Goal: Task Accomplishment & Management: Complete application form

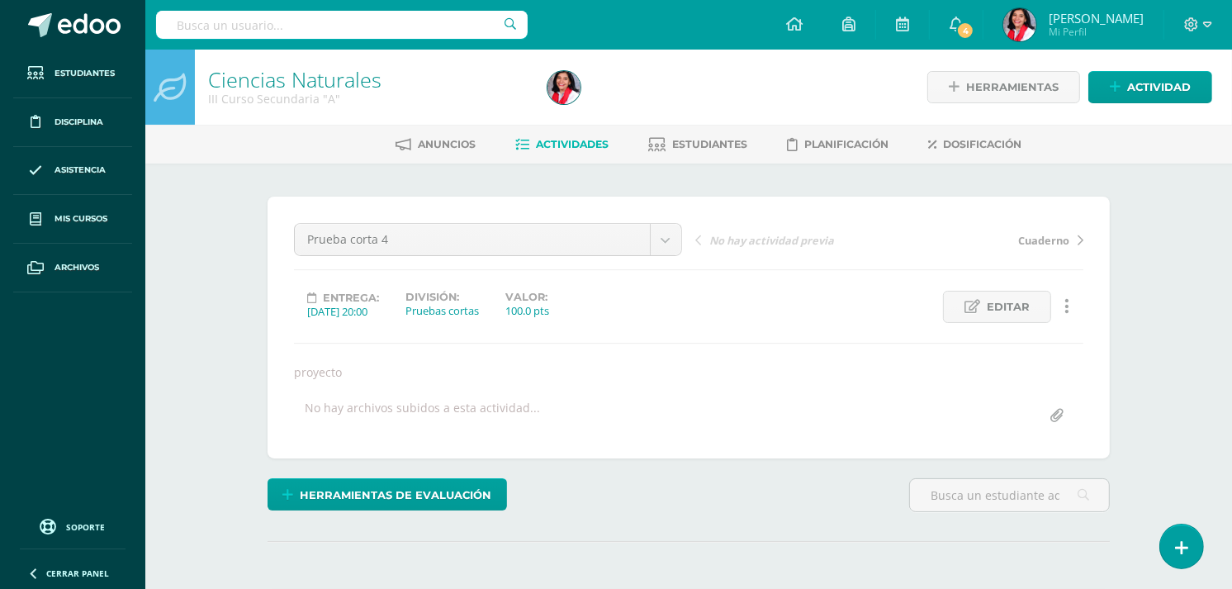
click at [601, 141] on span "Actividades" at bounding box center [572, 144] width 73 height 12
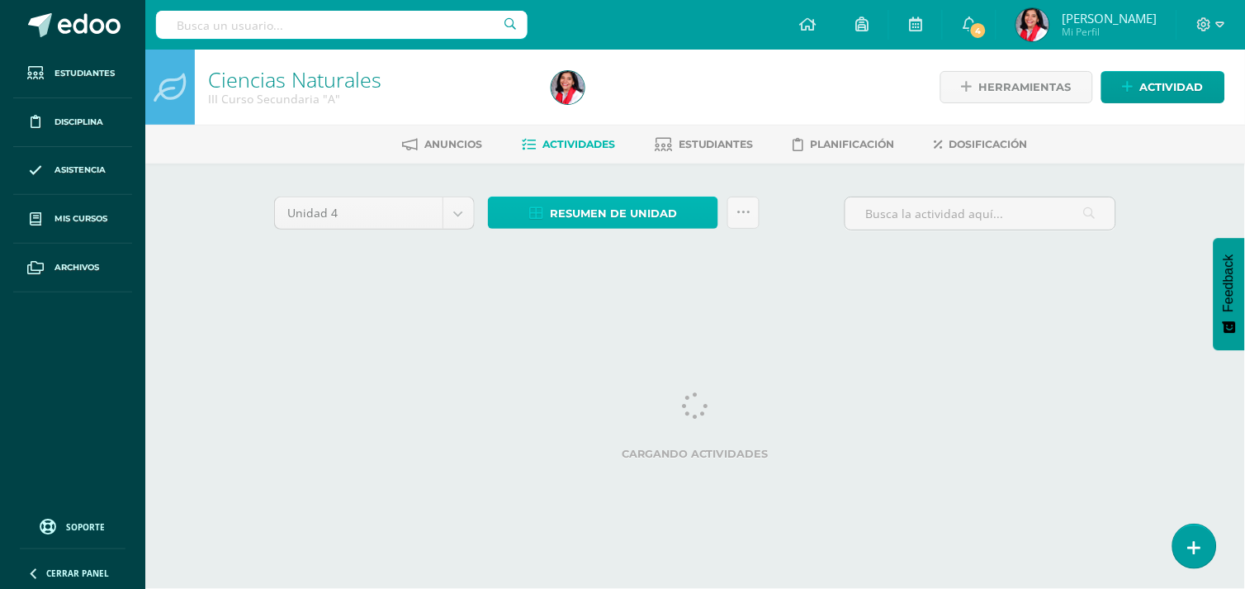
click at [607, 206] on span "Resumen de unidad" at bounding box center [613, 213] width 127 height 31
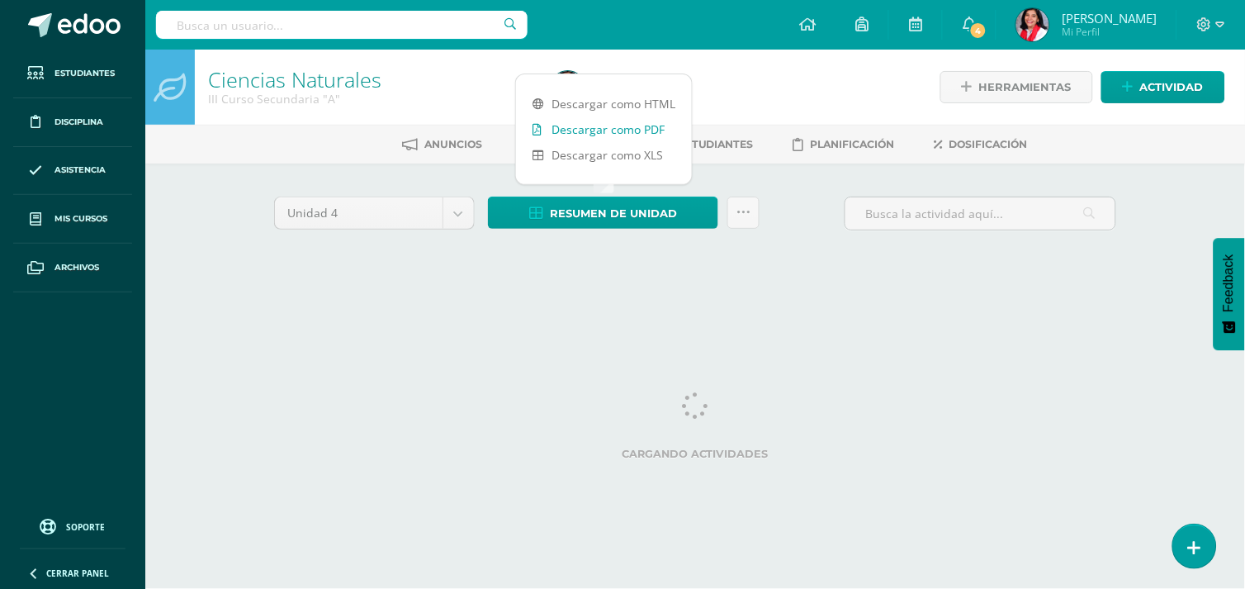
click at [628, 122] on link "Descargar como PDF" at bounding box center [604, 129] width 176 height 26
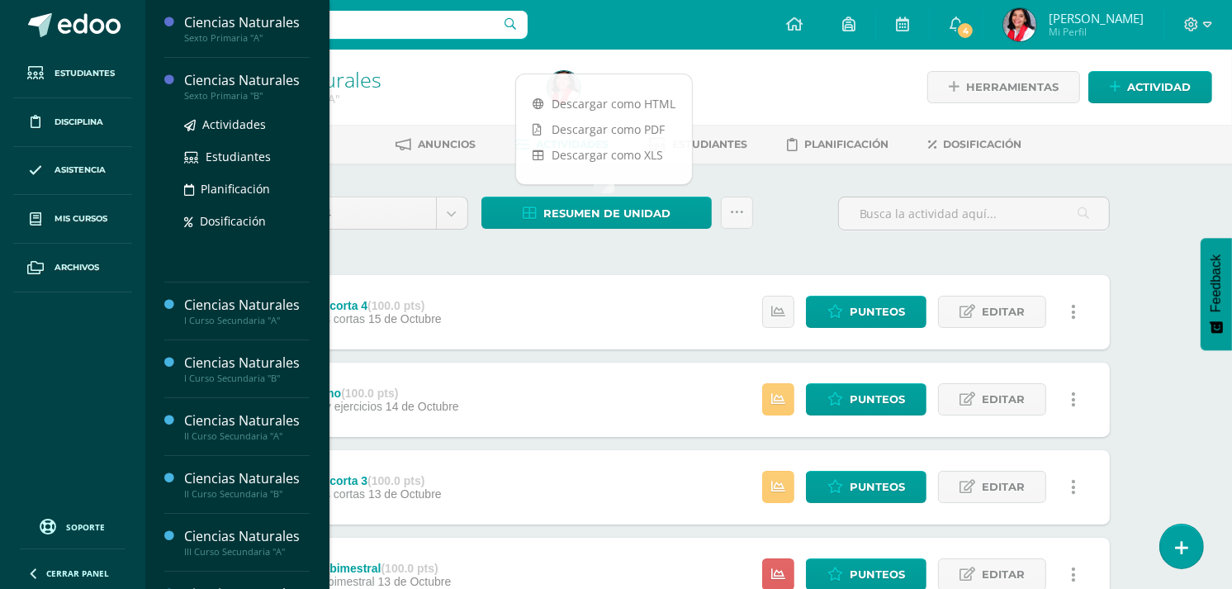
click at [253, 96] on div "Sexto Primaria "B"" at bounding box center [246, 96] width 125 height 12
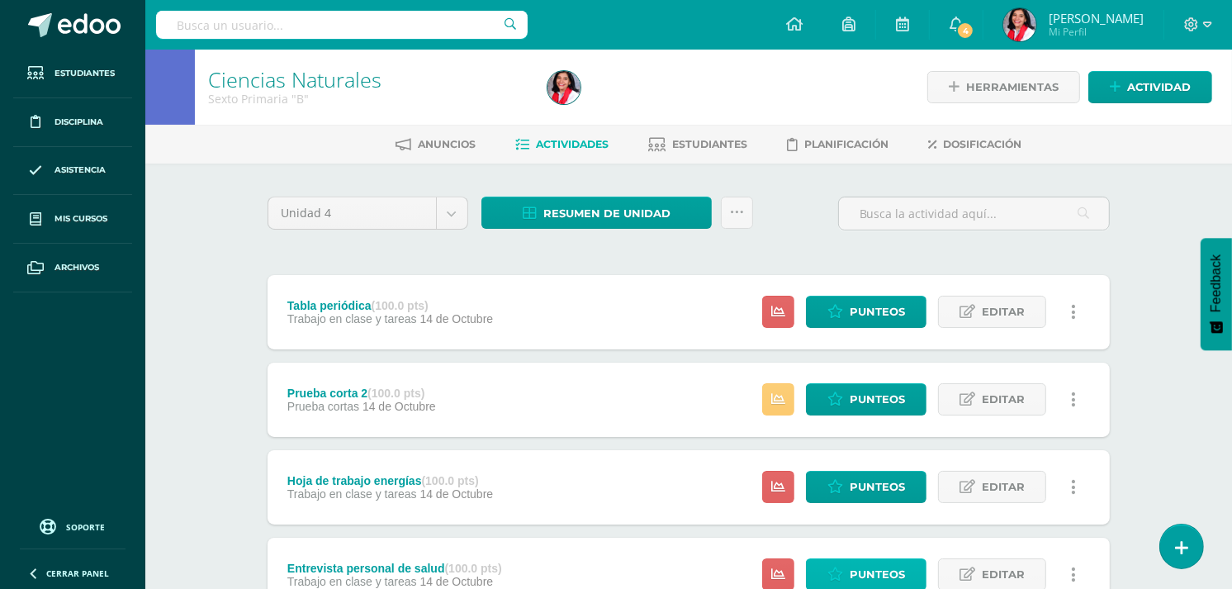
click at [873, 570] on span "Punteos" at bounding box center [877, 574] width 55 height 31
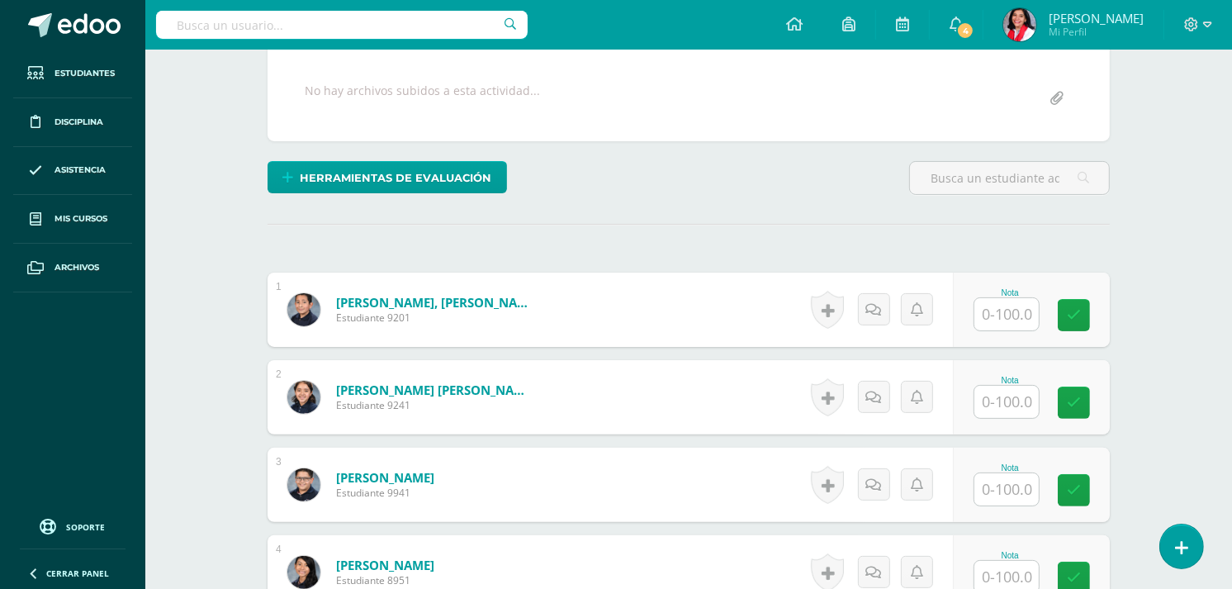
scroll to position [242, 0]
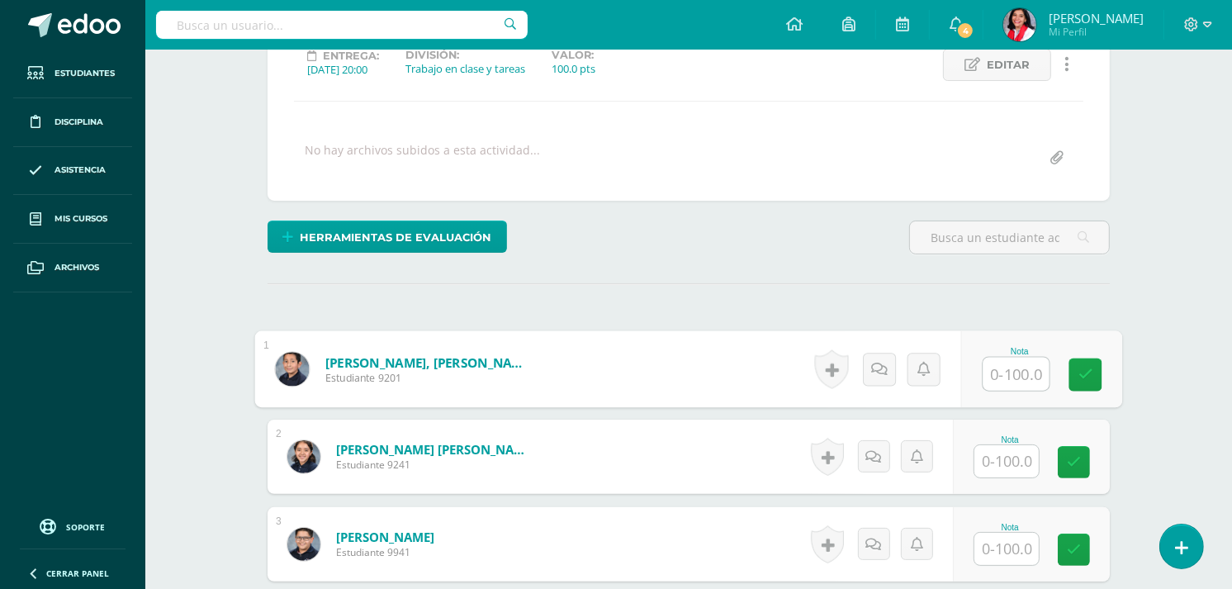
click at [1011, 373] on input "text" at bounding box center [1016, 373] width 66 height 33
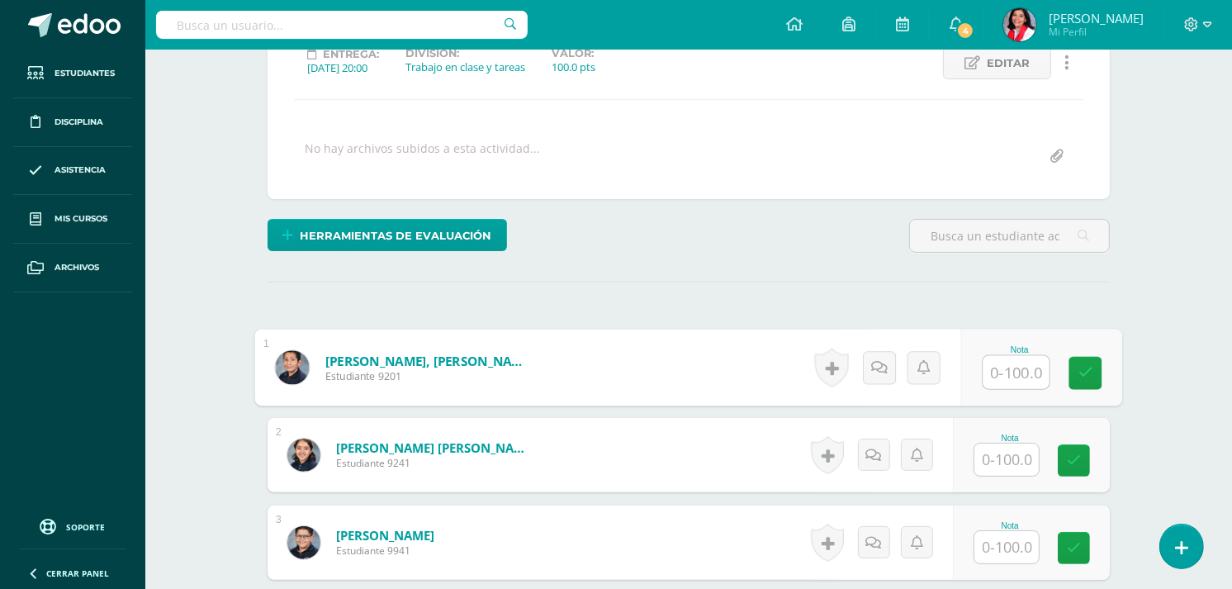
click at [1019, 378] on input "text" at bounding box center [1016, 372] width 66 height 33
type input "100"
click at [1011, 451] on input "text" at bounding box center [1006, 459] width 64 height 32
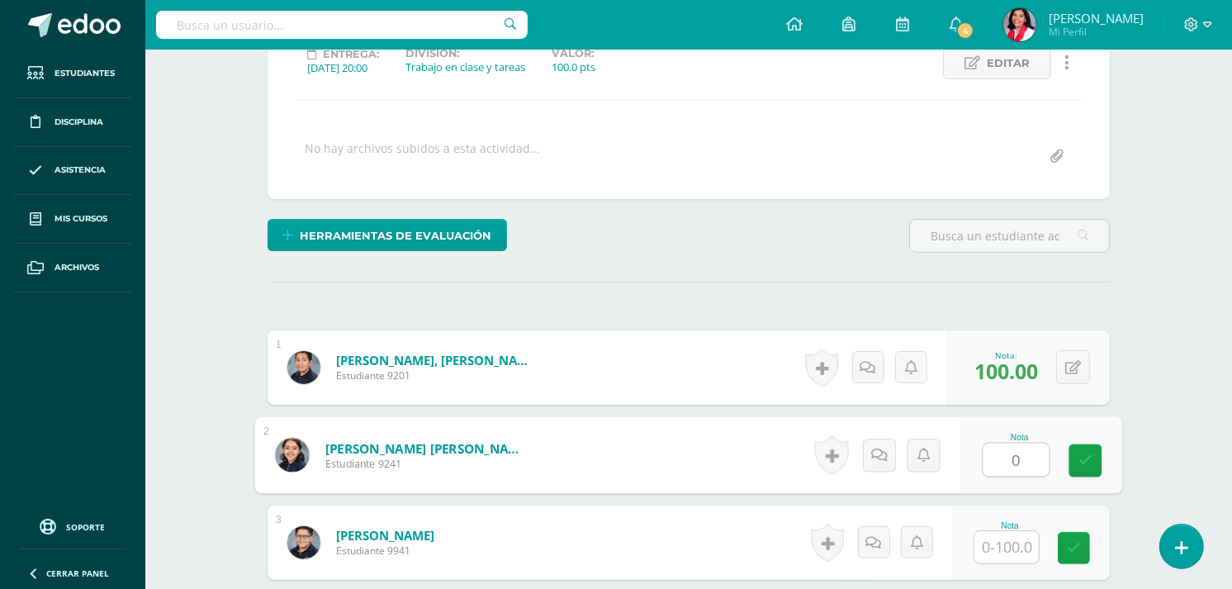
type input "0"
click at [1013, 546] on input "text" at bounding box center [1006, 547] width 64 height 32
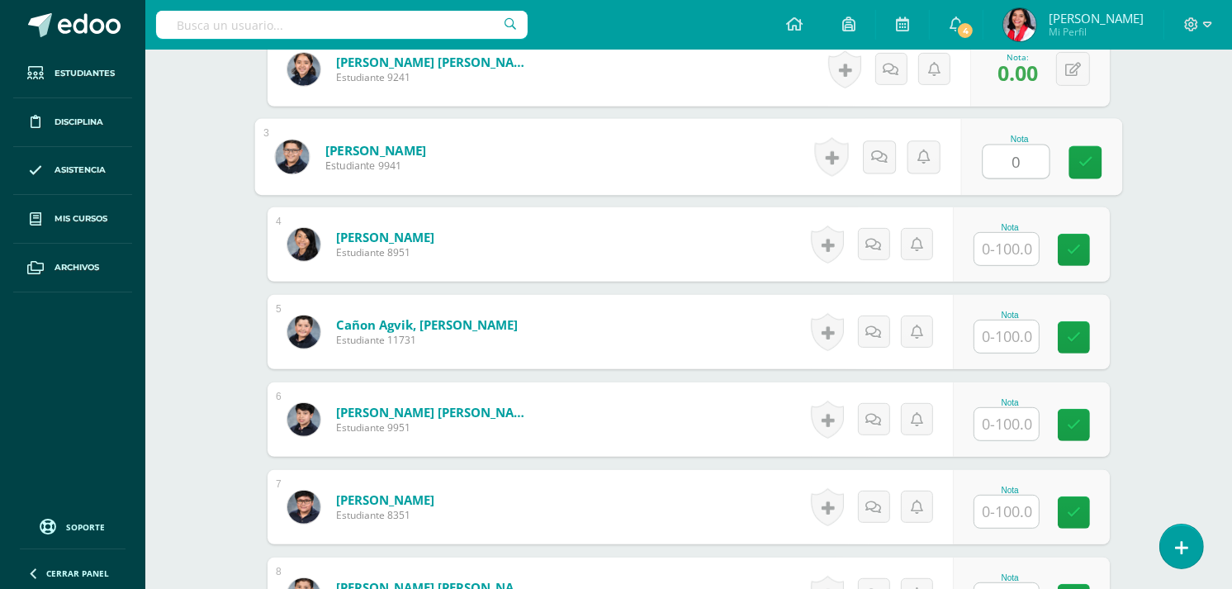
scroll to position [666, 0]
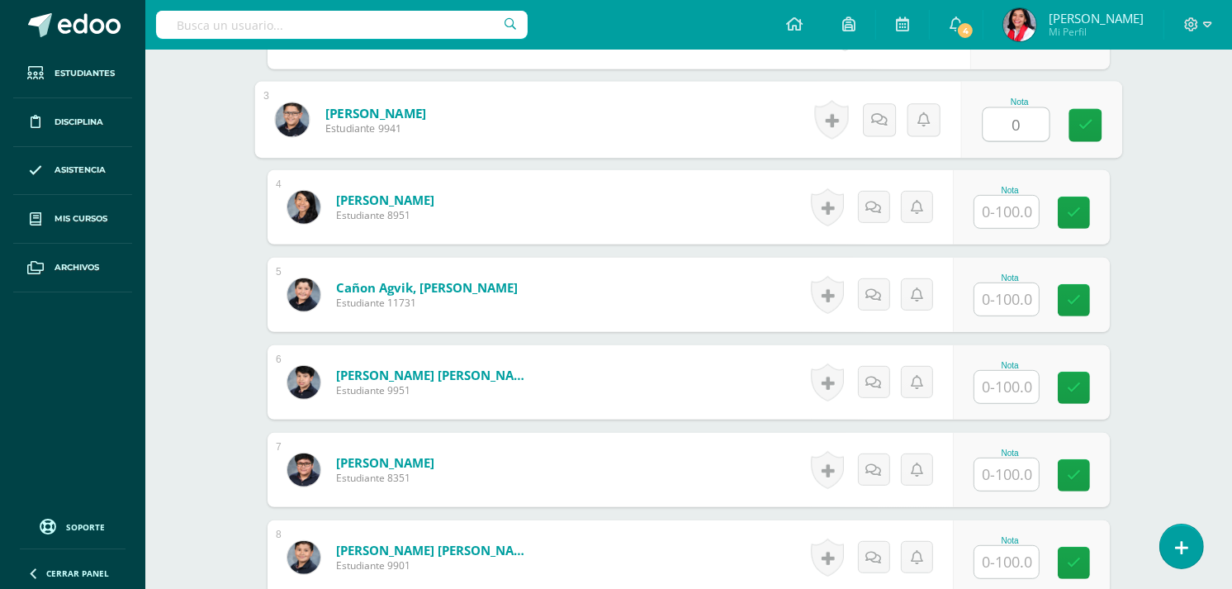
type input "0"
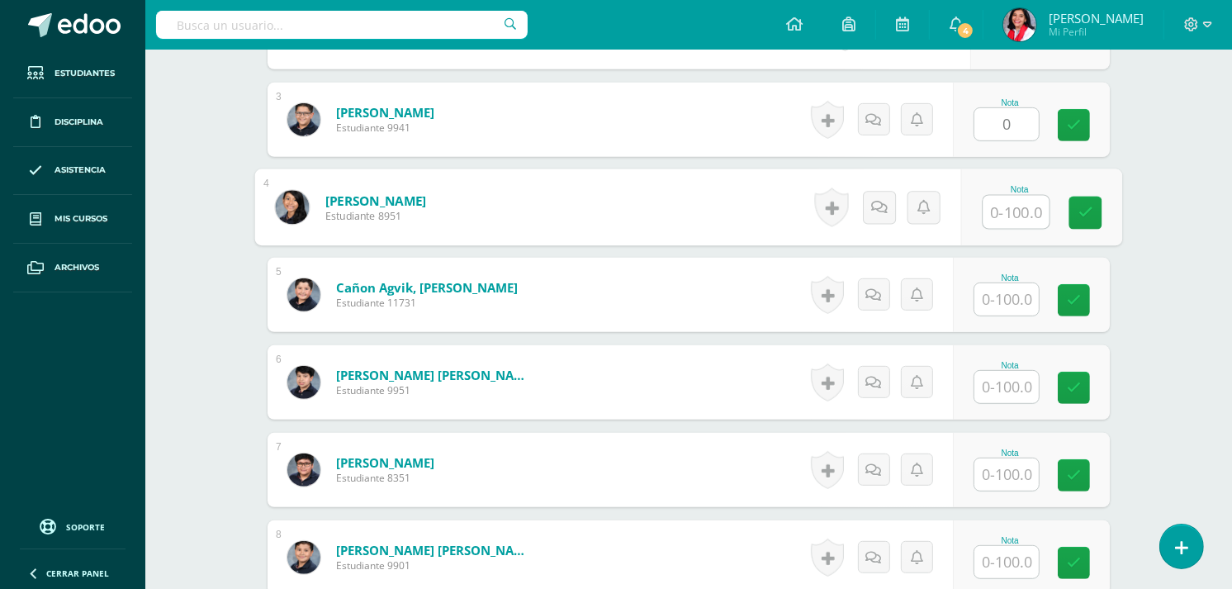
click at [1006, 201] on input "text" at bounding box center [1016, 212] width 66 height 33
type input "100"
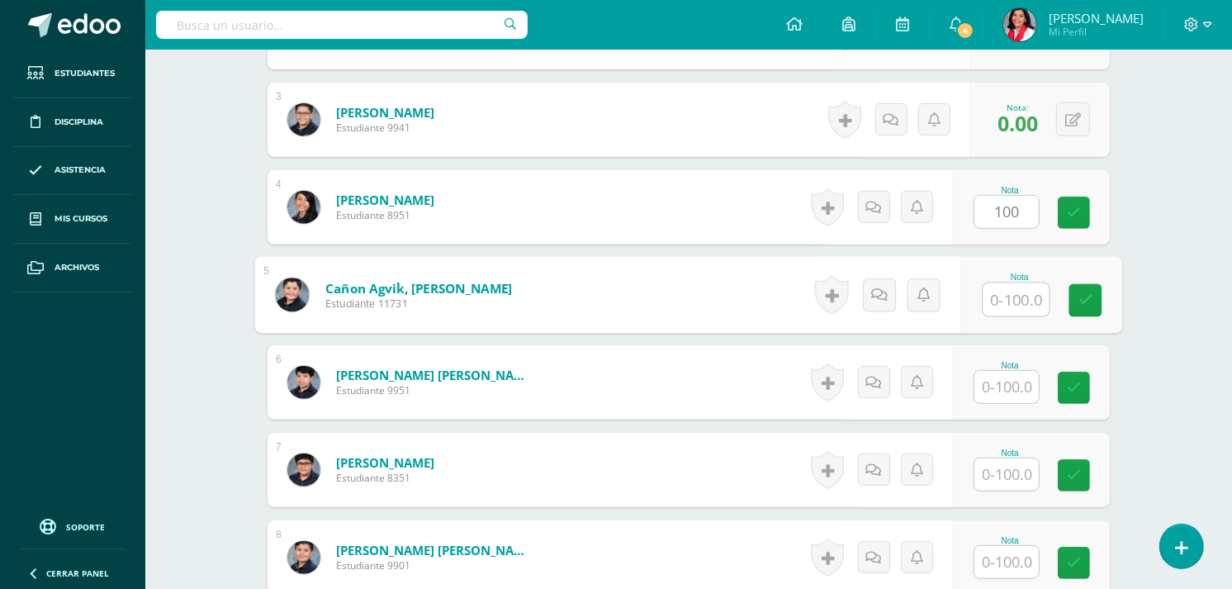
click at [1016, 299] on input "text" at bounding box center [1016, 299] width 66 height 33
type input "0"
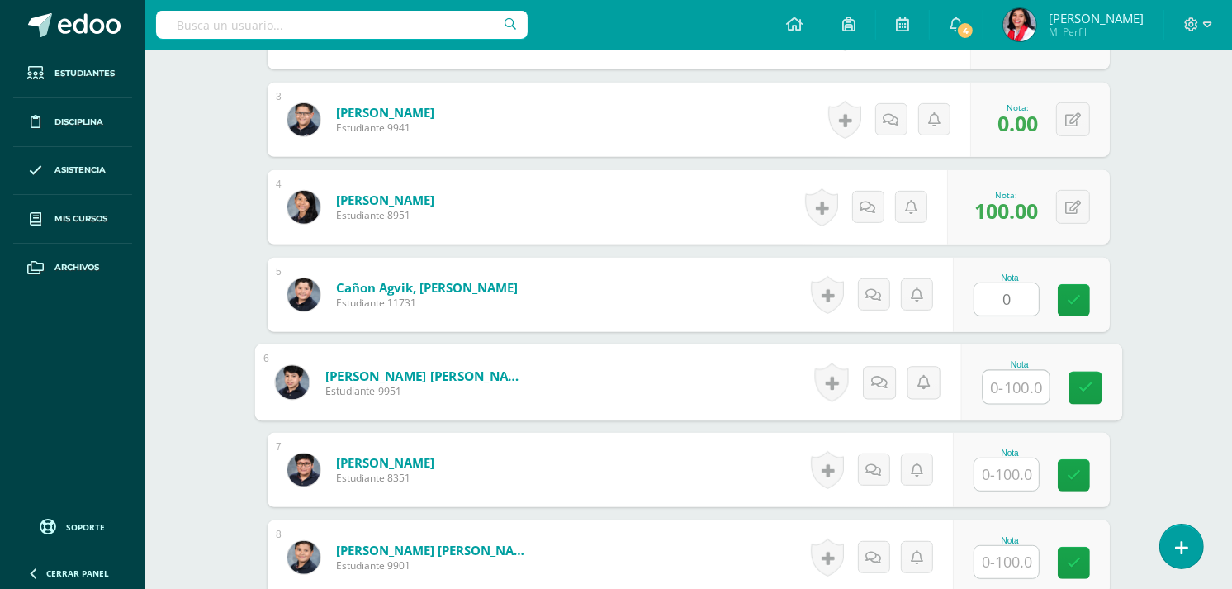
click at [996, 383] on input "text" at bounding box center [1016, 387] width 66 height 33
type input "0"
click at [1004, 476] on input "text" at bounding box center [1006, 474] width 64 height 32
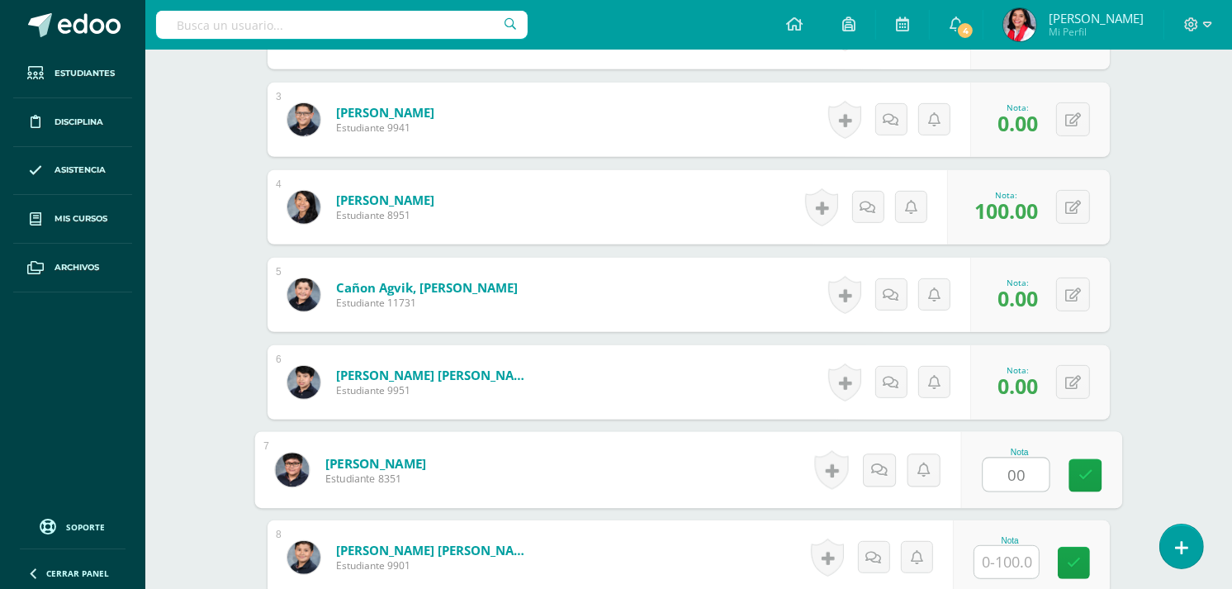
type input "0"
type input "60"
click at [1076, 465] on link at bounding box center [1085, 475] width 33 height 33
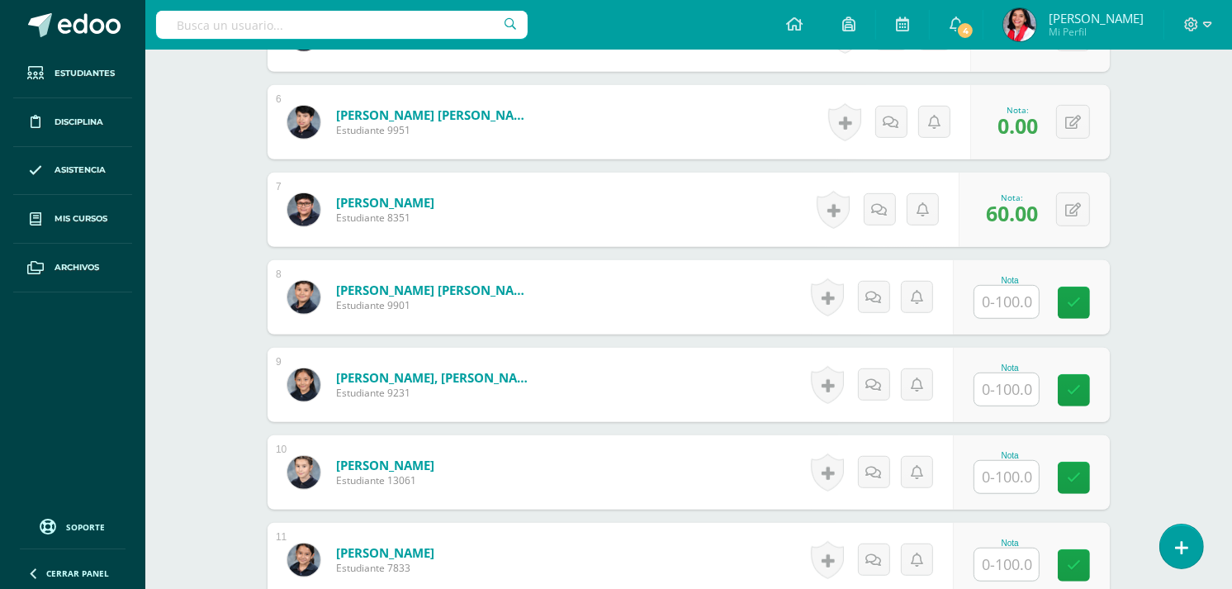
scroll to position [1099, 0]
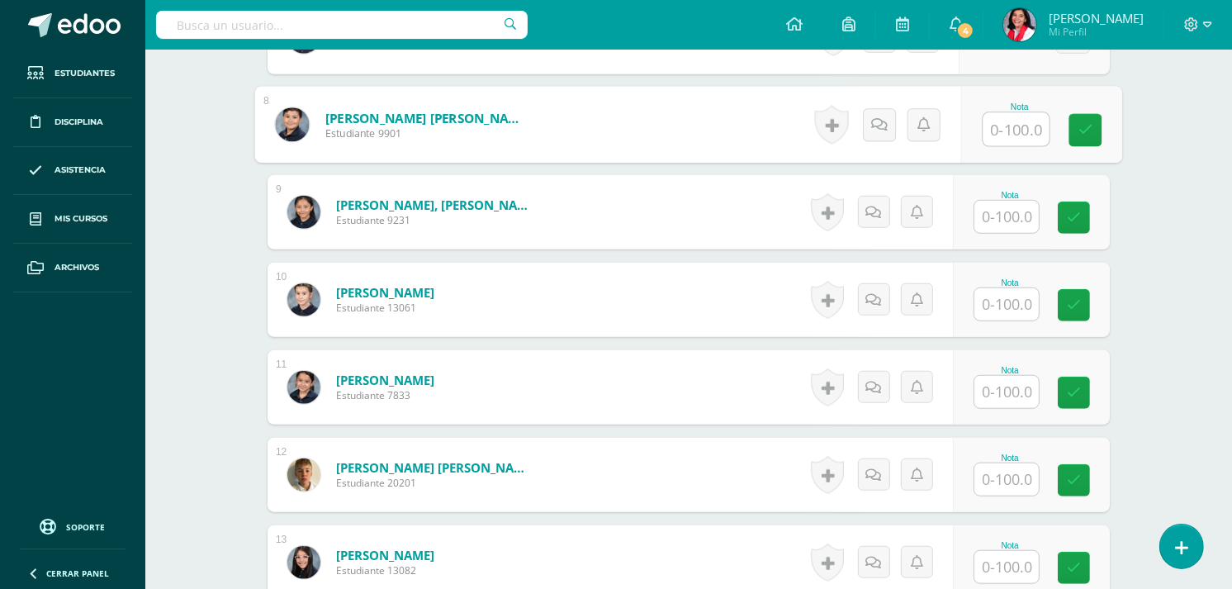
click at [1014, 130] on input "text" at bounding box center [1016, 129] width 66 height 33
type input "0"
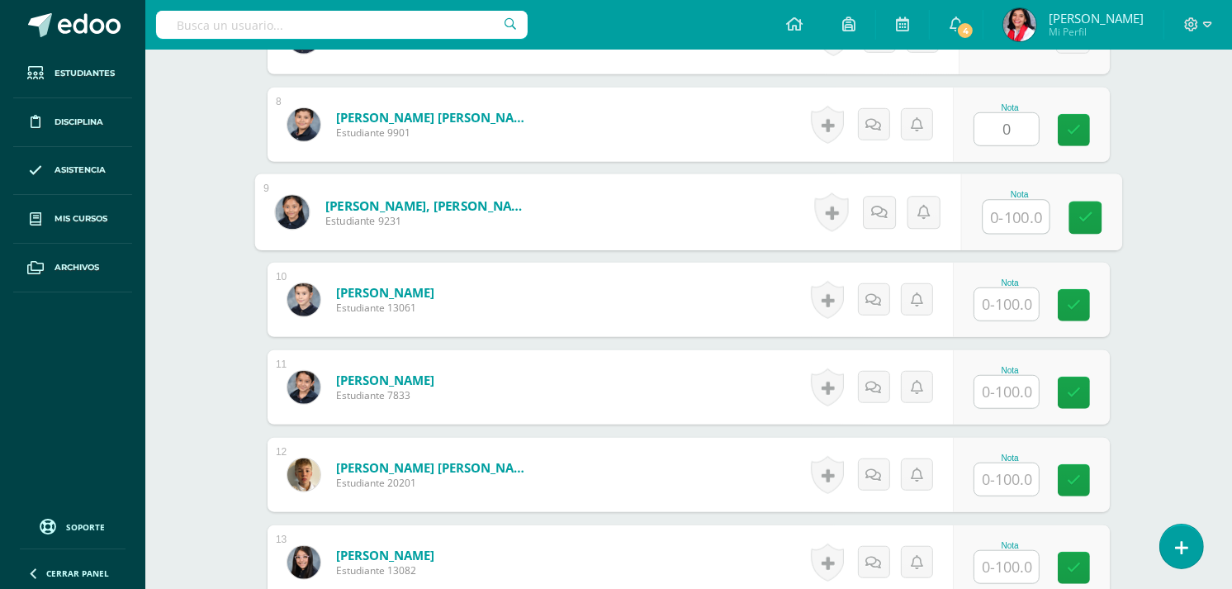
click at [1010, 205] on input "text" at bounding box center [1016, 217] width 66 height 33
type input "100"
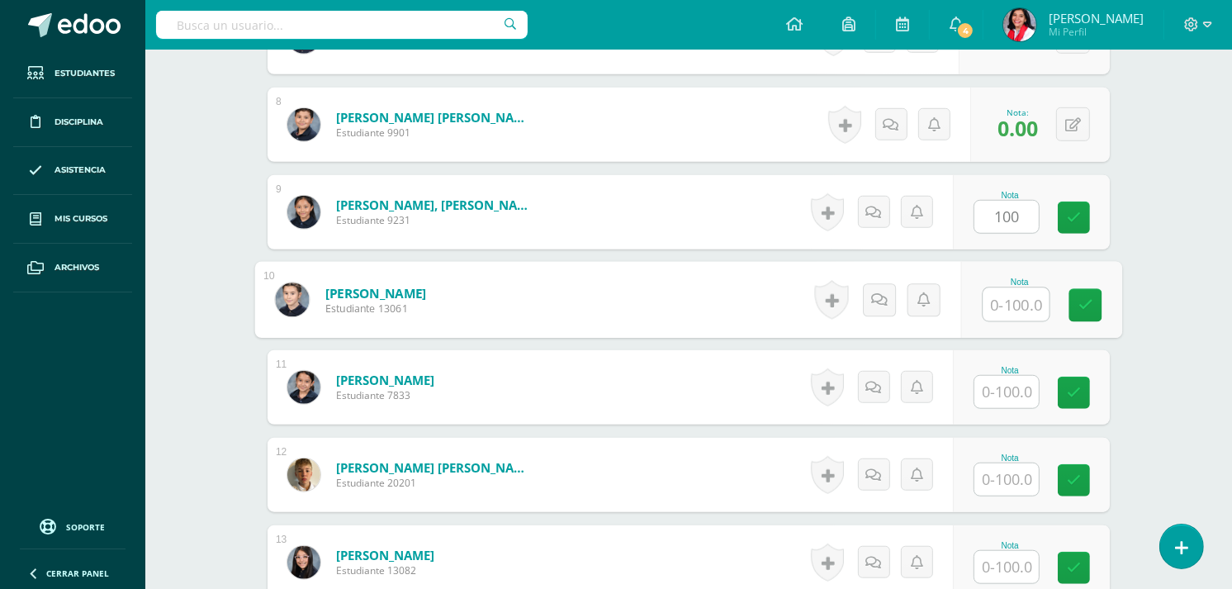
click at [1016, 300] on input "text" at bounding box center [1016, 304] width 66 height 33
type input "100"
click at [1005, 386] on input "text" at bounding box center [1006, 392] width 64 height 32
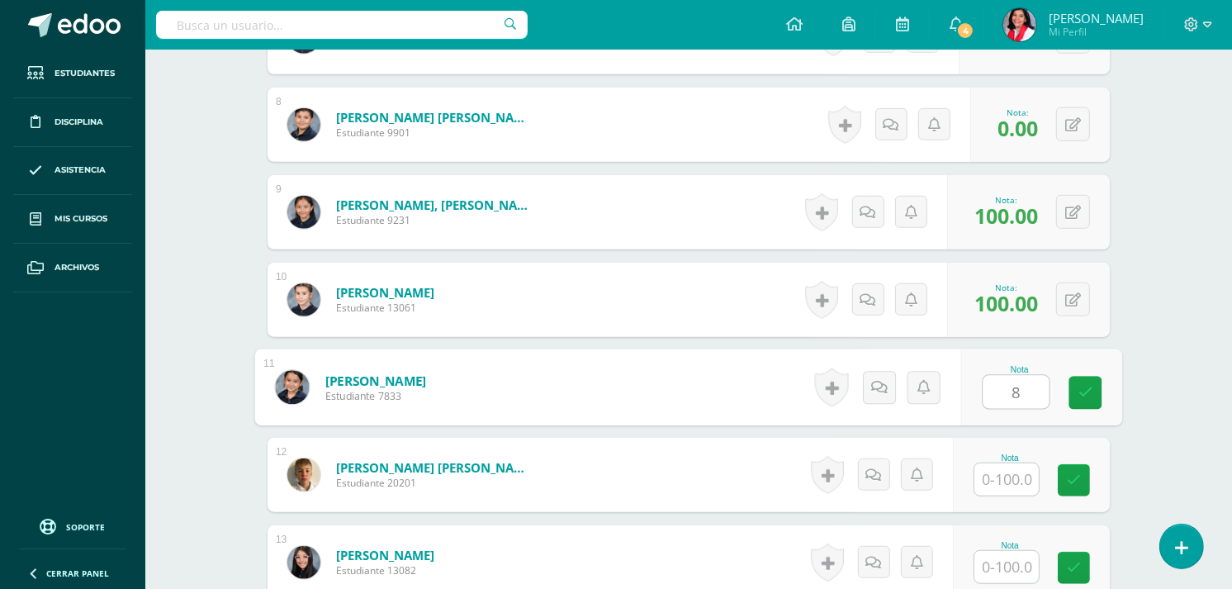
type input "80"
click at [1080, 395] on icon at bounding box center [1085, 393] width 15 height 14
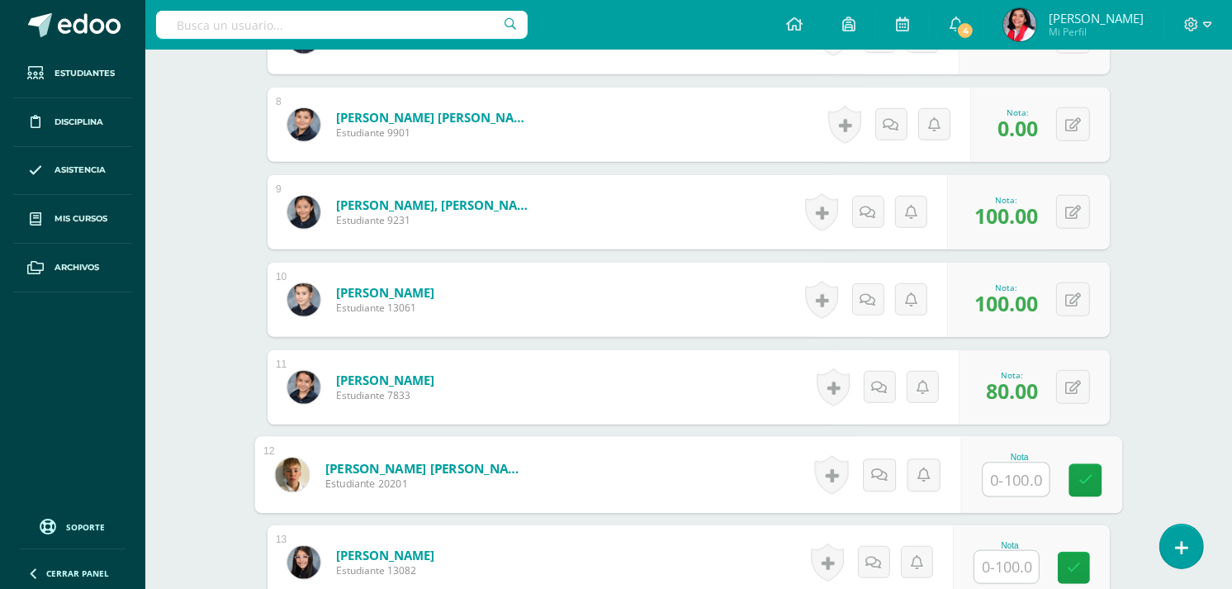
click at [1034, 474] on input "text" at bounding box center [1016, 479] width 66 height 33
type input "0"
click at [1073, 481] on link at bounding box center [1085, 480] width 33 height 33
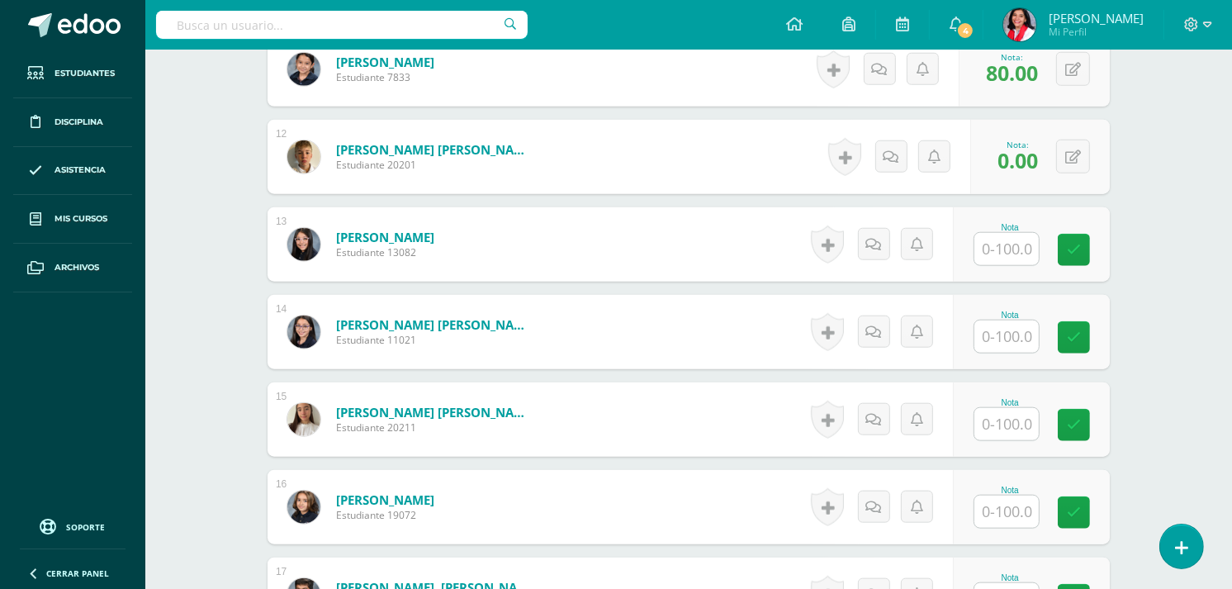
scroll to position [1463, 0]
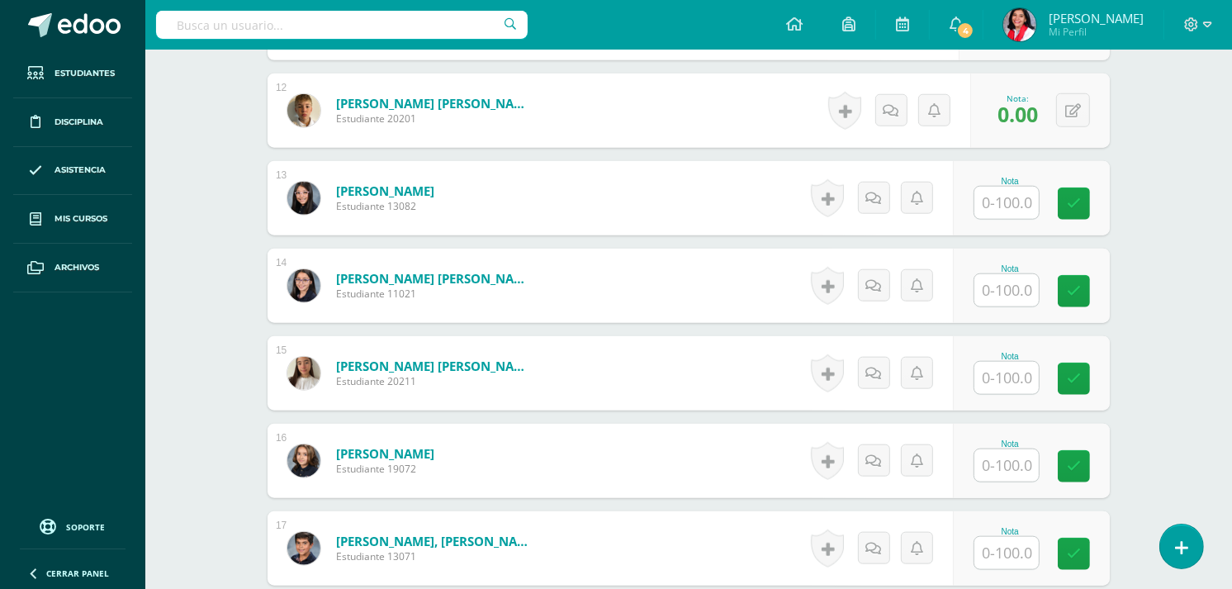
click at [1018, 200] on input "text" at bounding box center [1006, 203] width 64 height 32
type input "60"
click at [1009, 275] on input "text" at bounding box center [1006, 290] width 64 height 32
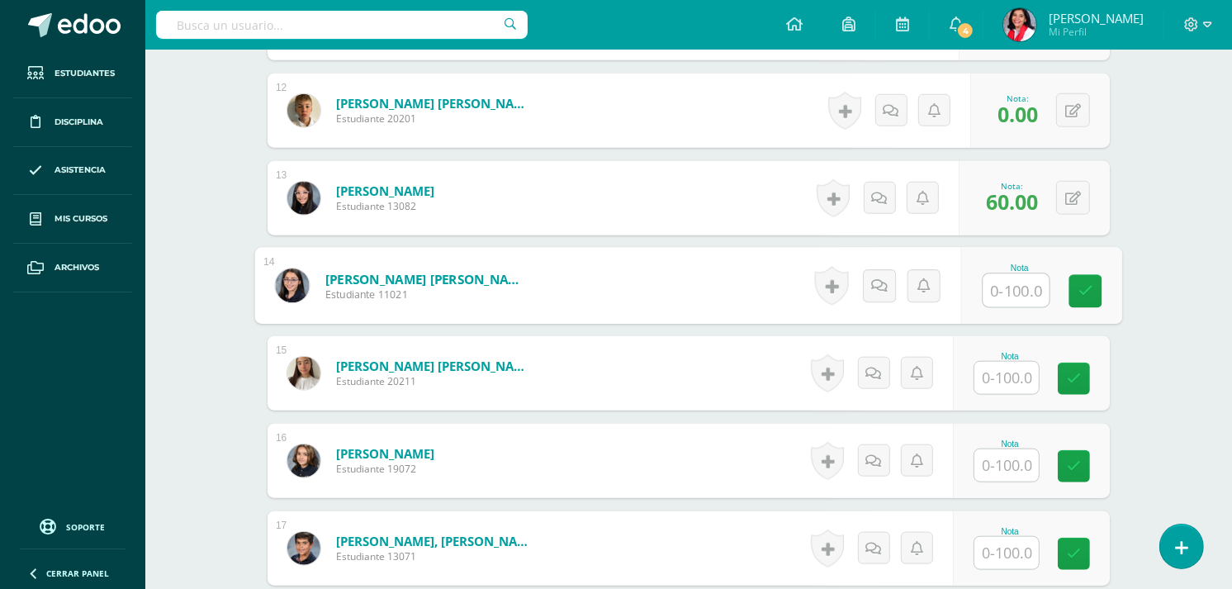
click at [1010, 275] on input "text" at bounding box center [1016, 290] width 66 height 33
type input "60"
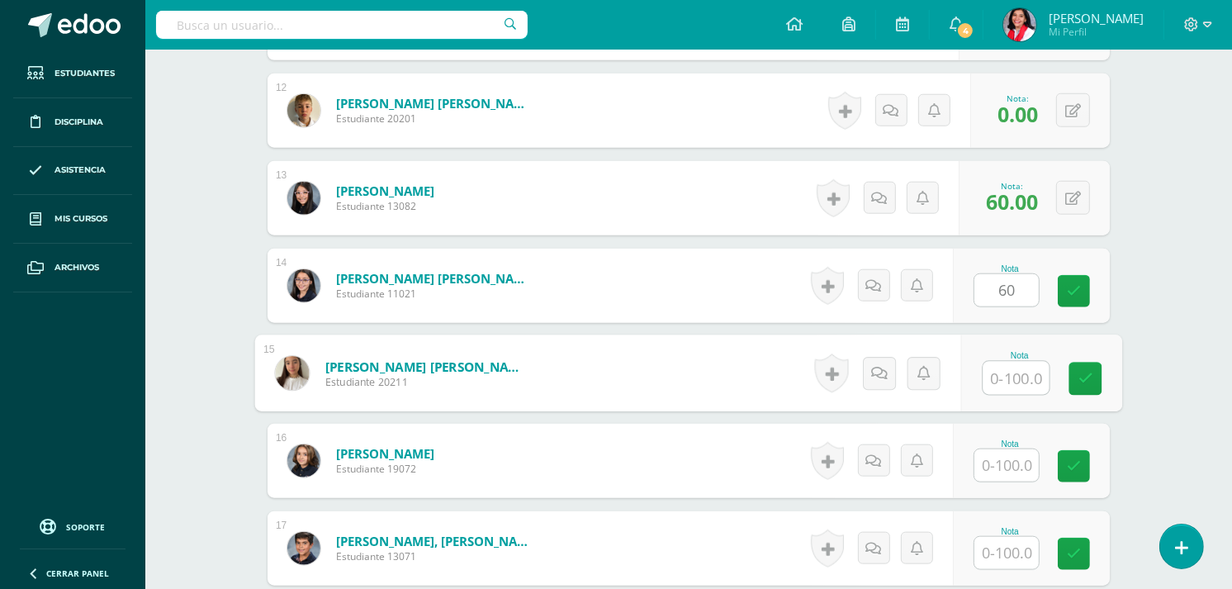
click at [1003, 385] on input "text" at bounding box center [1016, 378] width 66 height 33
type input "60"
click at [1010, 455] on input "text" at bounding box center [1006, 465] width 64 height 32
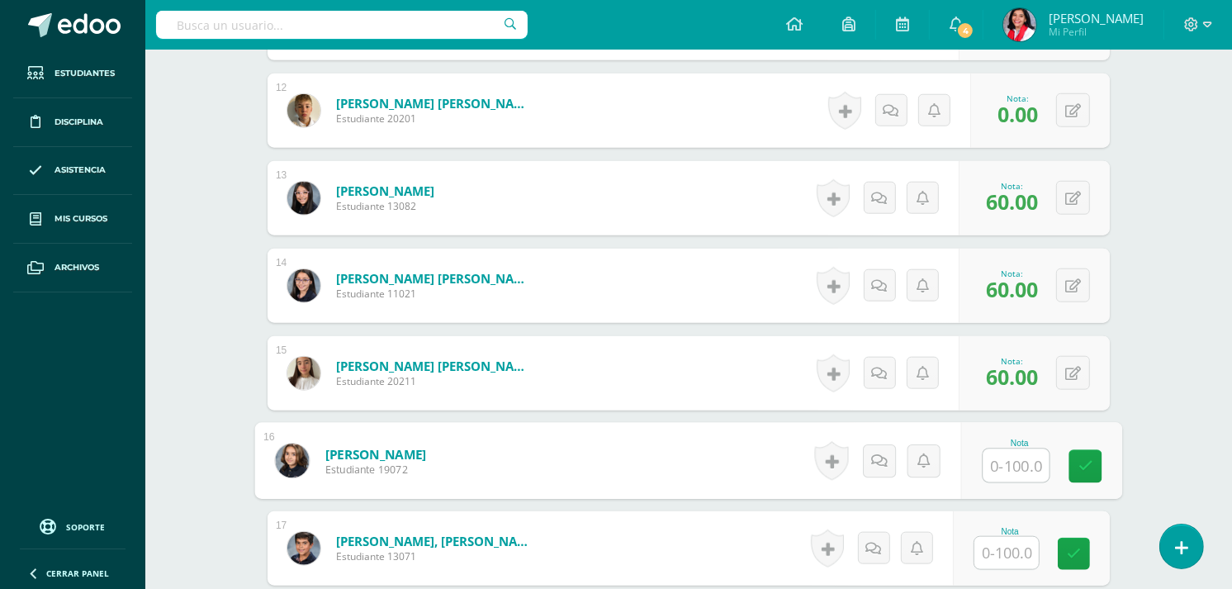
click at [1016, 449] on input "text" at bounding box center [1016, 465] width 66 height 33
type input "0"
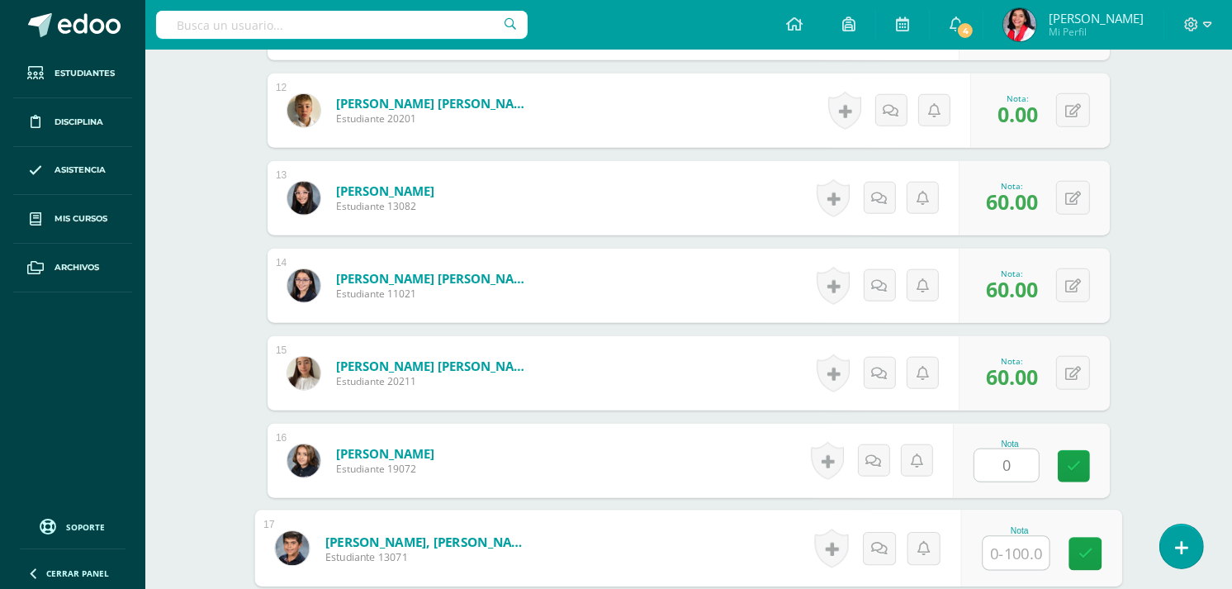
click at [996, 551] on input "text" at bounding box center [1016, 553] width 66 height 33
type input "100"
click at [1071, 537] on link at bounding box center [1085, 553] width 33 height 33
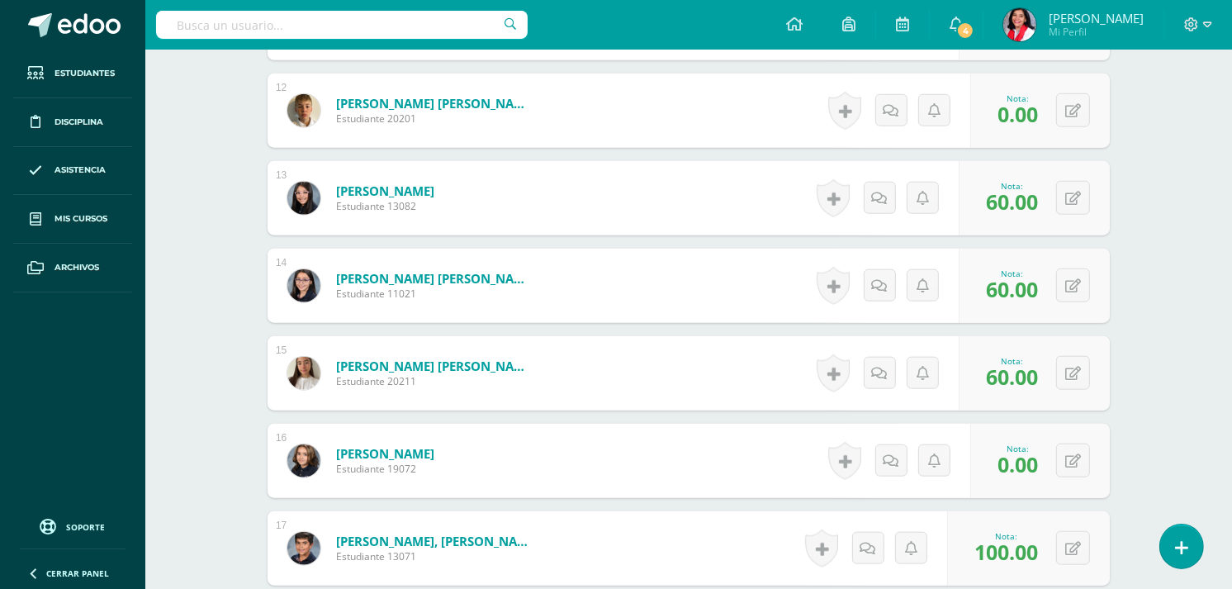
scroll to position [1681, 0]
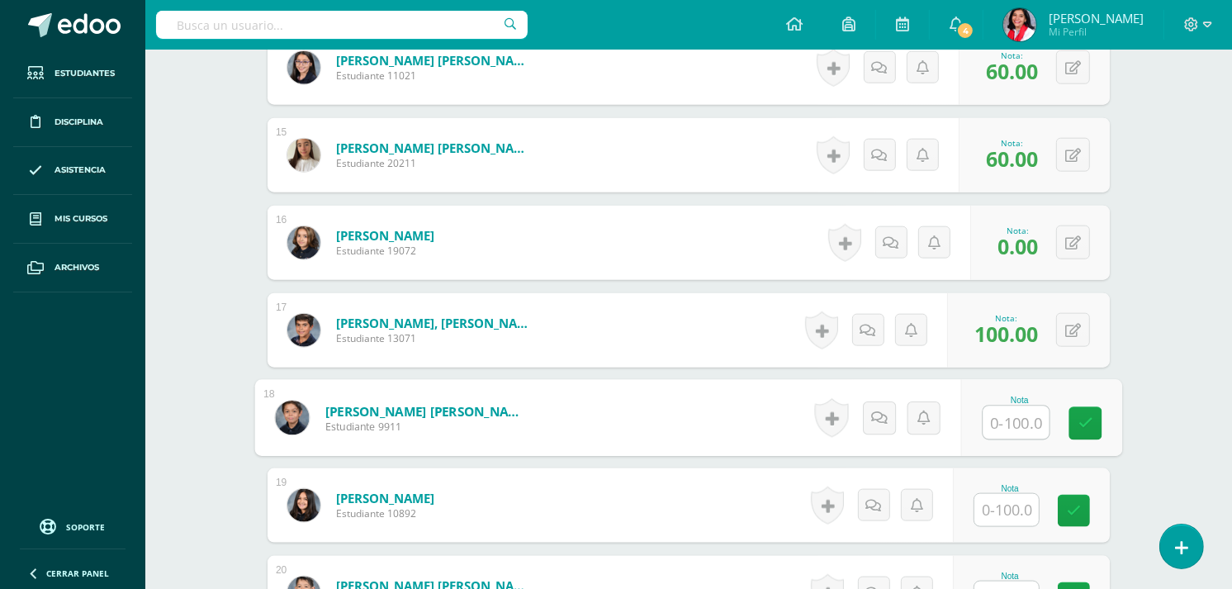
click at [1032, 417] on input "text" at bounding box center [1016, 422] width 66 height 33
type input "0"
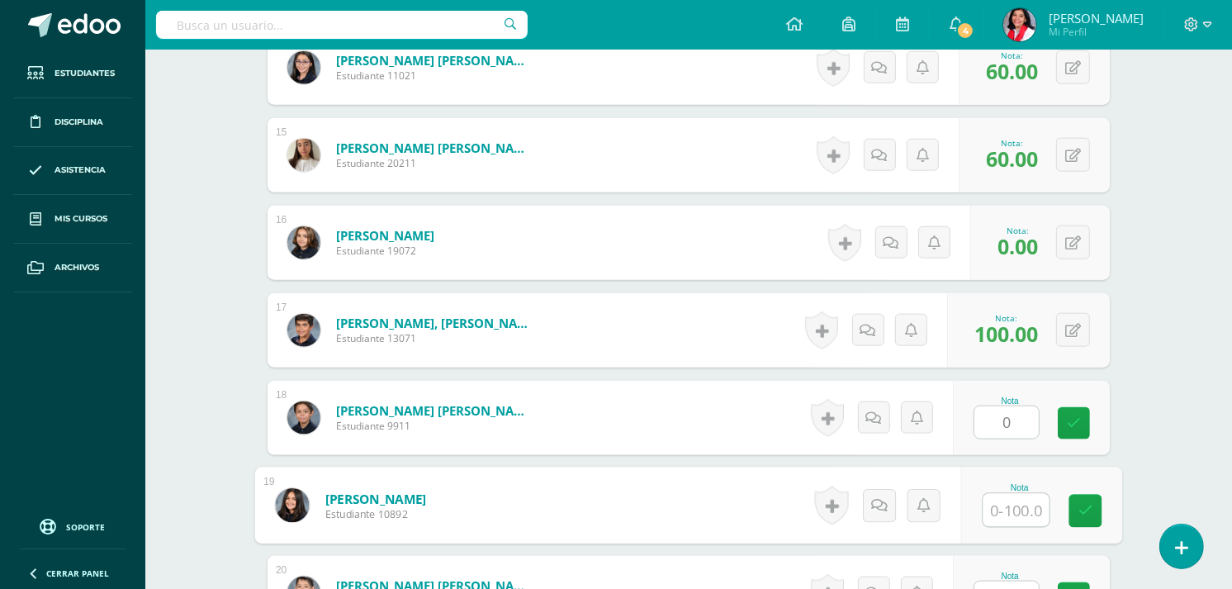
click at [996, 514] on input "text" at bounding box center [1016, 510] width 66 height 33
type input "100"
click at [1101, 509] on link at bounding box center [1085, 511] width 33 height 33
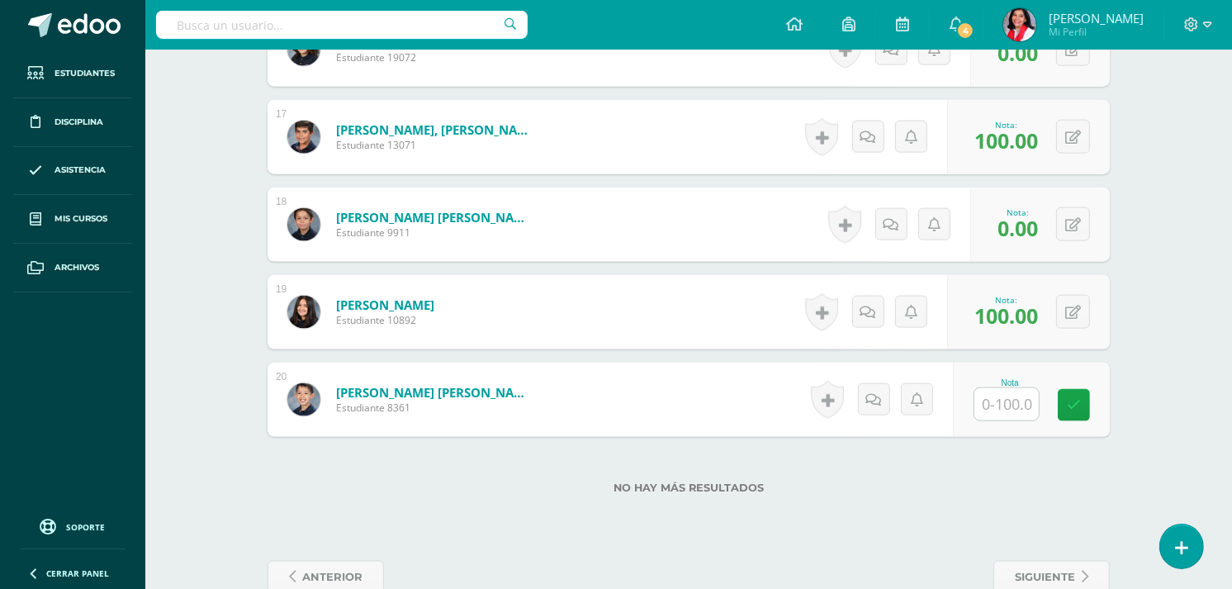
scroll to position [1910, 0]
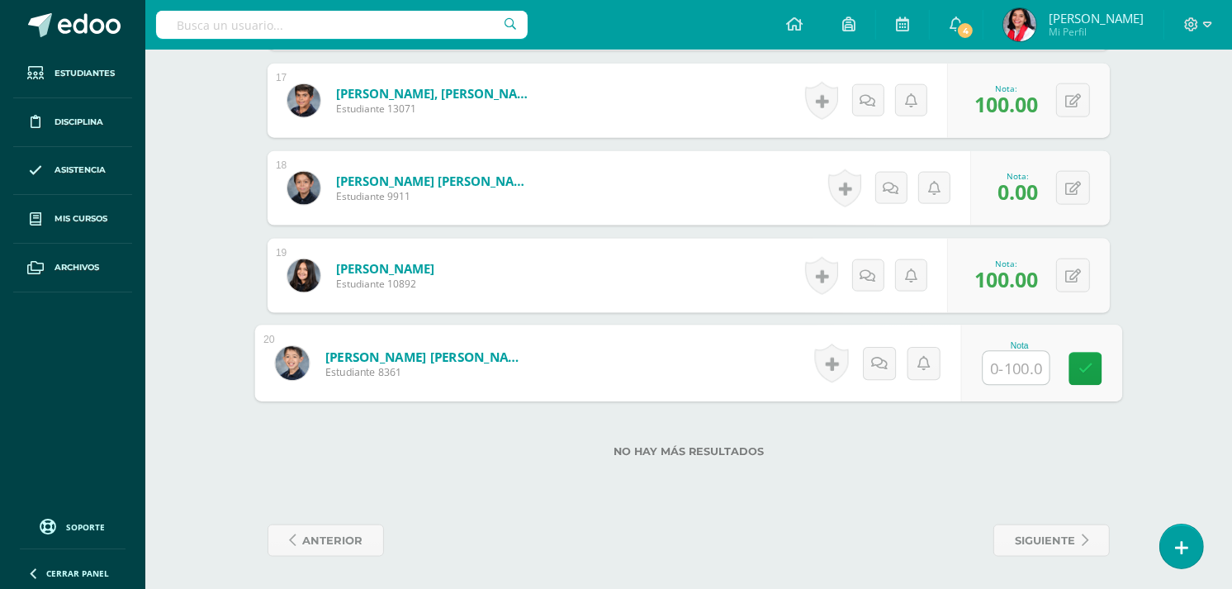
click at [1019, 364] on input "text" at bounding box center [1016, 368] width 66 height 33
type input "100"
click at [1085, 356] on link at bounding box center [1085, 369] width 33 height 33
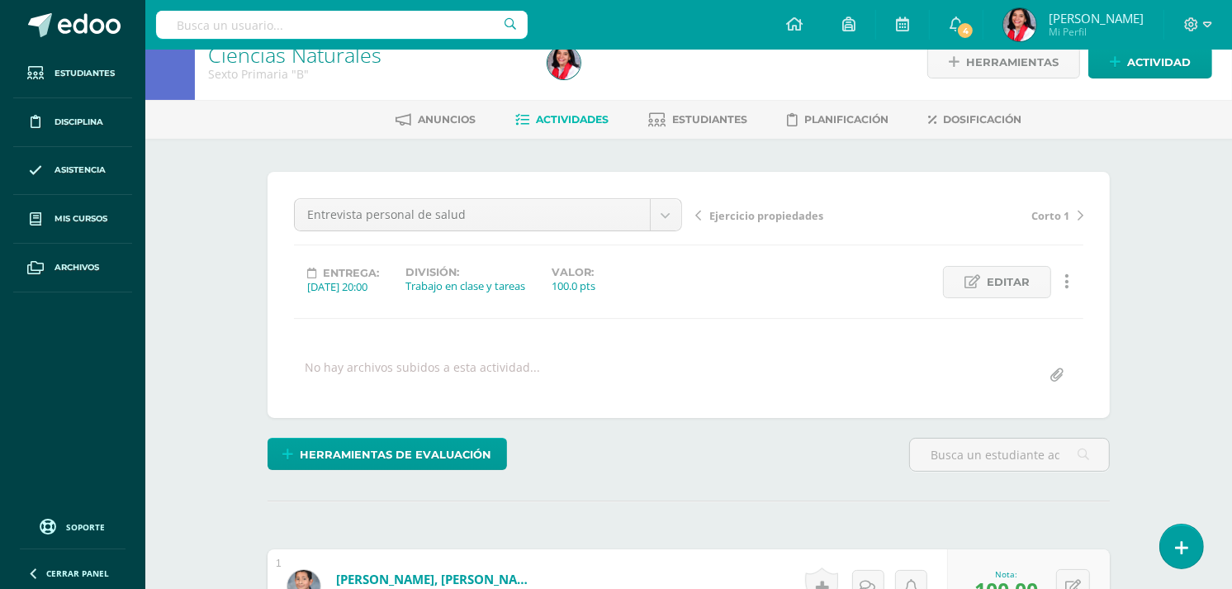
scroll to position [0, 0]
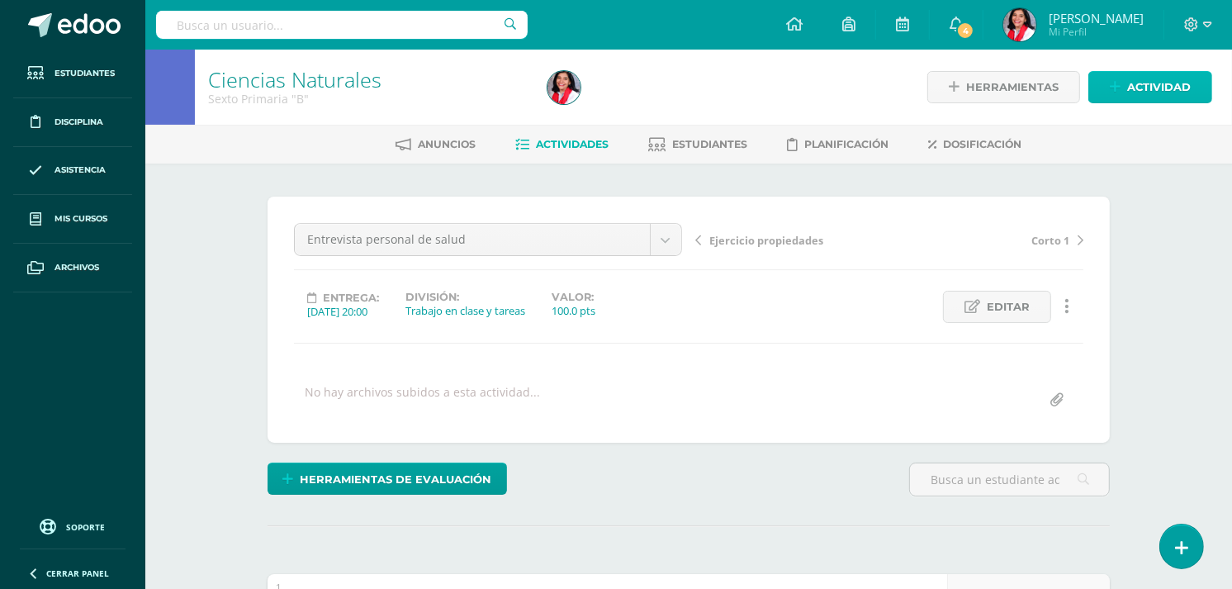
click at [1120, 83] on icon at bounding box center [1115, 87] width 11 height 14
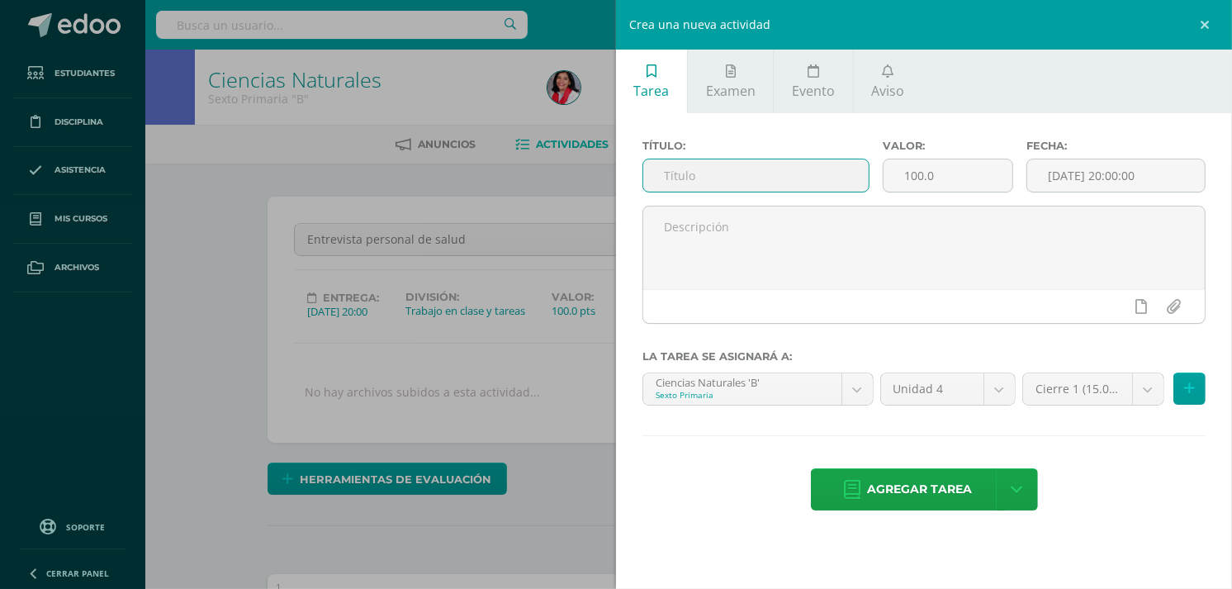
click at [680, 166] on input "text" at bounding box center [755, 175] width 225 height 32
type input "Cuaderno"
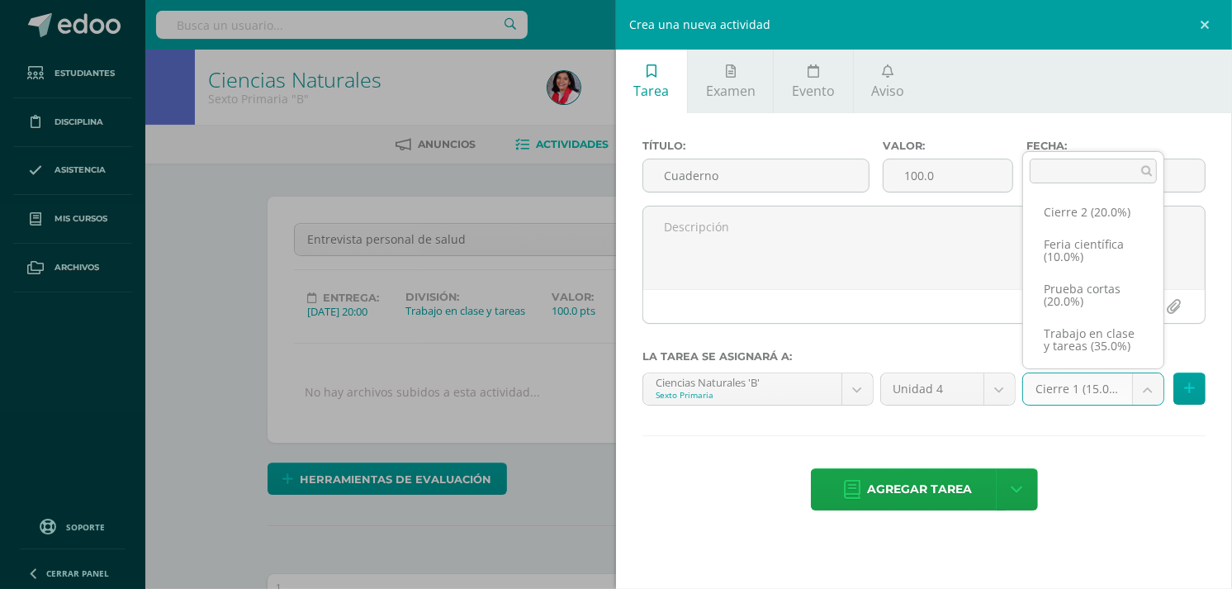
scroll to position [45, 0]
select select "232671"
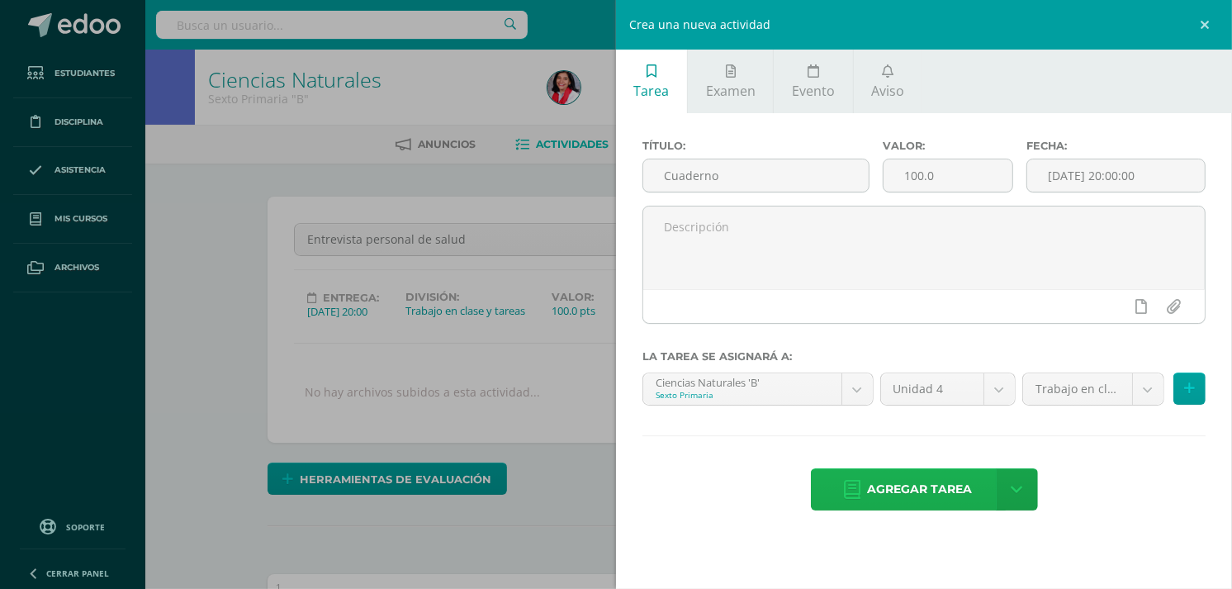
click at [931, 487] on span "Agregar tarea" at bounding box center [920, 489] width 105 height 40
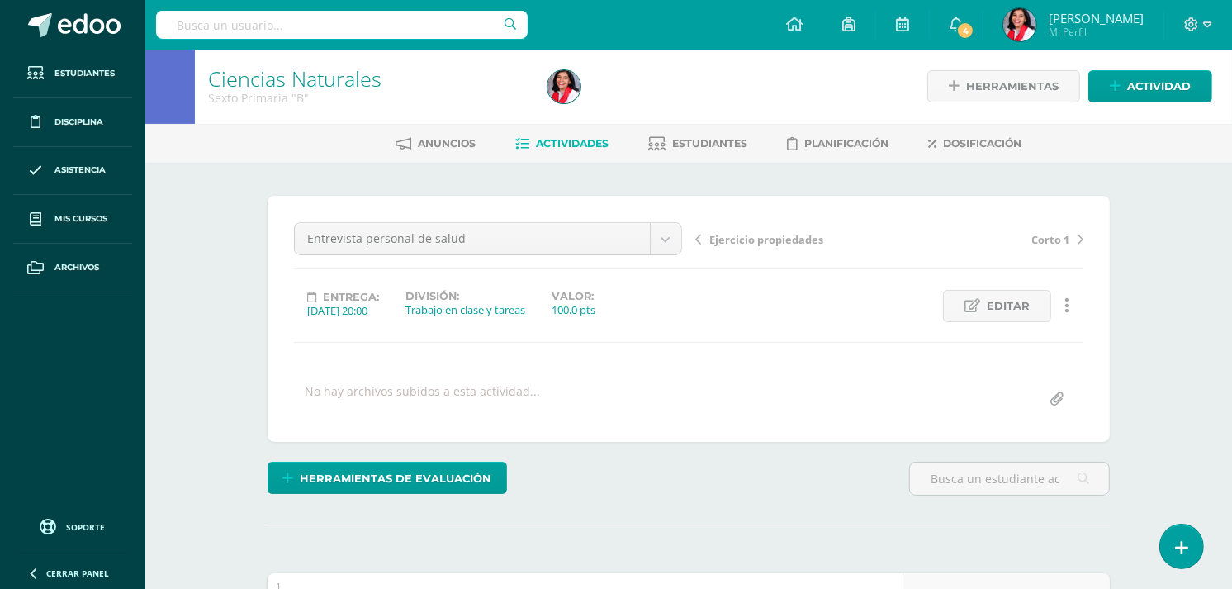
click at [580, 152] on link "Actividades" at bounding box center [561, 143] width 93 height 26
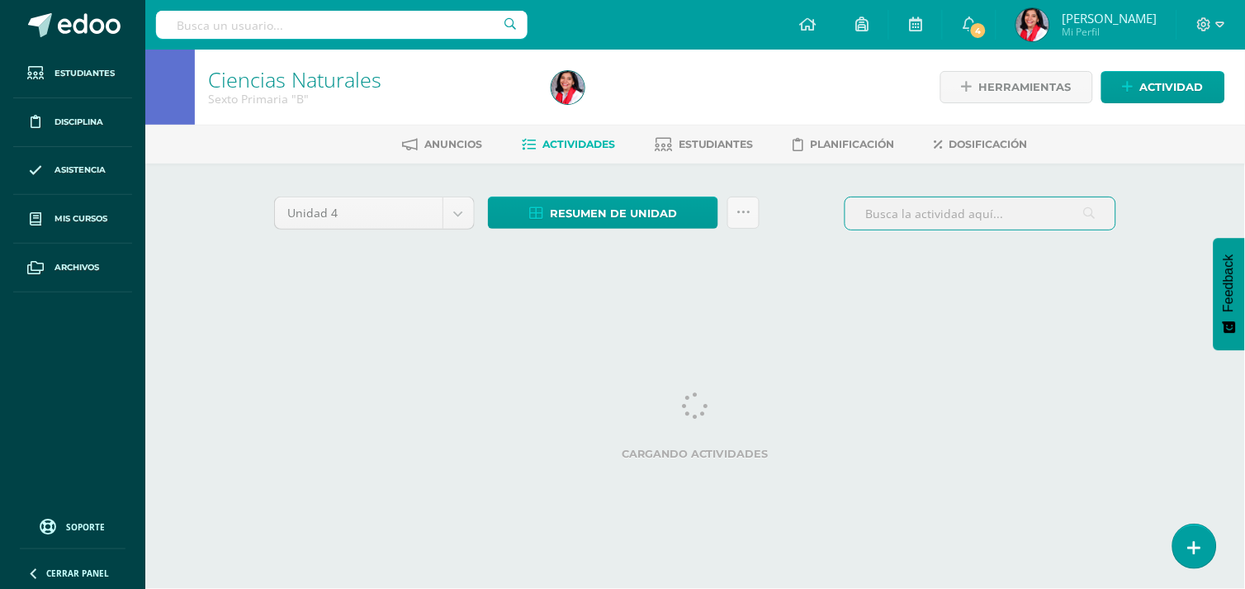
click at [1003, 200] on input "text" at bounding box center [980, 213] width 270 height 32
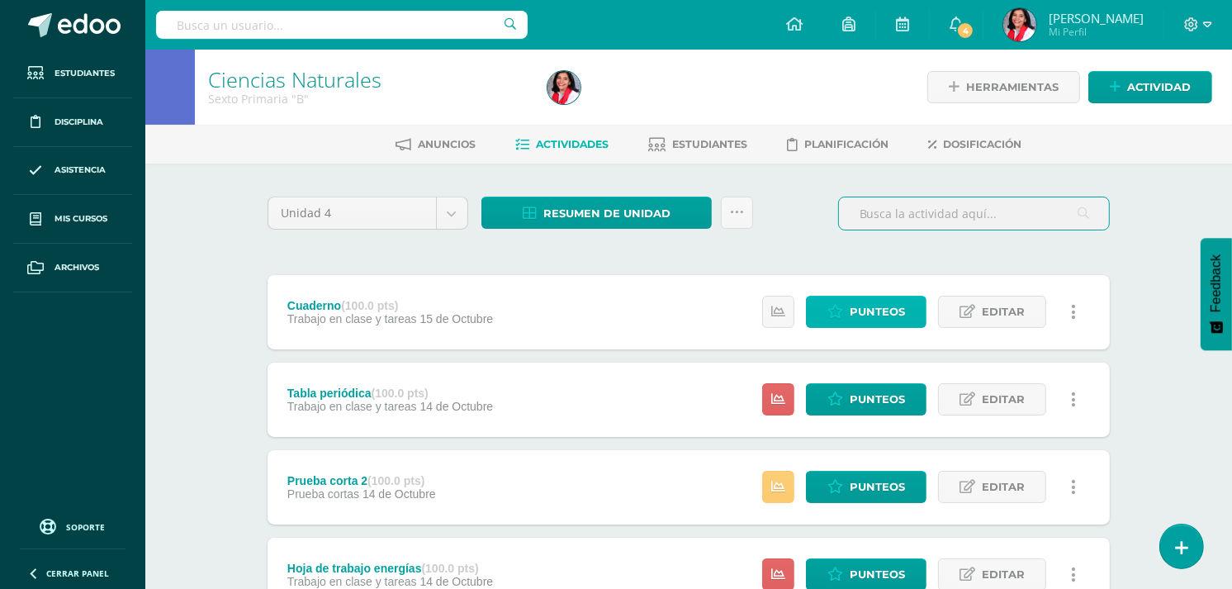
click at [900, 310] on span "Punteos" at bounding box center [877, 311] width 55 height 31
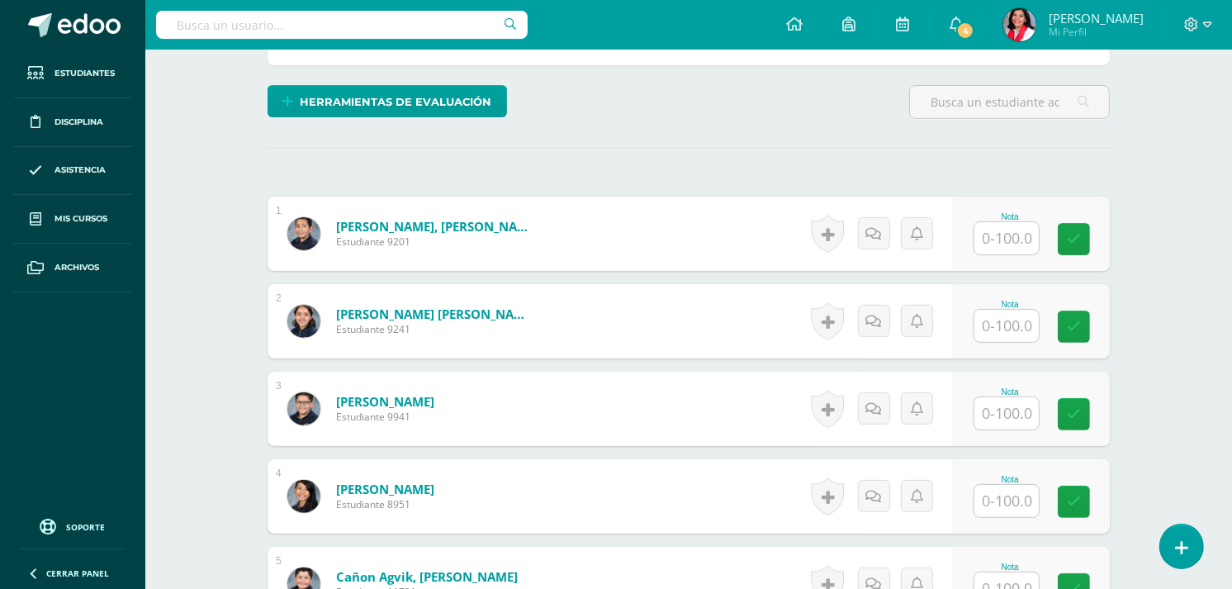
scroll to position [383, 0]
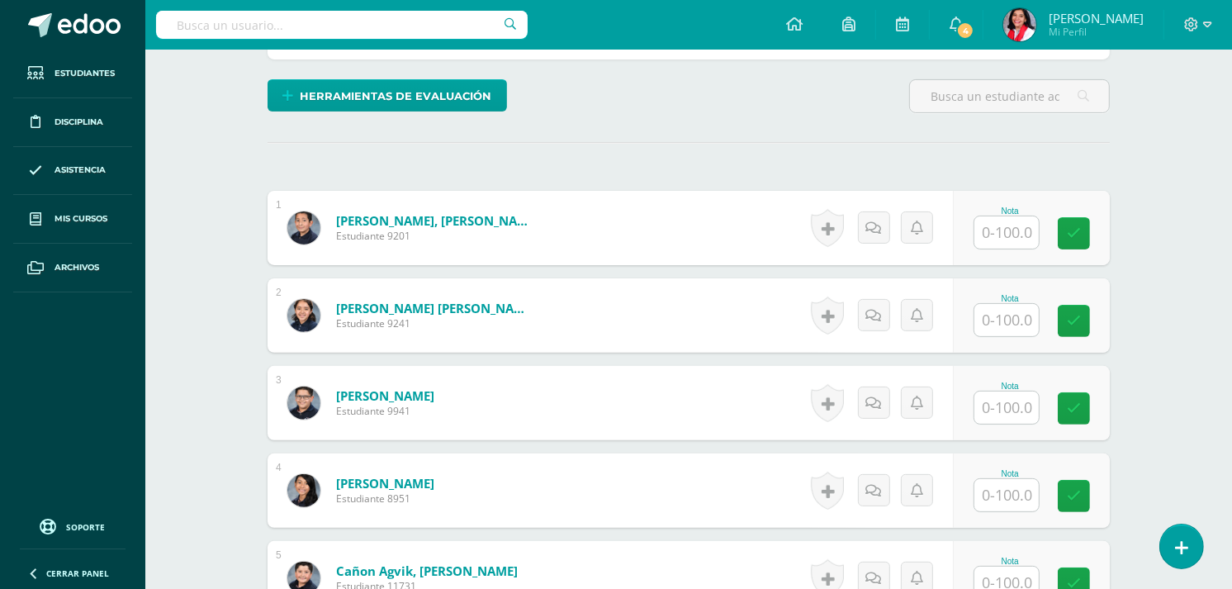
click at [1030, 219] on input "text" at bounding box center [1006, 232] width 64 height 32
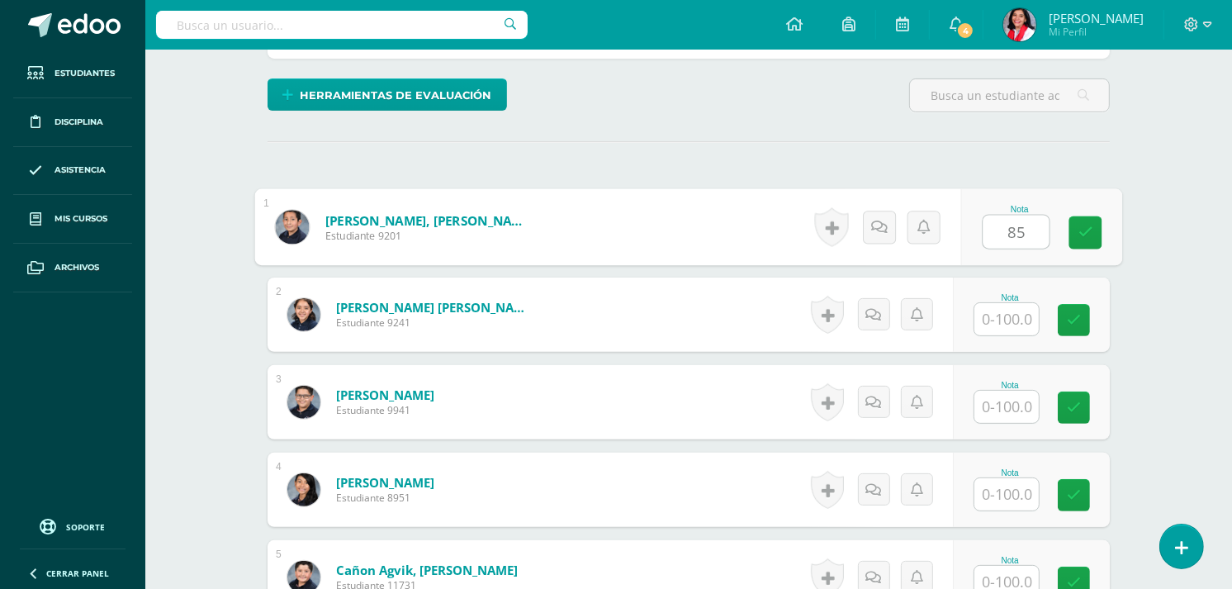
type input "85"
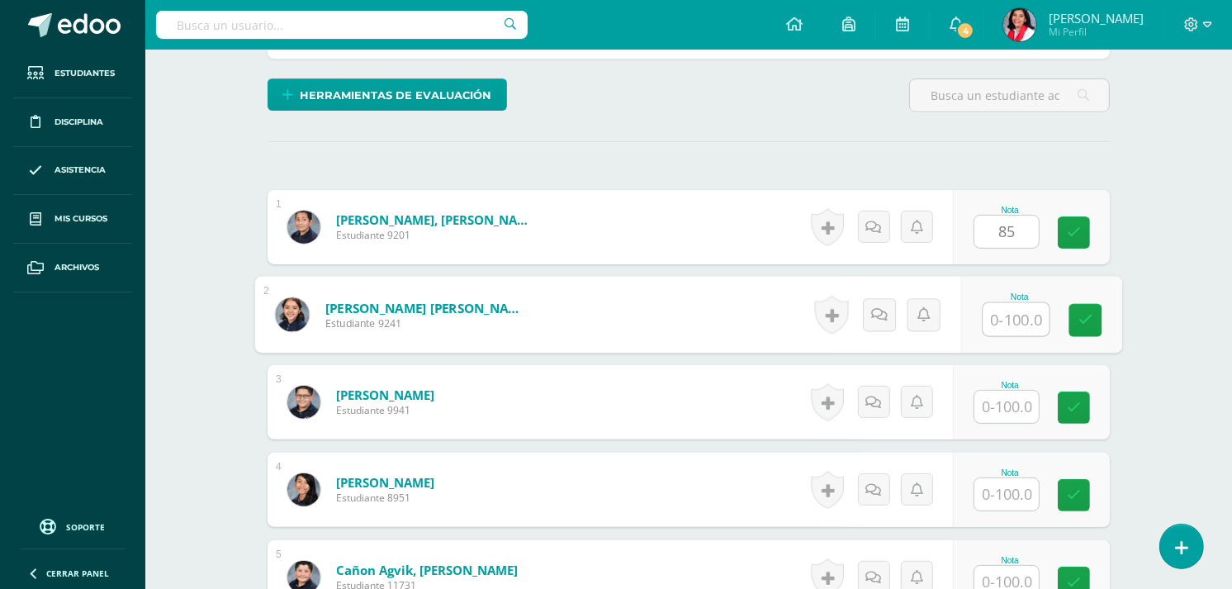
click at [1006, 316] on input "text" at bounding box center [1016, 319] width 66 height 33
type input "95"
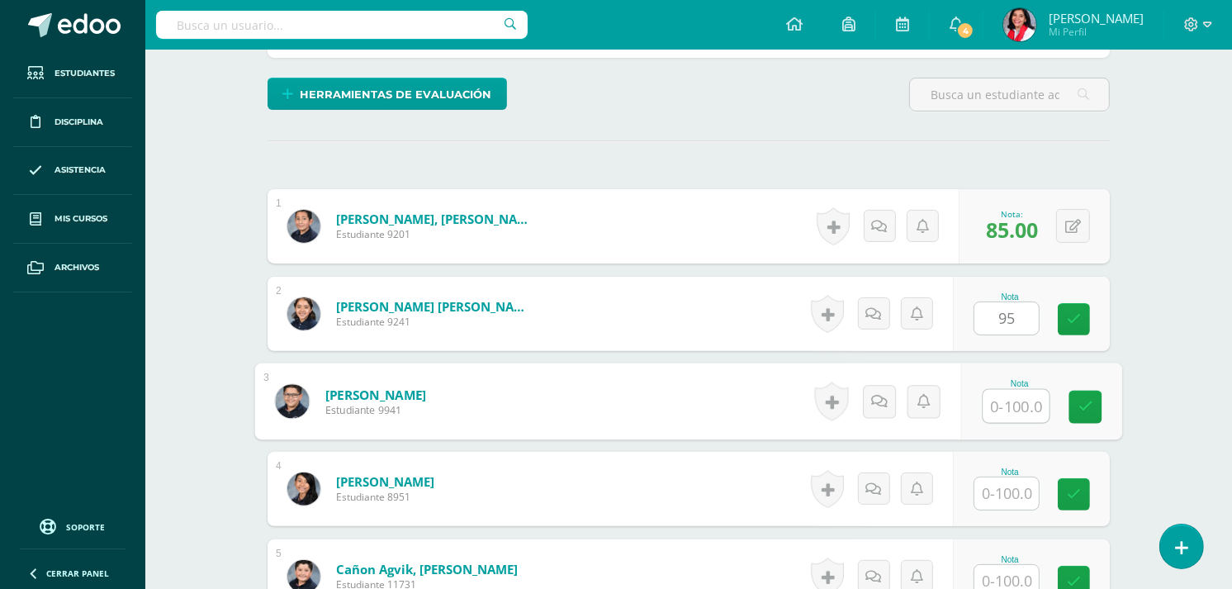
click at [1013, 401] on input "text" at bounding box center [1016, 406] width 66 height 33
type input "95"
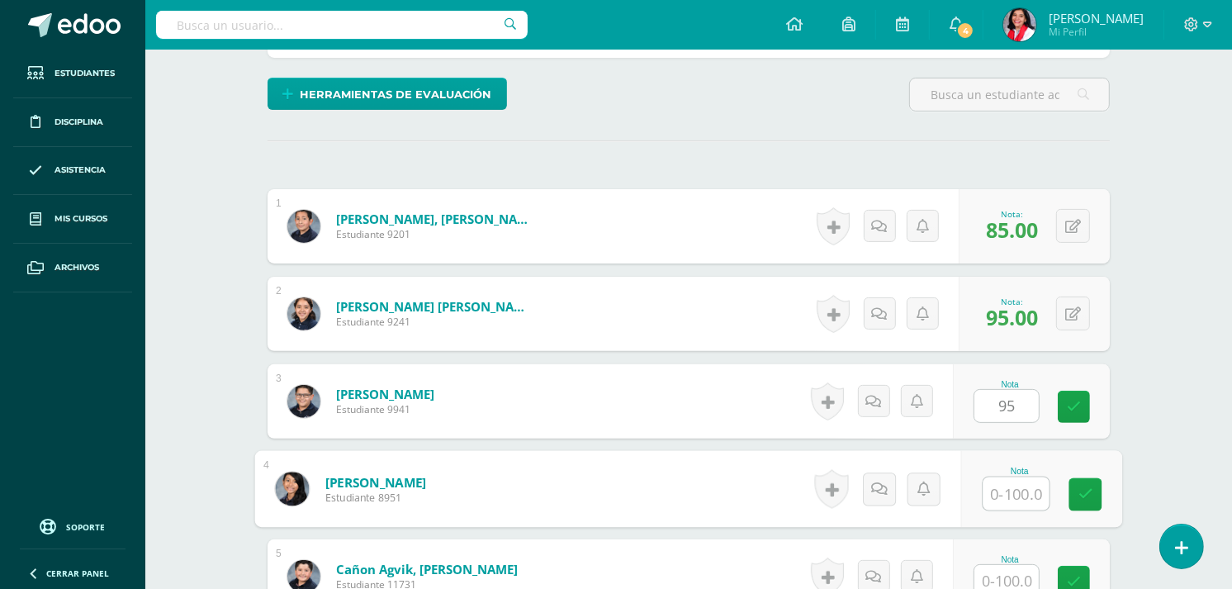
click at [1010, 484] on input "text" at bounding box center [1016, 493] width 66 height 33
type input "95"
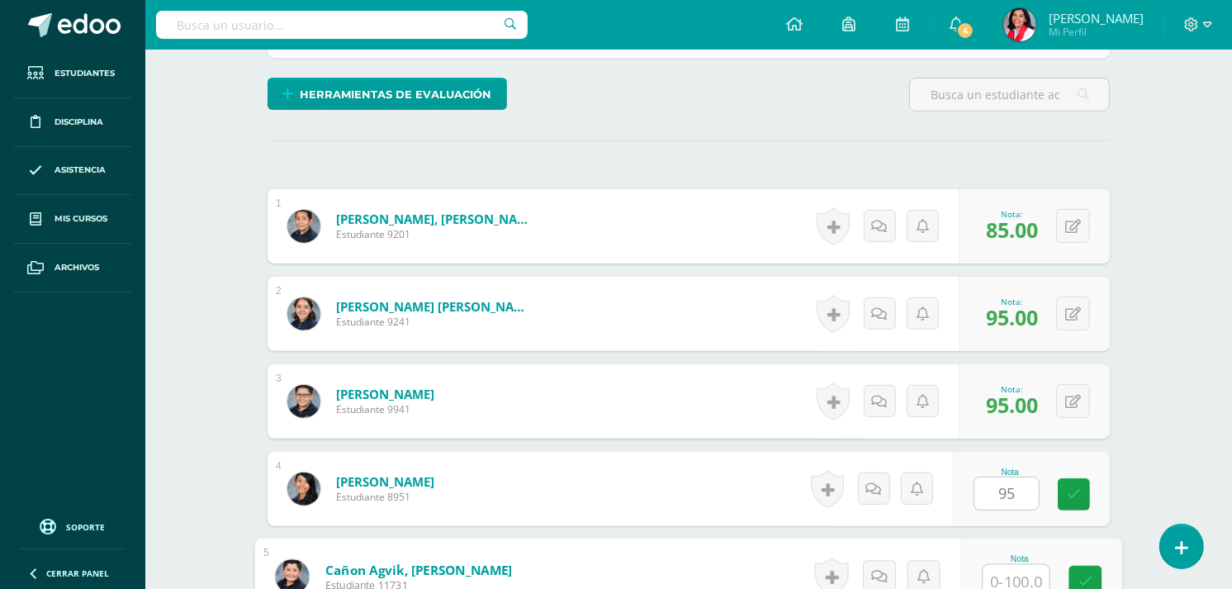
click at [1007, 579] on input "text" at bounding box center [1016, 581] width 66 height 33
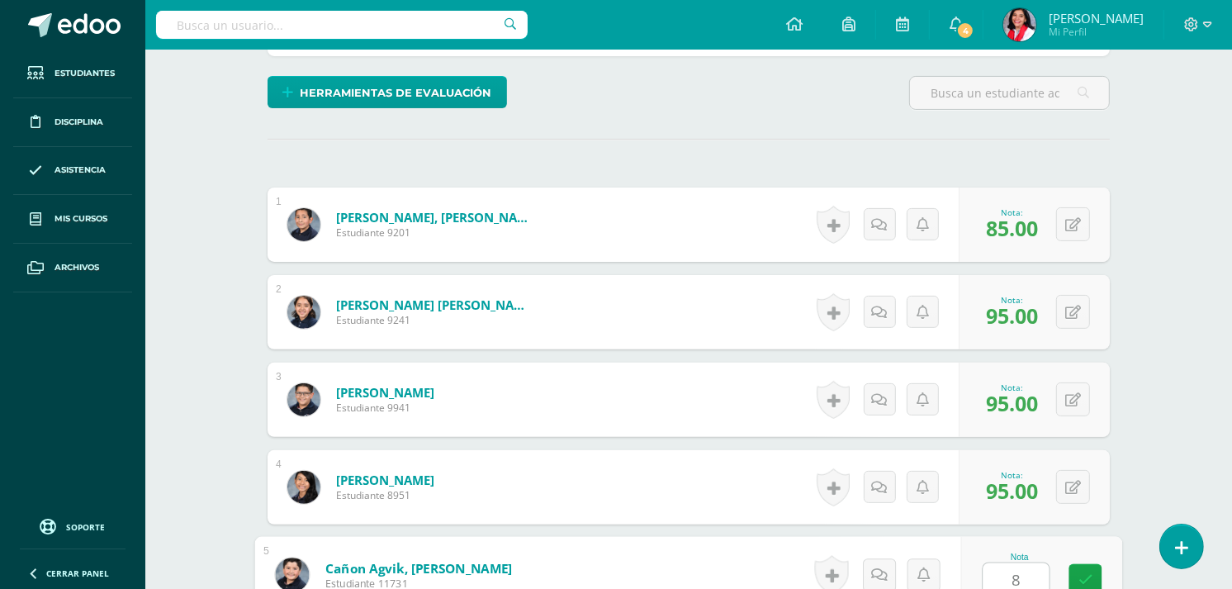
type input "80"
click at [1076, 574] on link at bounding box center [1085, 580] width 33 height 33
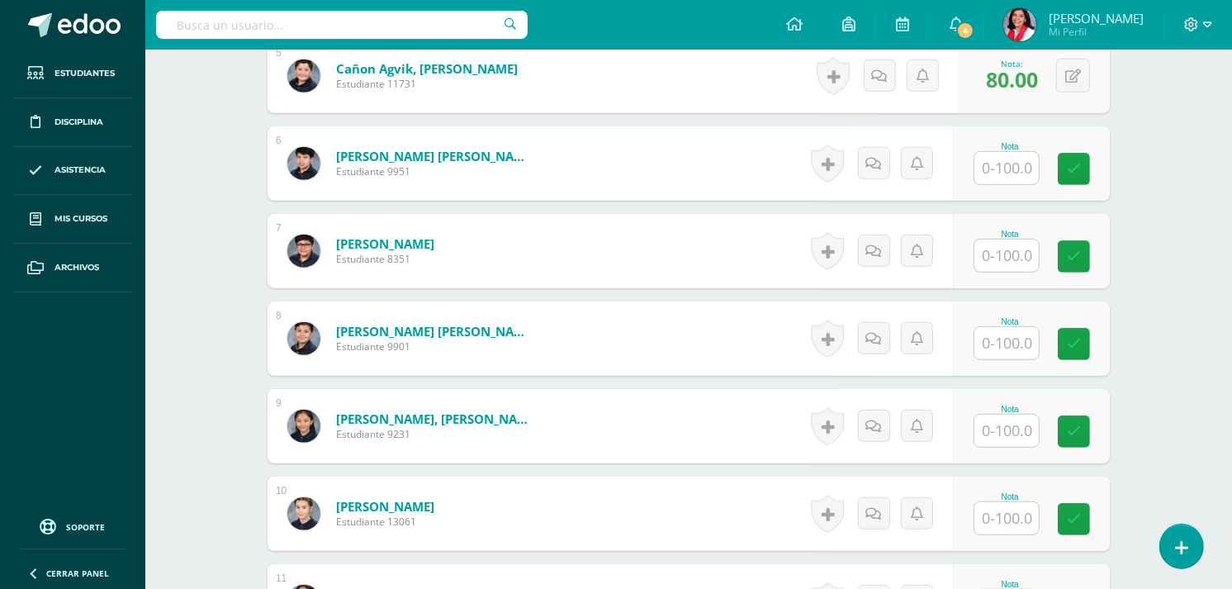
scroll to position [873, 0]
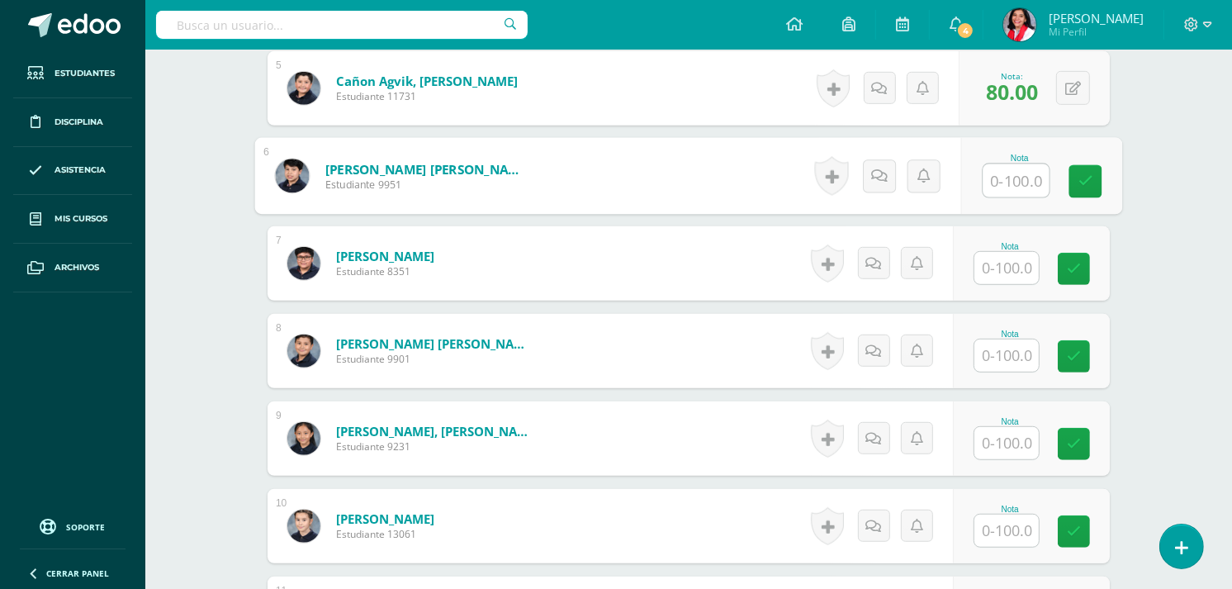
click at [1002, 183] on input "text" at bounding box center [1016, 180] width 66 height 33
type input "60"
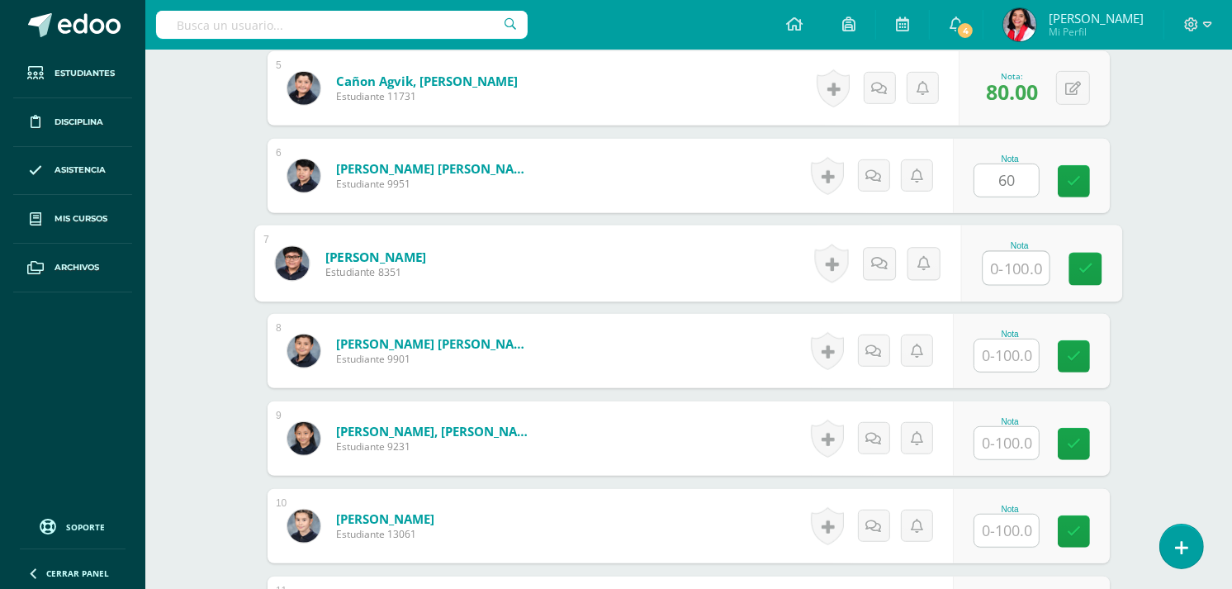
click at [1006, 259] on input "text" at bounding box center [1016, 268] width 66 height 33
type input "70"
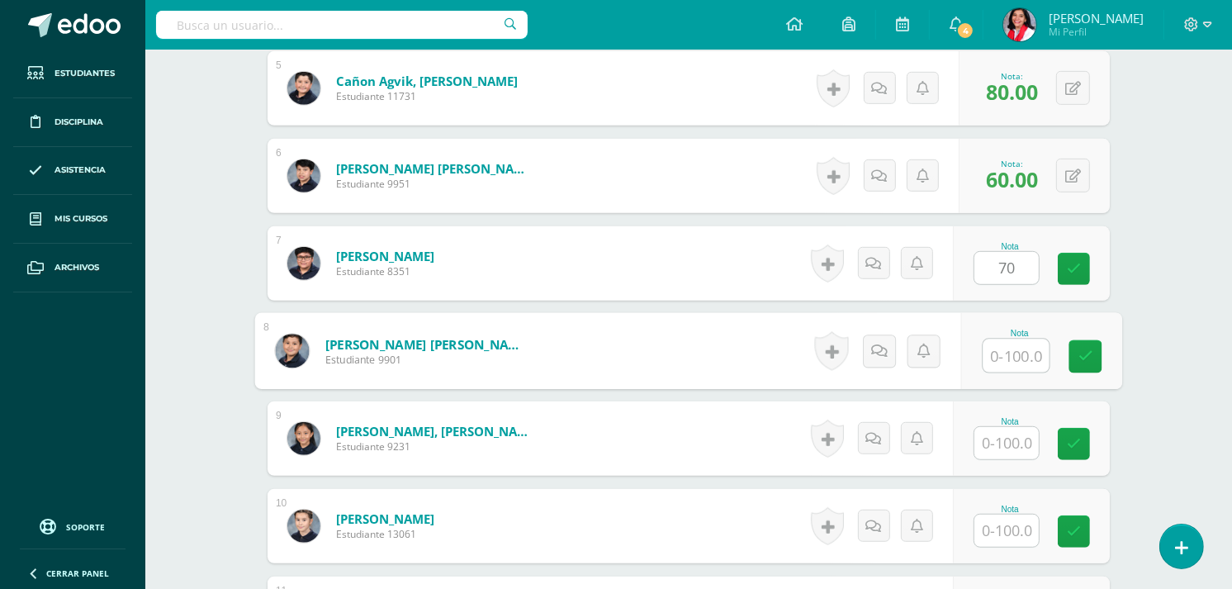
click at [1013, 349] on input "text" at bounding box center [1016, 355] width 66 height 33
type input "70"
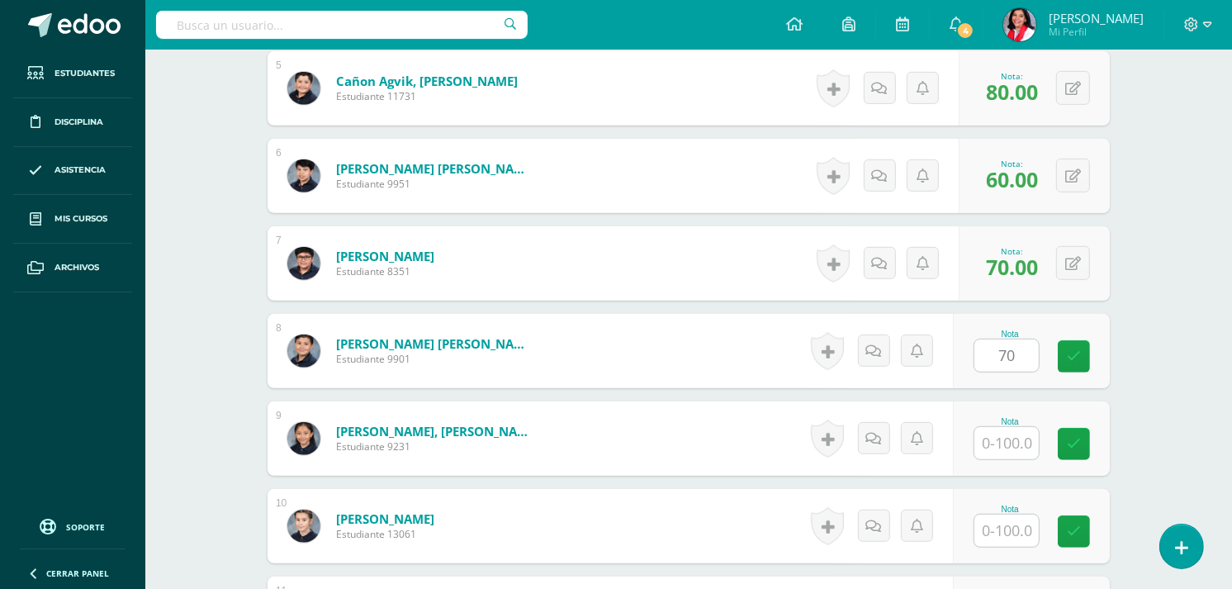
click at [1010, 417] on div "Nota" at bounding box center [1009, 421] width 73 height 9
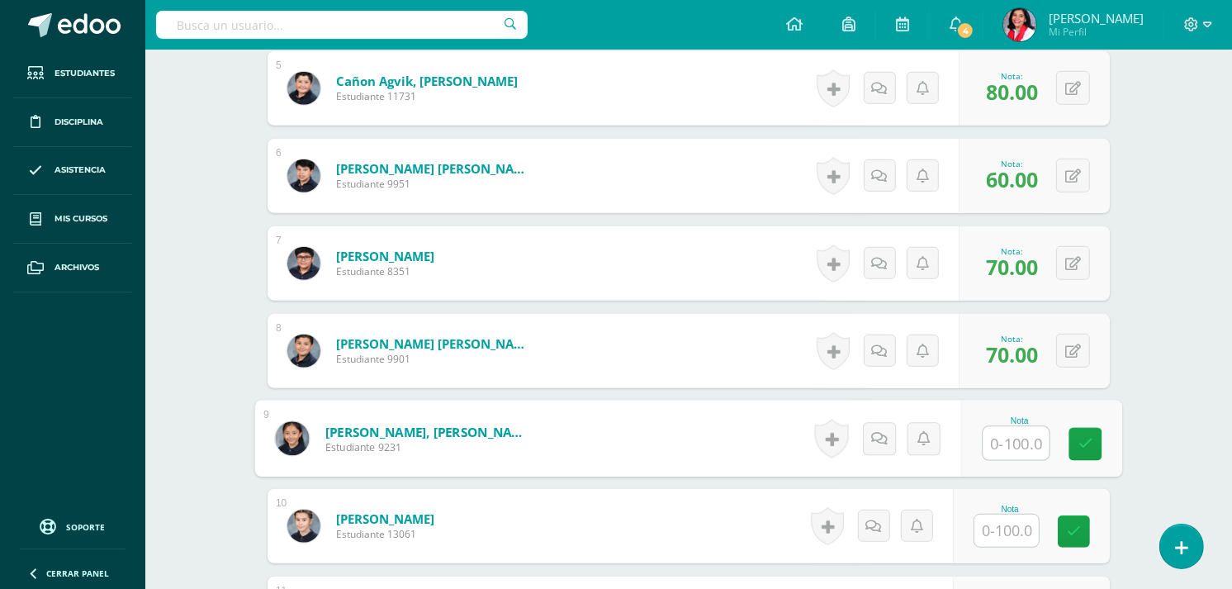
click at [1010, 433] on input "text" at bounding box center [1016, 443] width 66 height 33
type input "100"
click at [1085, 431] on link at bounding box center [1085, 444] width 33 height 33
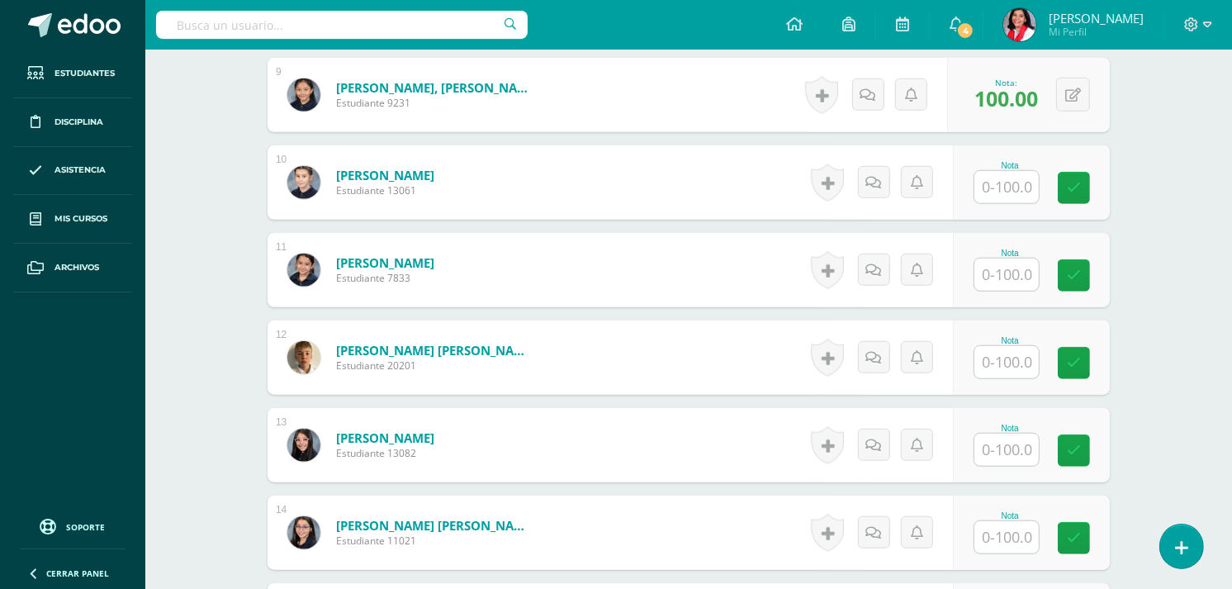
scroll to position [1212, 0]
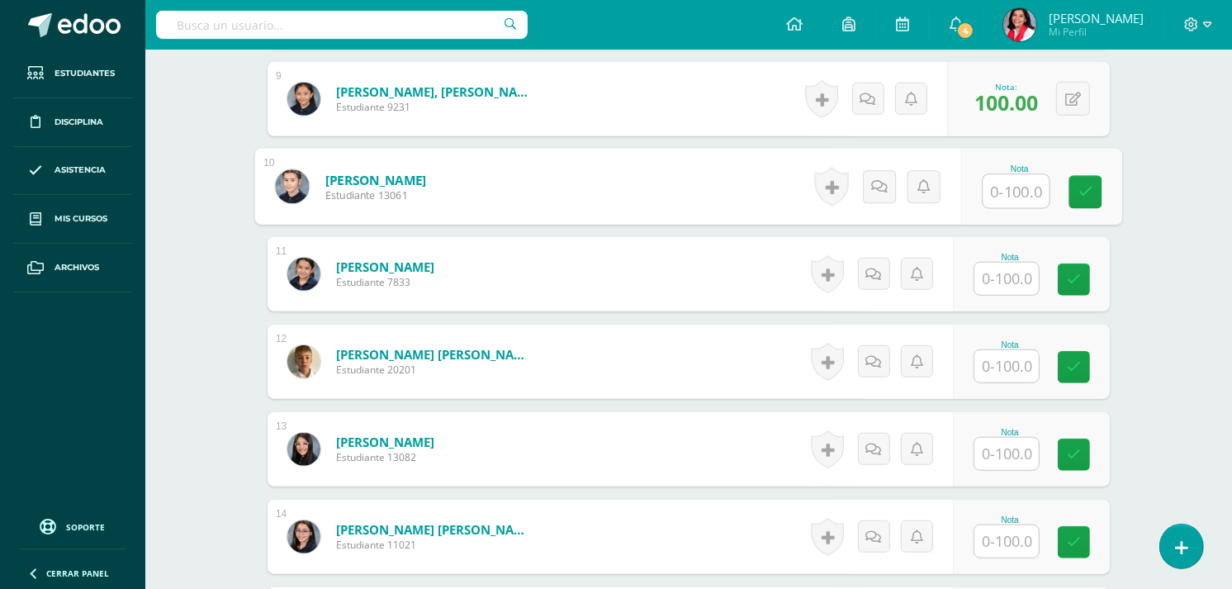
click at [999, 192] on input "text" at bounding box center [1016, 191] width 66 height 33
type input "100"
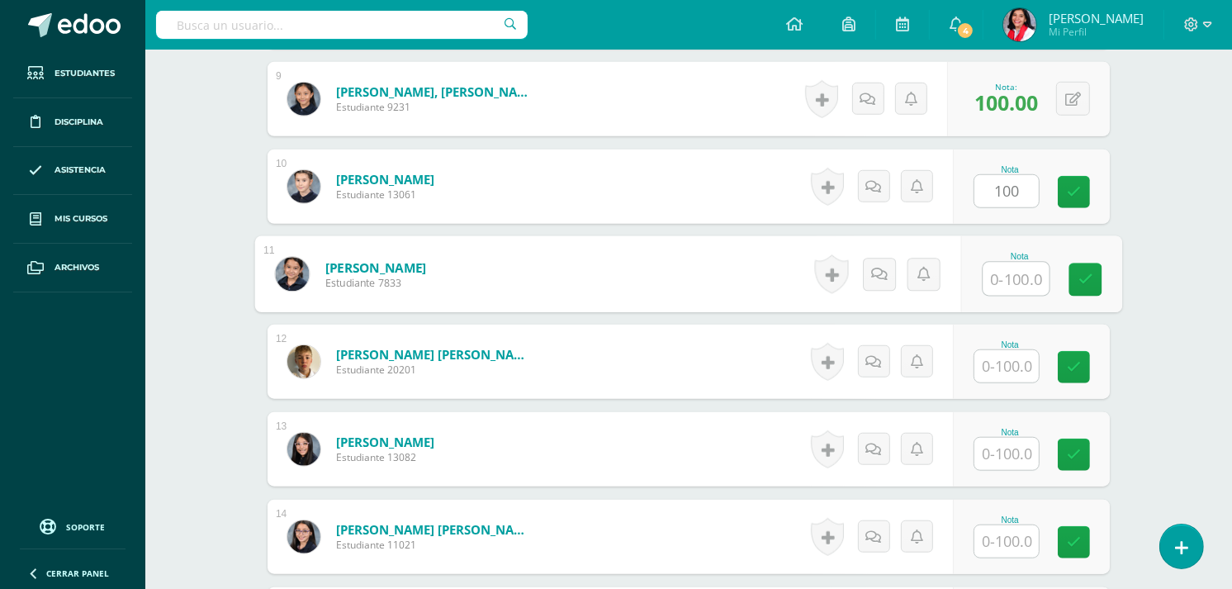
click at [1011, 277] on input "text" at bounding box center [1016, 279] width 66 height 33
type input "85"
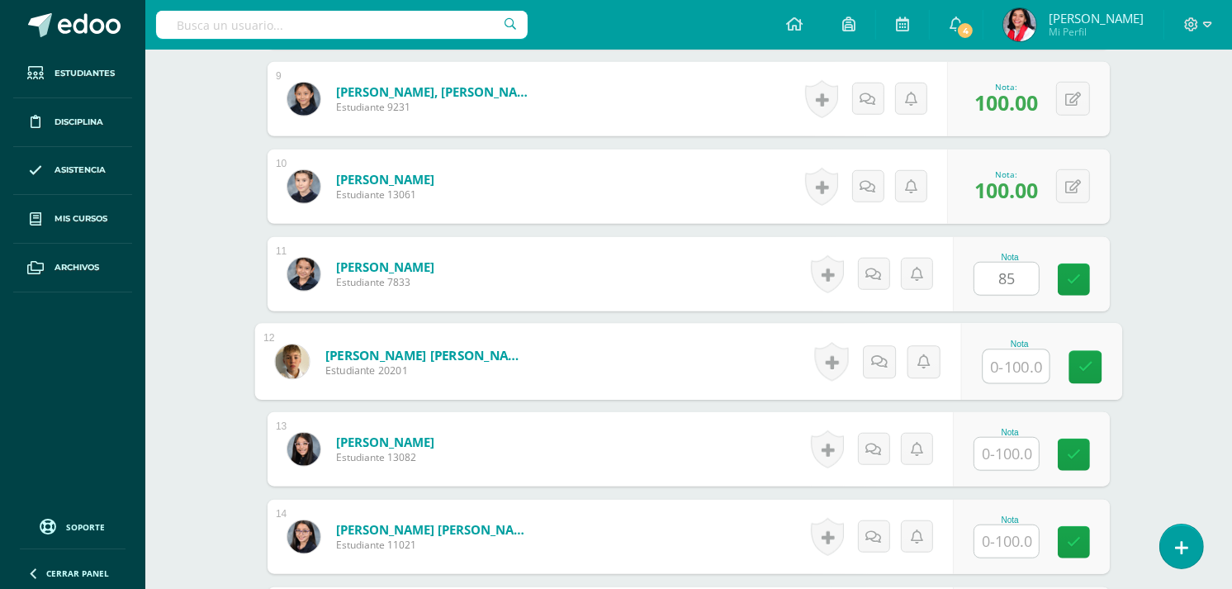
click at [1008, 361] on input "text" at bounding box center [1016, 366] width 66 height 33
type input "70"
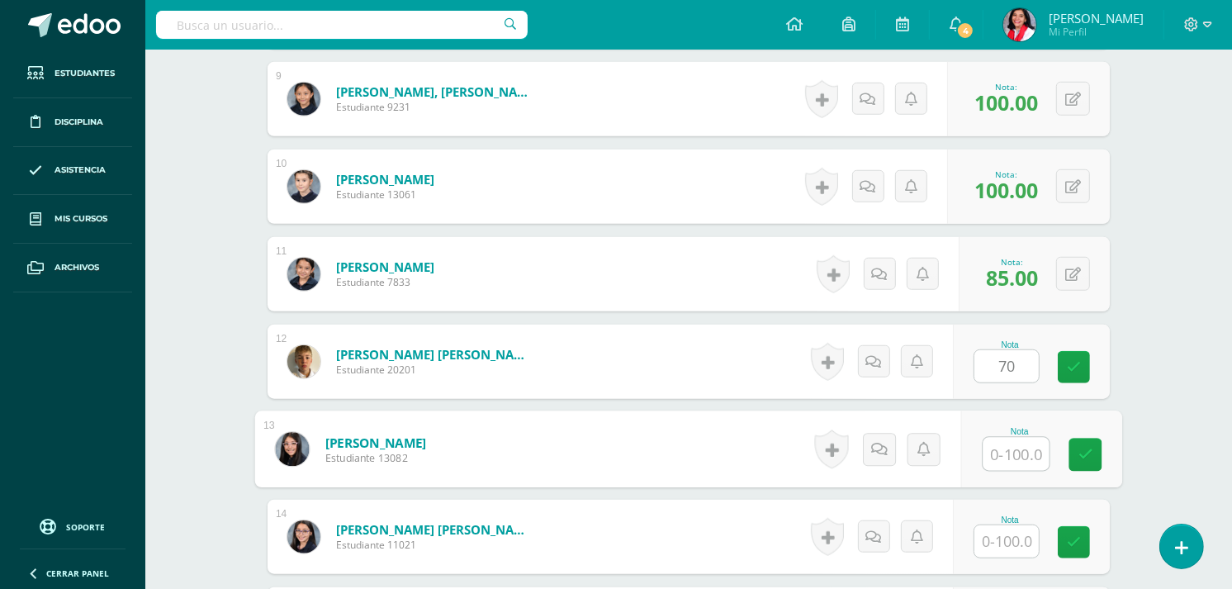
click at [1013, 443] on input "text" at bounding box center [1016, 454] width 66 height 33
type input "65"
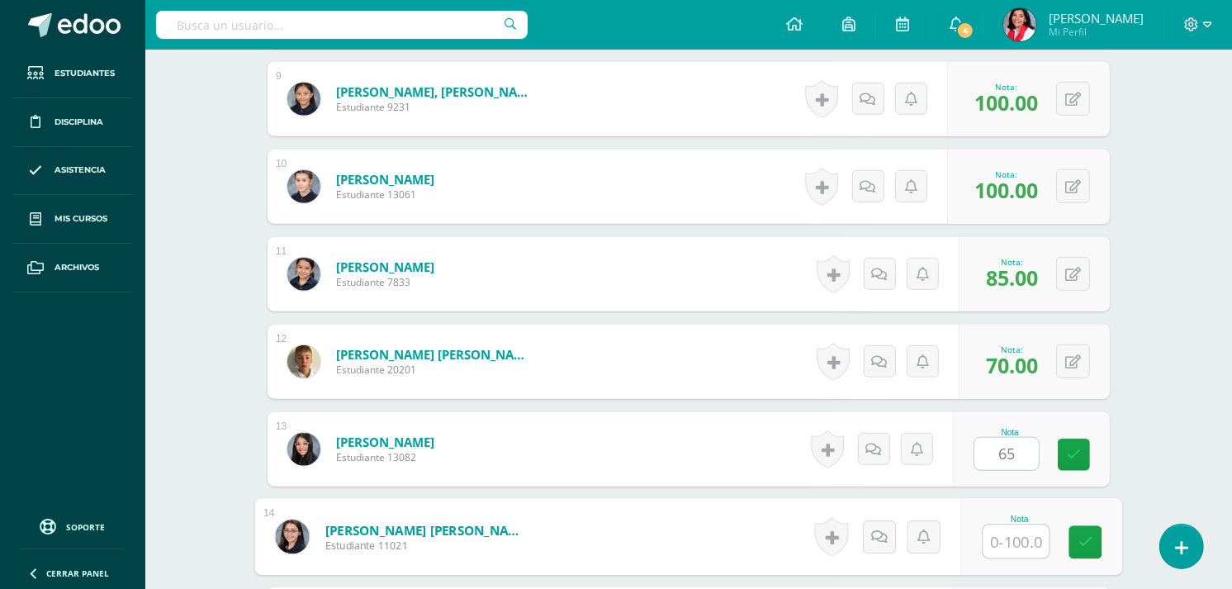
click at [1003, 535] on input "text" at bounding box center [1016, 541] width 66 height 33
type input "65"
click at [1091, 532] on link at bounding box center [1085, 542] width 33 height 33
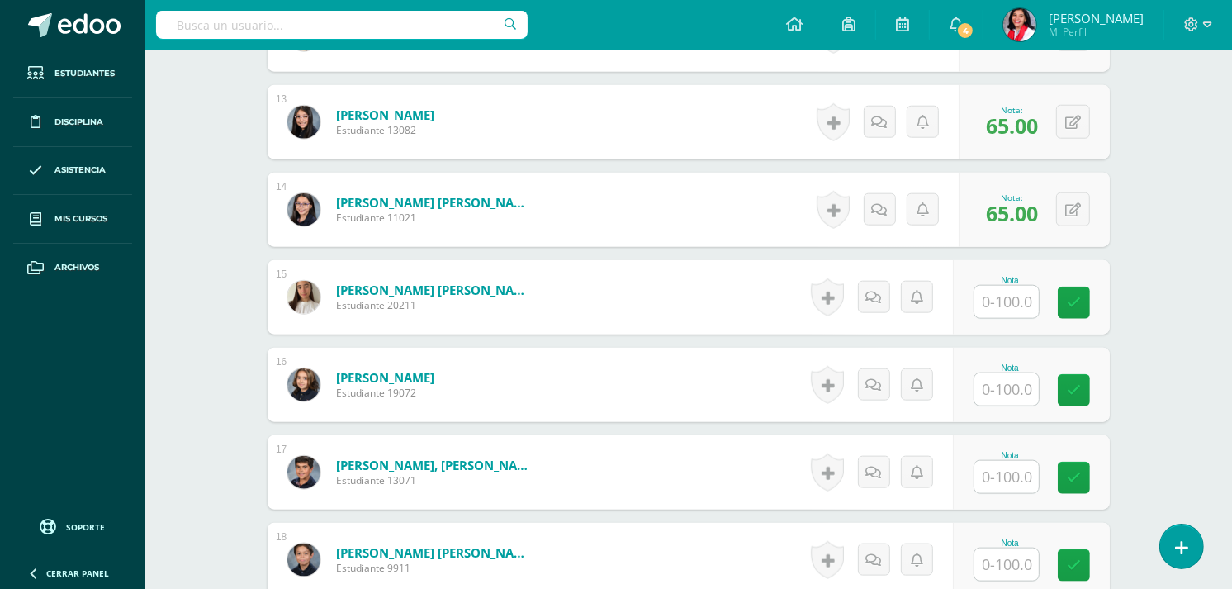
scroll to position [1536, 0]
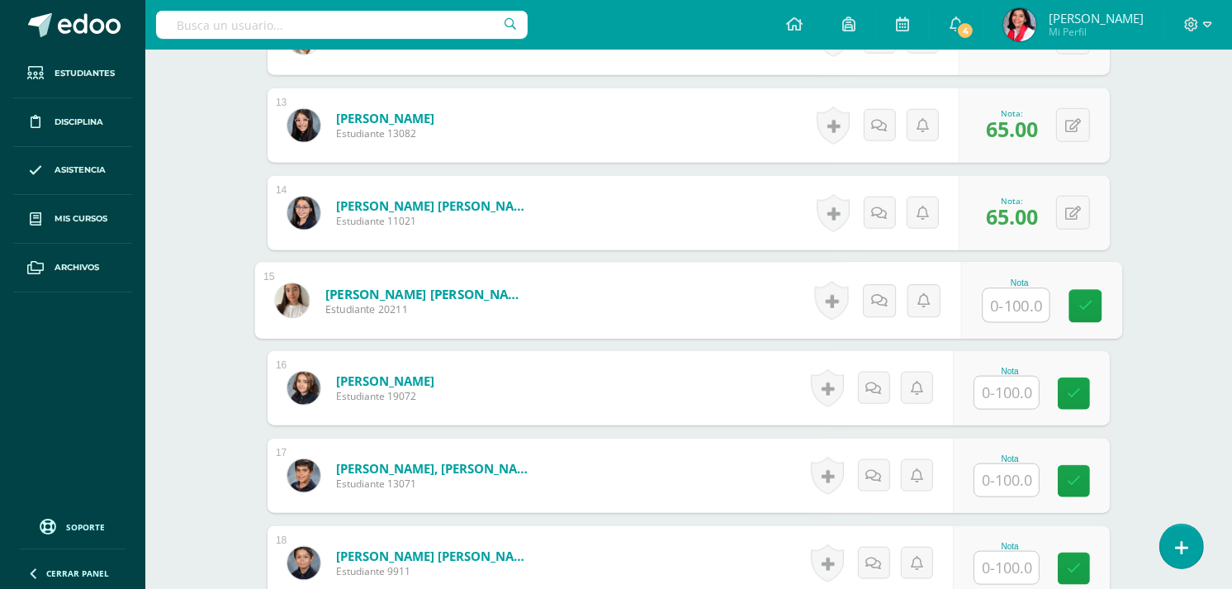
click at [992, 307] on input "text" at bounding box center [1016, 305] width 66 height 33
type input "70"
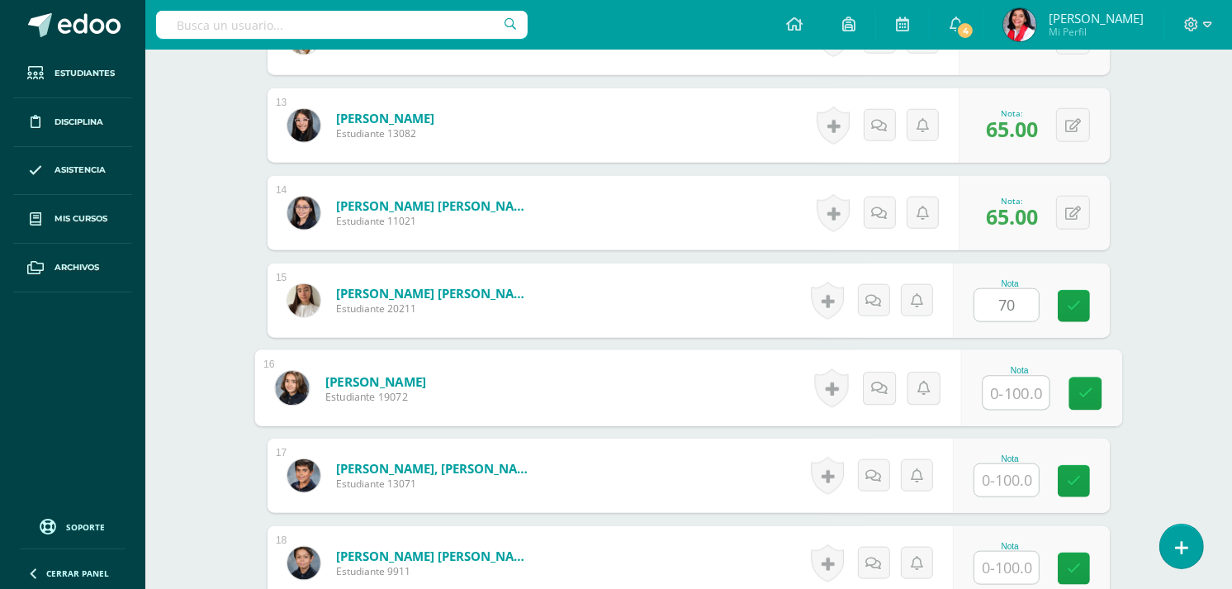
click at [1007, 383] on input "text" at bounding box center [1016, 392] width 66 height 33
type input "80"
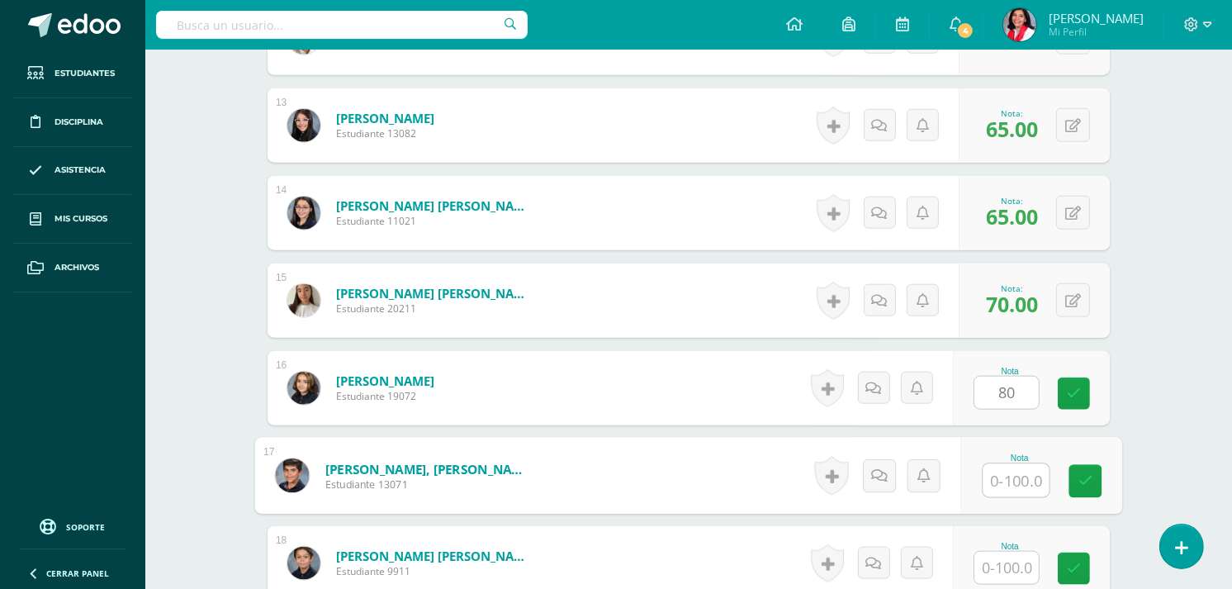
click at [1018, 476] on input "text" at bounding box center [1016, 480] width 66 height 33
type input "75"
click at [1087, 475] on icon at bounding box center [1085, 481] width 15 height 14
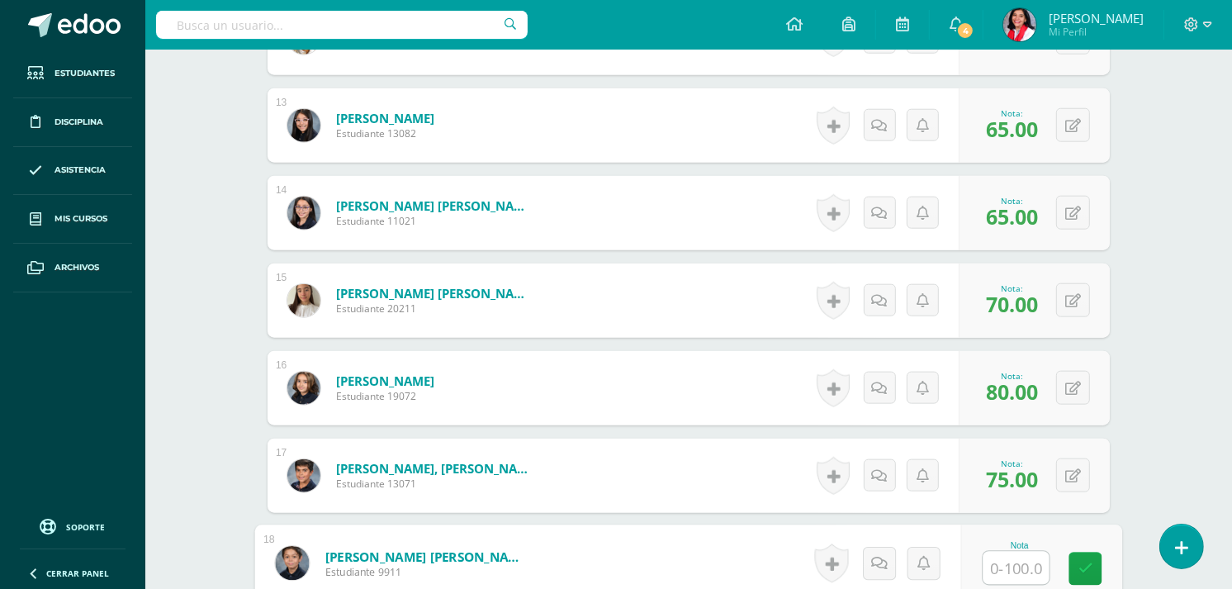
click at [1011, 561] on input "text" at bounding box center [1016, 568] width 66 height 33
type input "60"
click at [1085, 556] on link at bounding box center [1085, 568] width 33 height 33
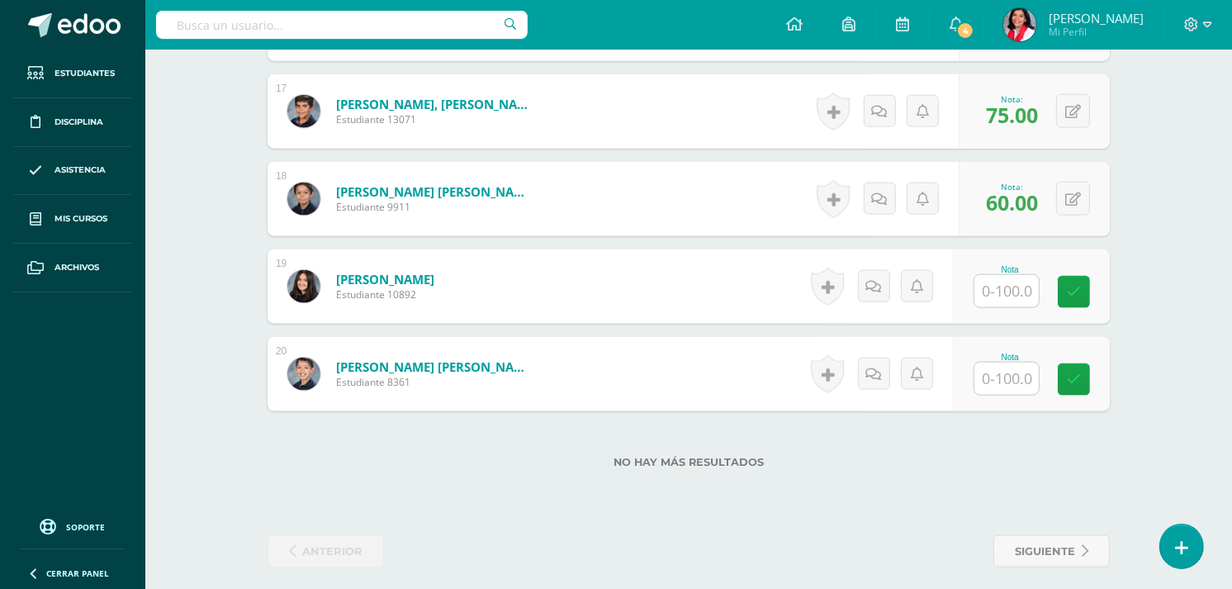
scroll to position [1910, 0]
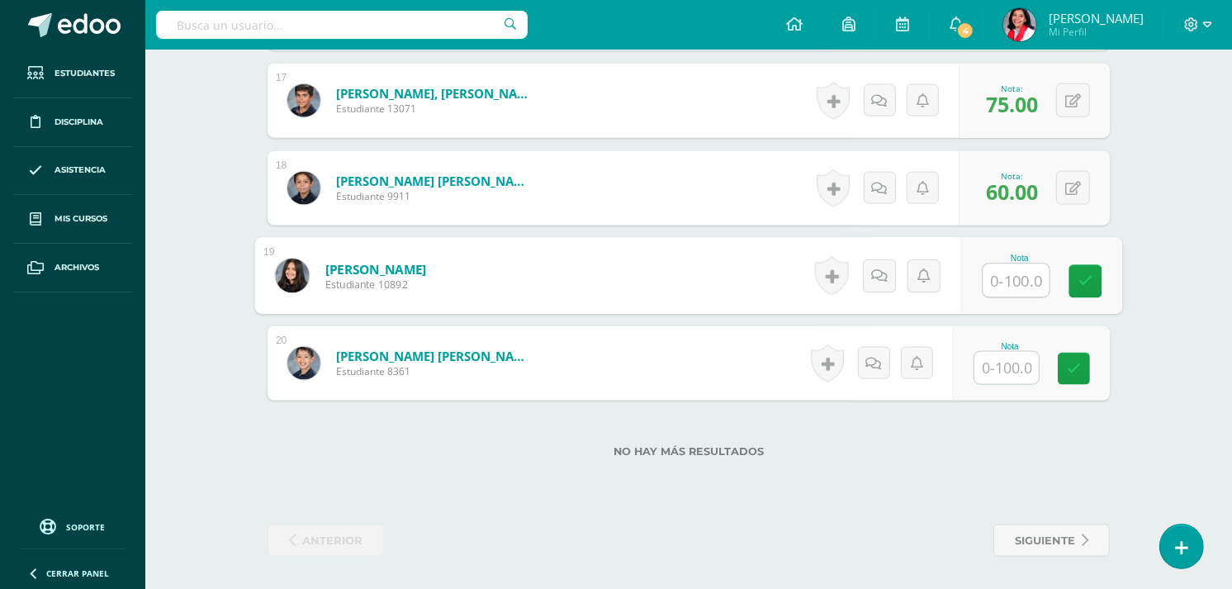
click at [997, 272] on input "text" at bounding box center [1016, 280] width 66 height 33
type input "70"
click at [1010, 363] on input "text" at bounding box center [1006, 368] width 64 height 32
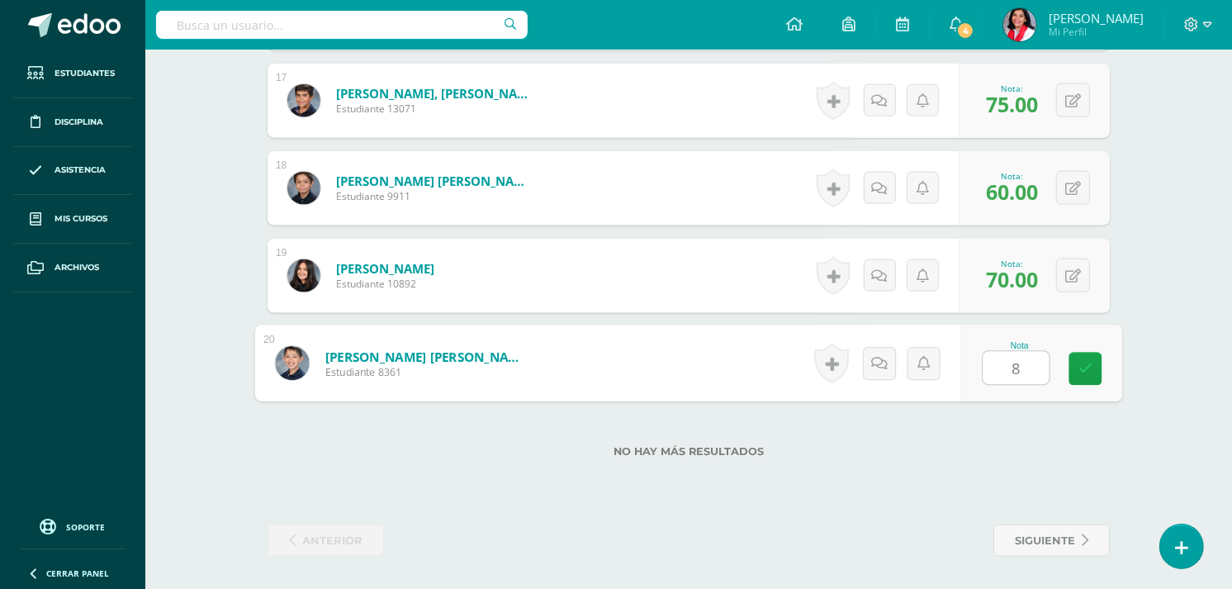
type input "80"
click at [1091, 364] on icon at bounding box center [1085, 369] width 15 height 14
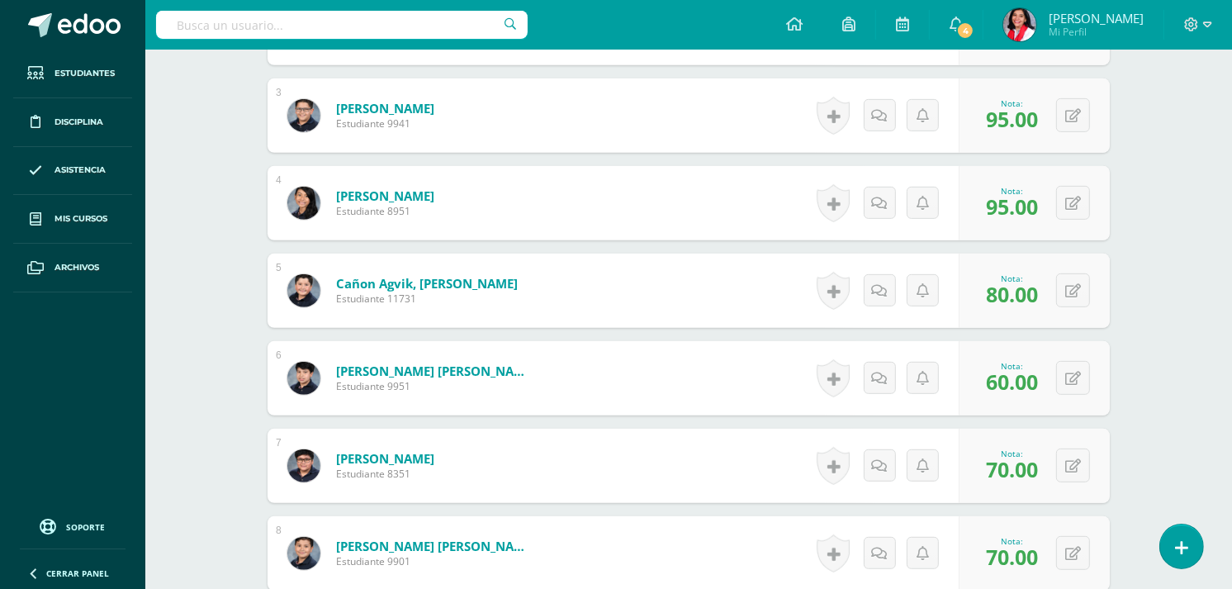
scroll to position [0, 0]
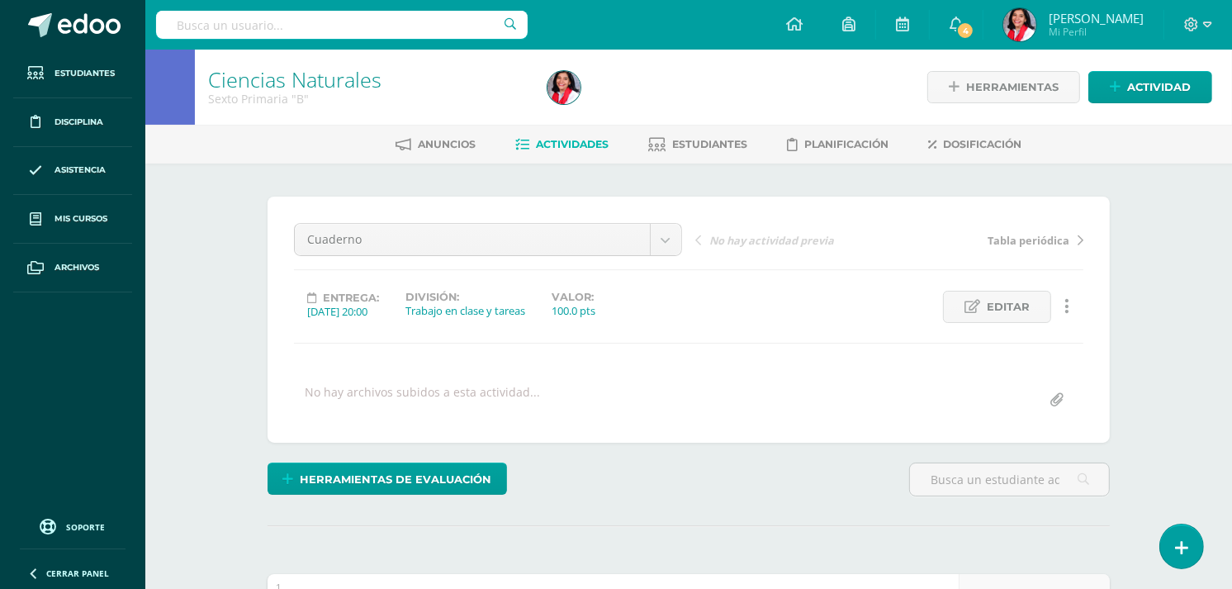
click at [574, 143] on span "Actividades" at bounding box center [572, 144] width 73 height 12
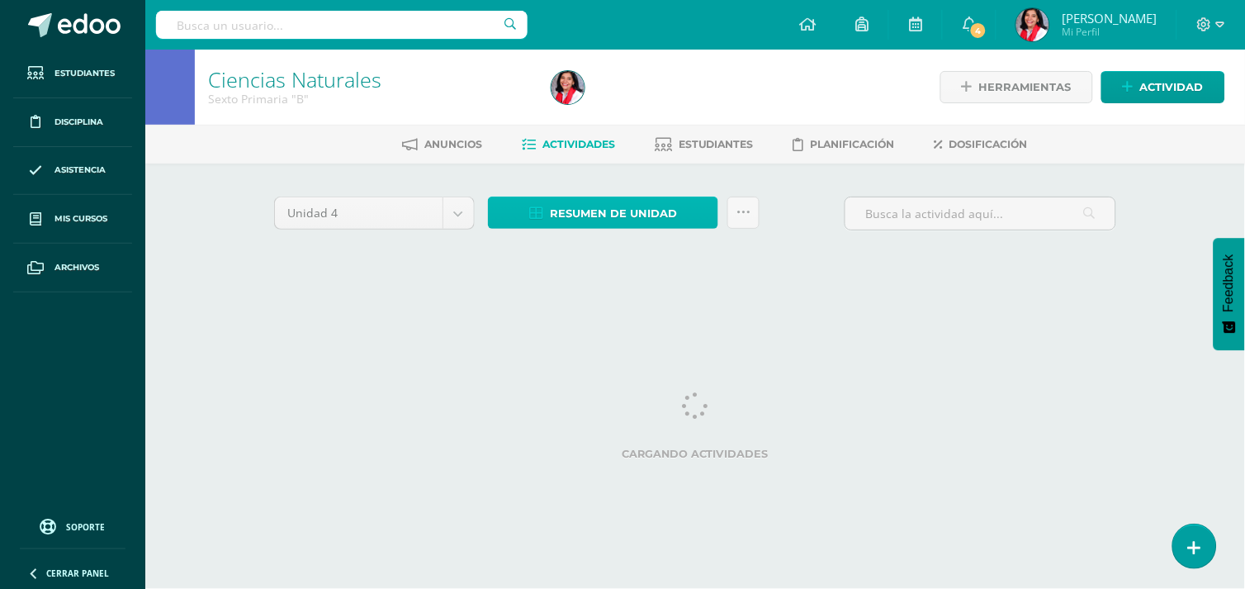
click at [583, 204] on span "Resumen de unidad" at bounding box center [613, 213] width 127 height 31
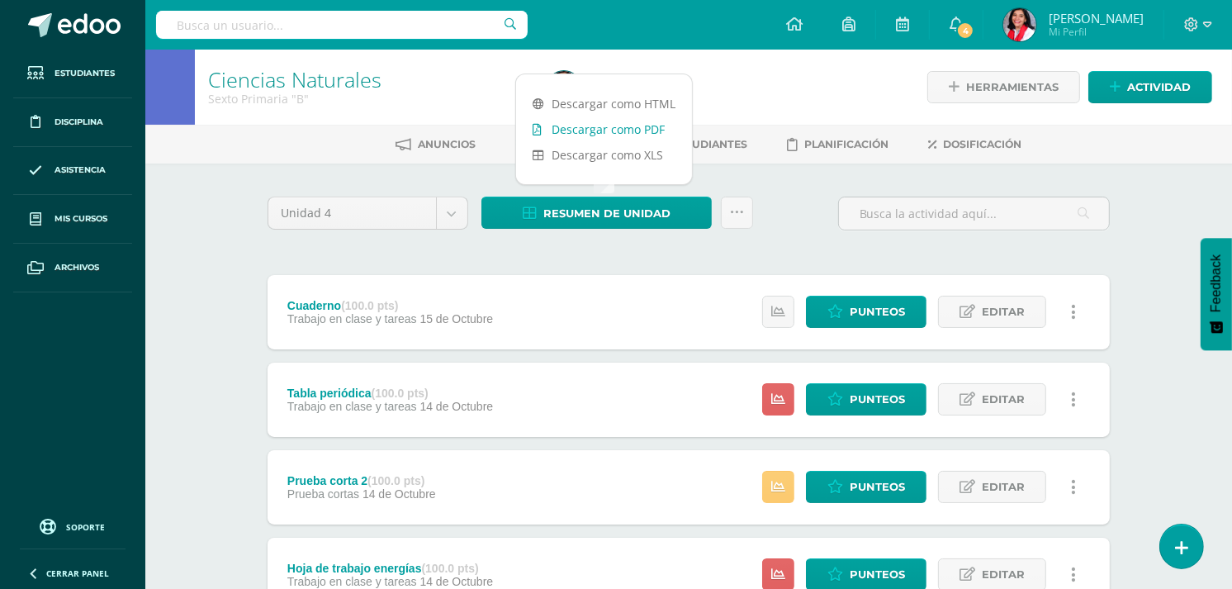
click at [642, 126] on link "Descargar como PDF" at bounding box center [604, 129] width 176 height 26
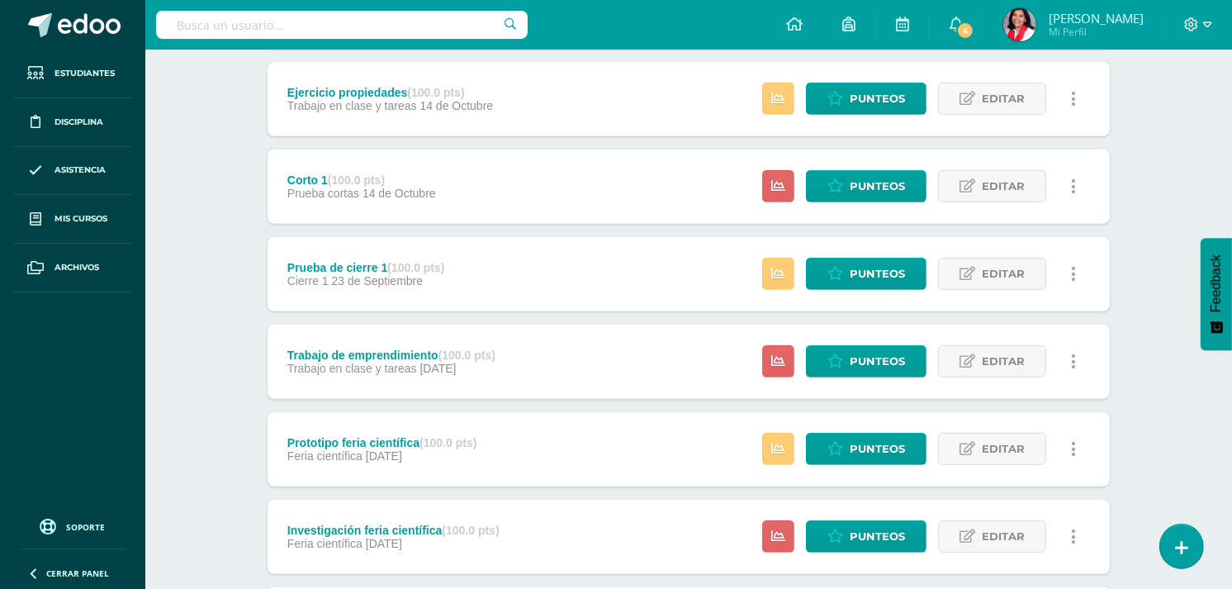
scroll to position [1094, 0]
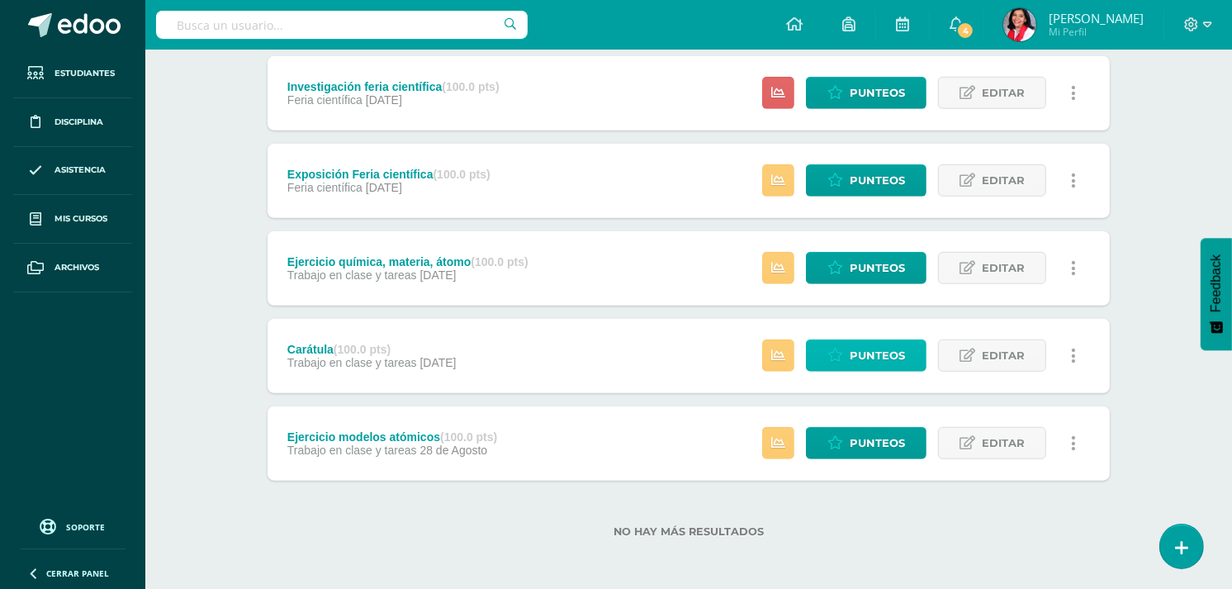
click at [914, 362] on link "Punteos" at bounding box center [866, 355] width 121 height 32
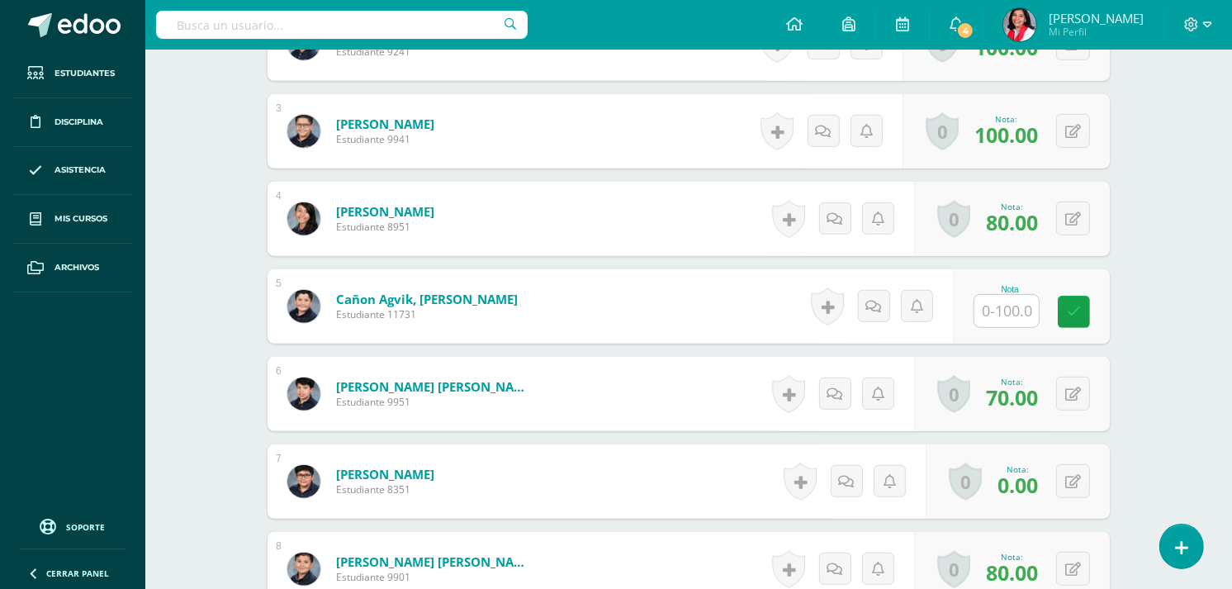
scroll to position [646, 0]
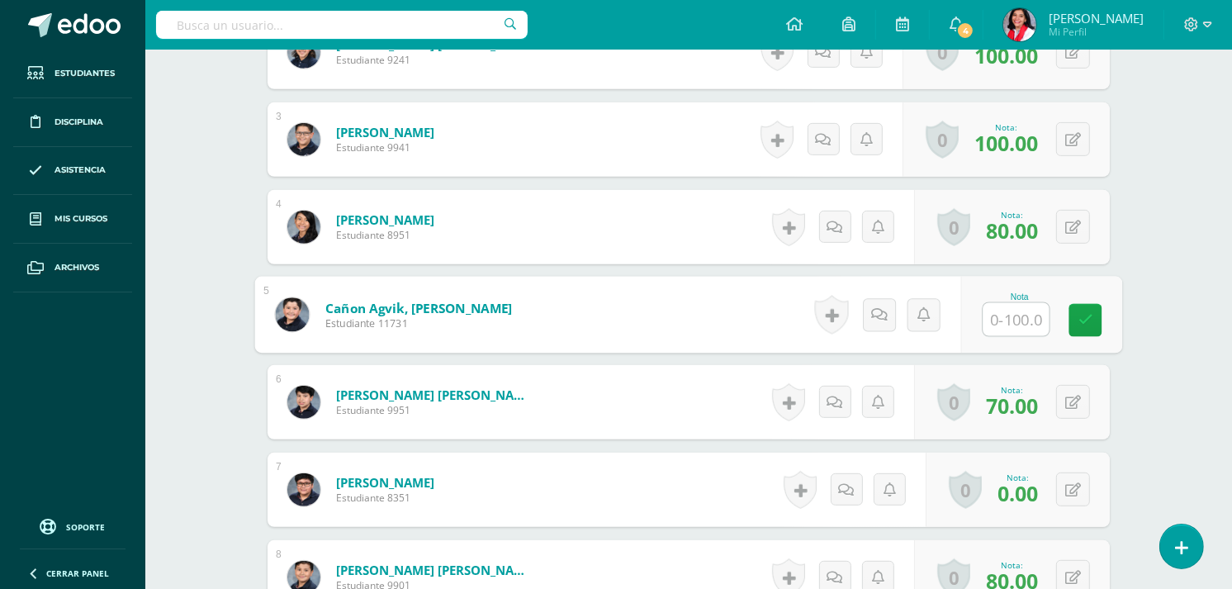
click at [1010, 310] on input "text" at bounding box center [1016, 319] width 66 height 33
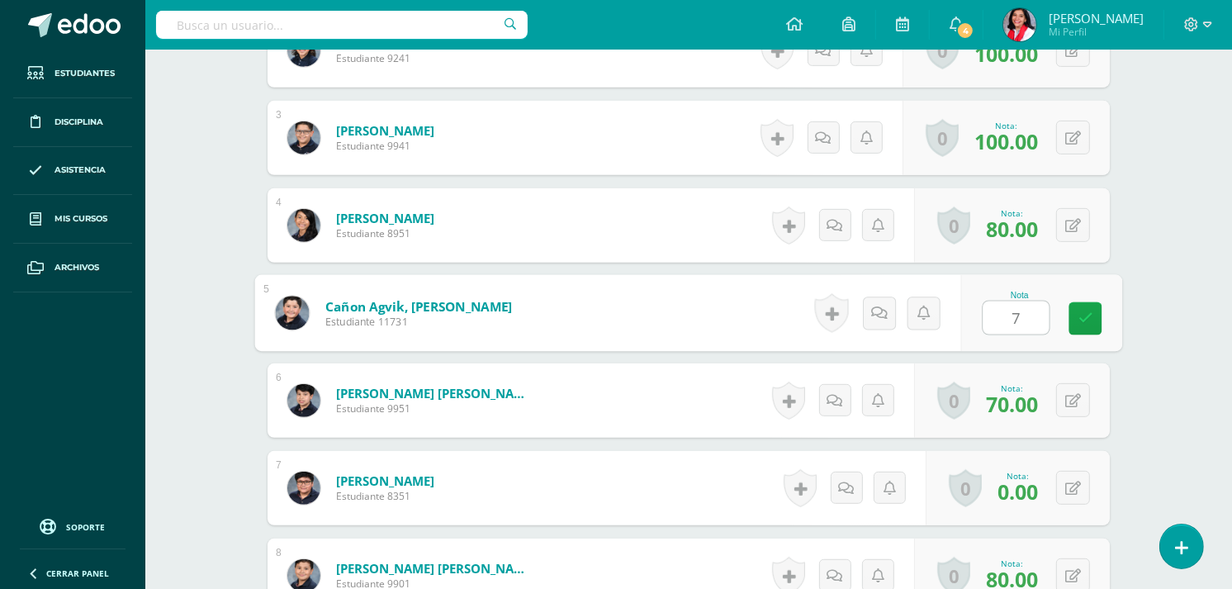
type input "75"
click at [1082, 311] on icon at bounding box center [1085, 318] width 15 height 14
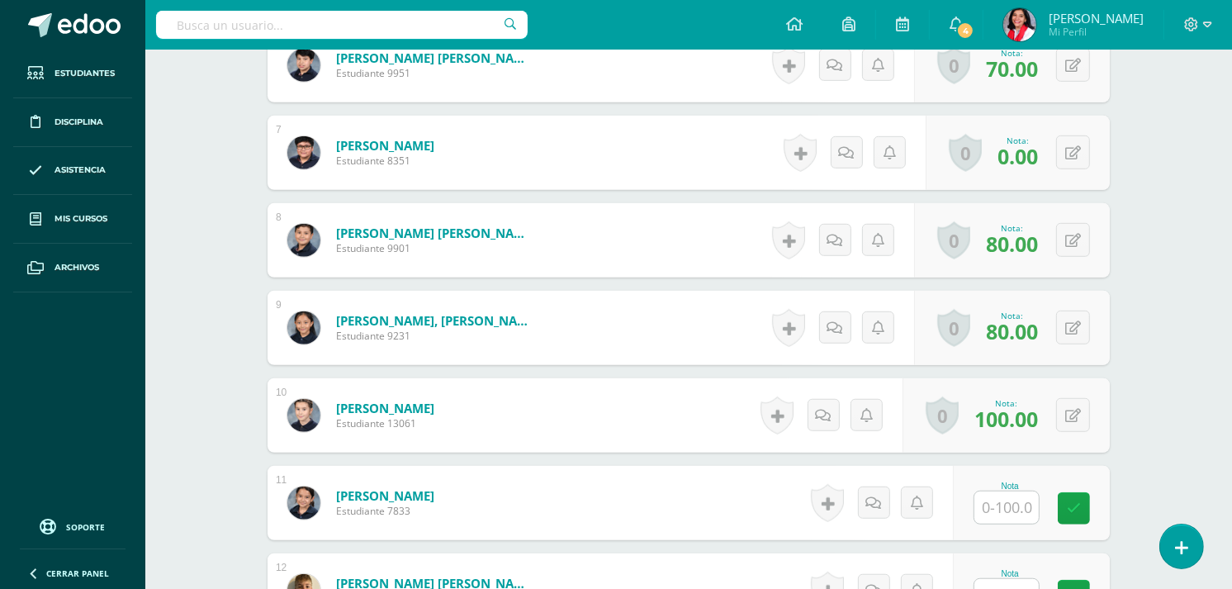
scroll to position [1059, 0]
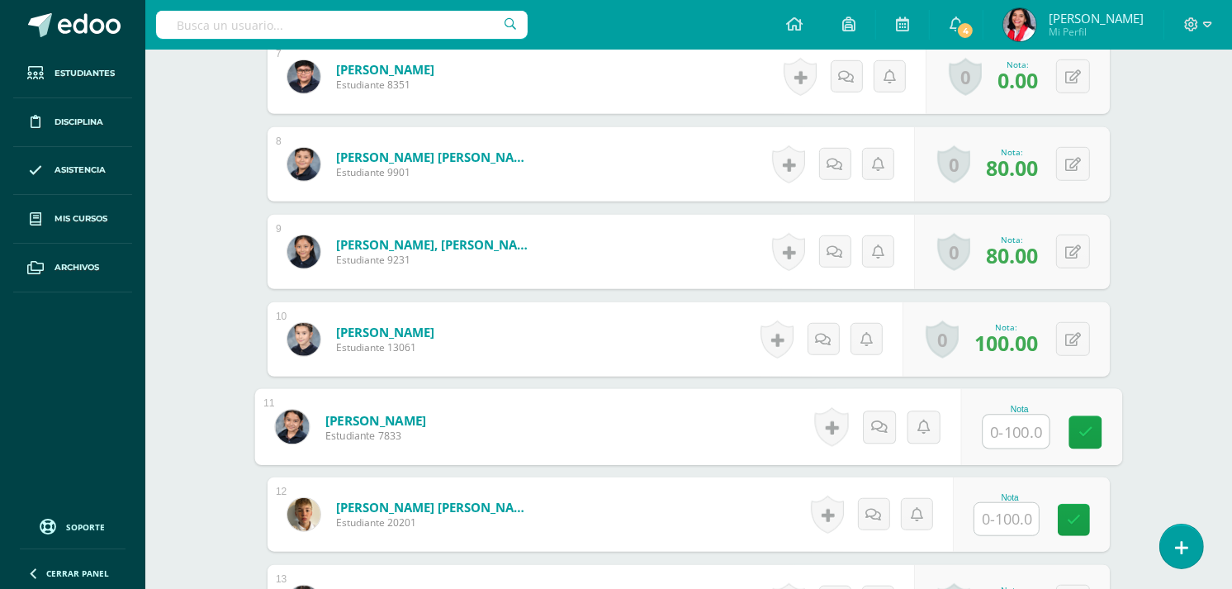
click at [1001, 428] on input "text" at bounding box center [1016, 431] width 66 height 33
type input "60"
click at [1033, 518] on input "text" at bounding box center [1006, 519] width 64 height 32
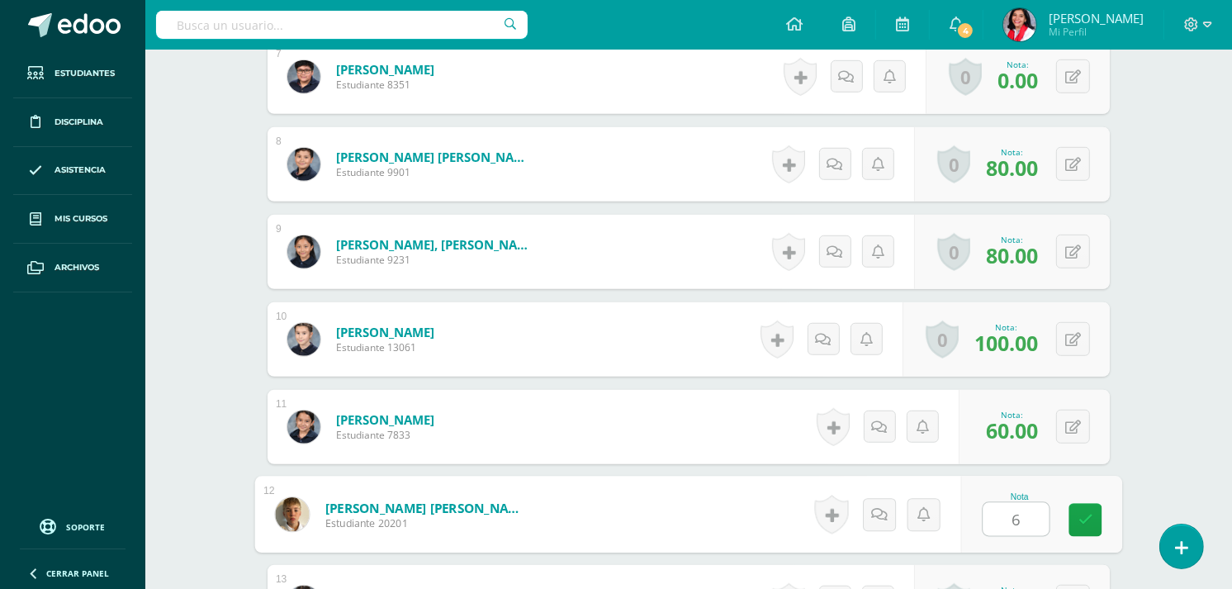
type input "60"
click at [1092, 517] on link at bounding box center [1085, 520] width 33 height 33
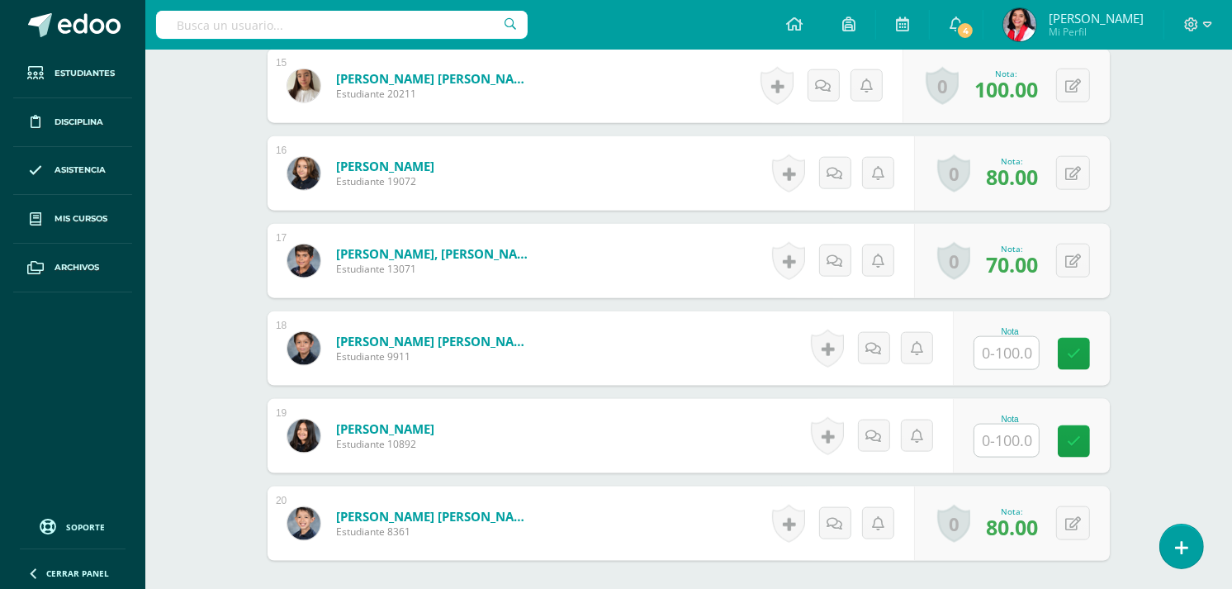
scroll to position [1768, 0]
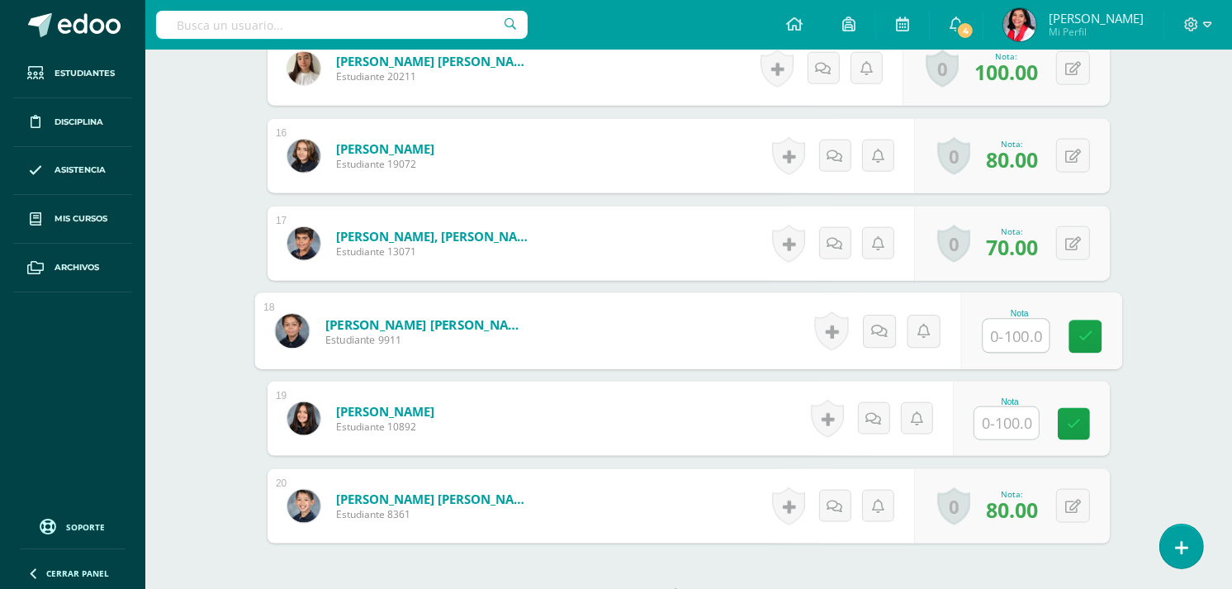
click at [994, 339] on input "text" at bounding box center [1016, 336] width 66 height 33
type input "60"
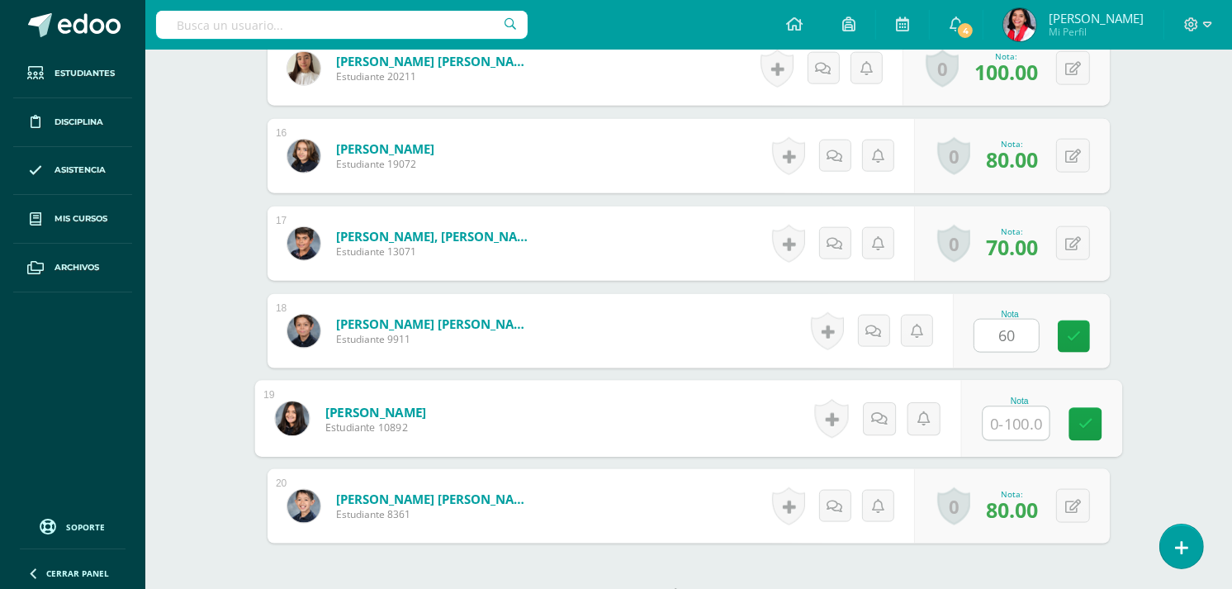
click at [1016, 419] on input "text" at bounding box center [1016, 423] width 66 height 33
type input "75"
click at [1077, 414] on link at bounding box center [1085, 424] width 33 height 33
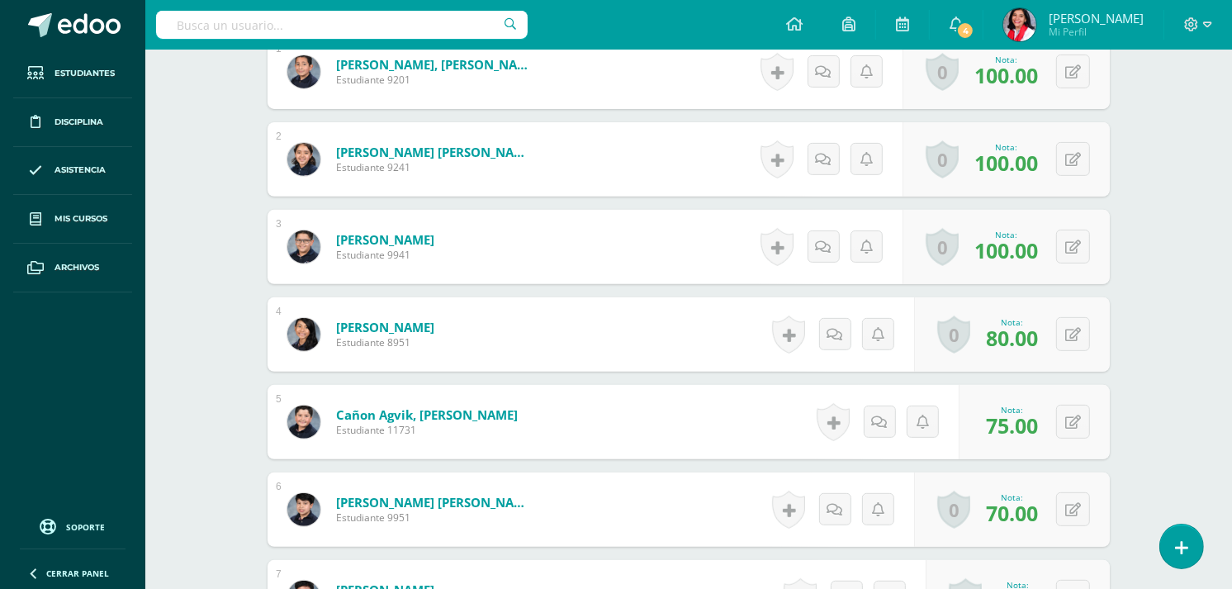
scroll to position [0, 0]
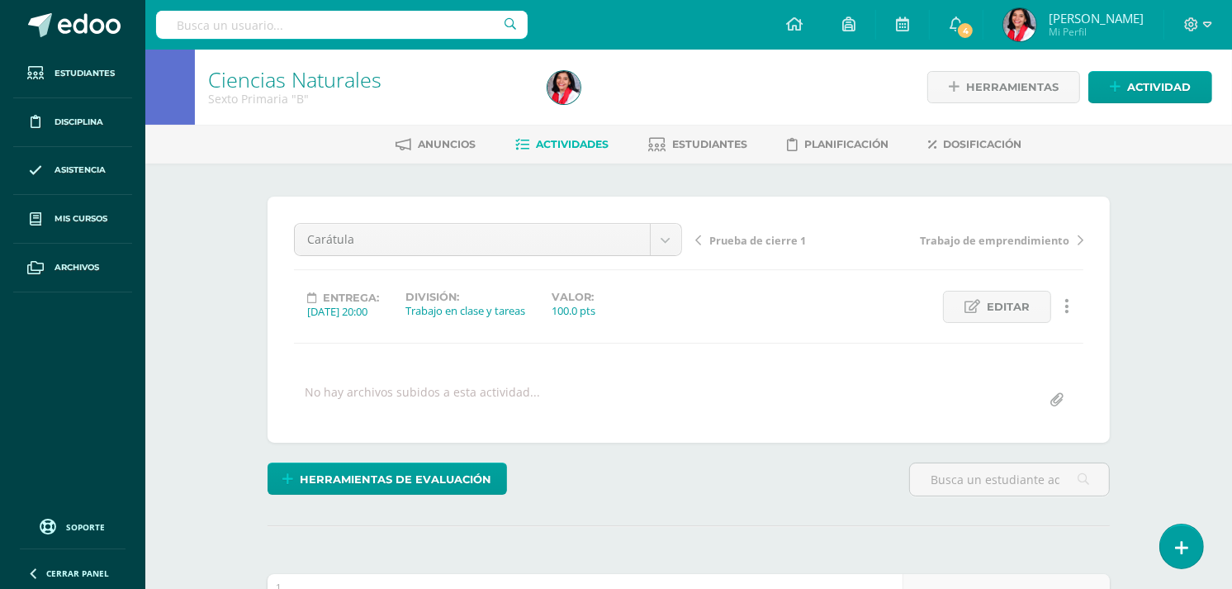
click at [604, 144] on span "Actividades" at bounding box center [572, 144] width 73 height 12
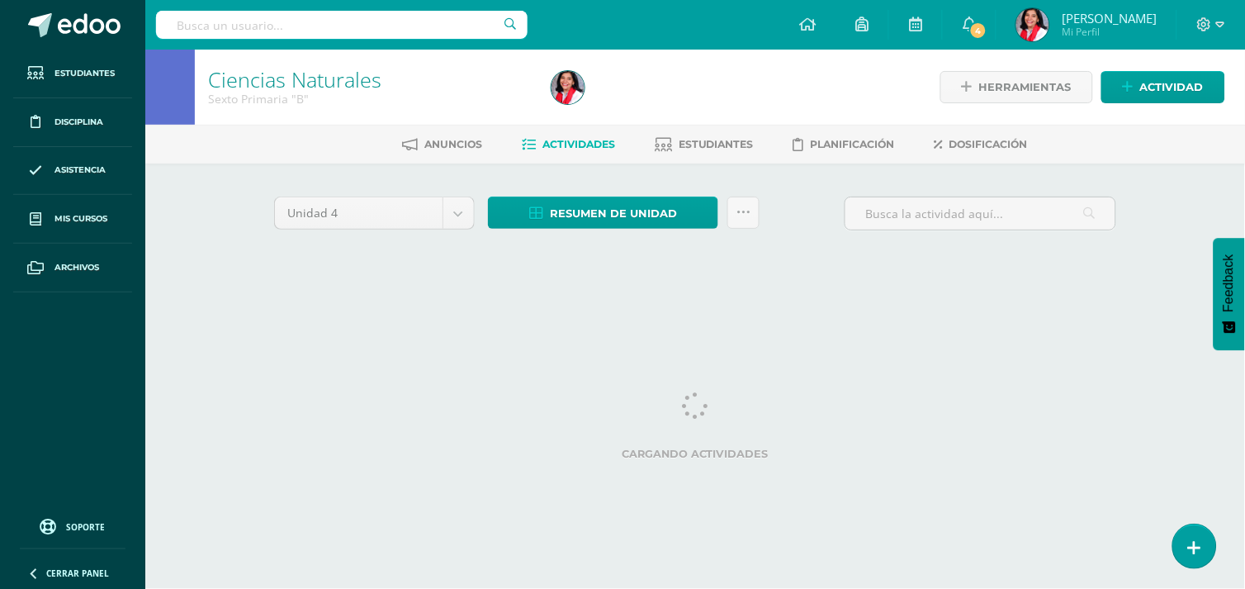
click at [607, 140] on span "Actividades" at bounding box center [578, 144] width 73 height 12
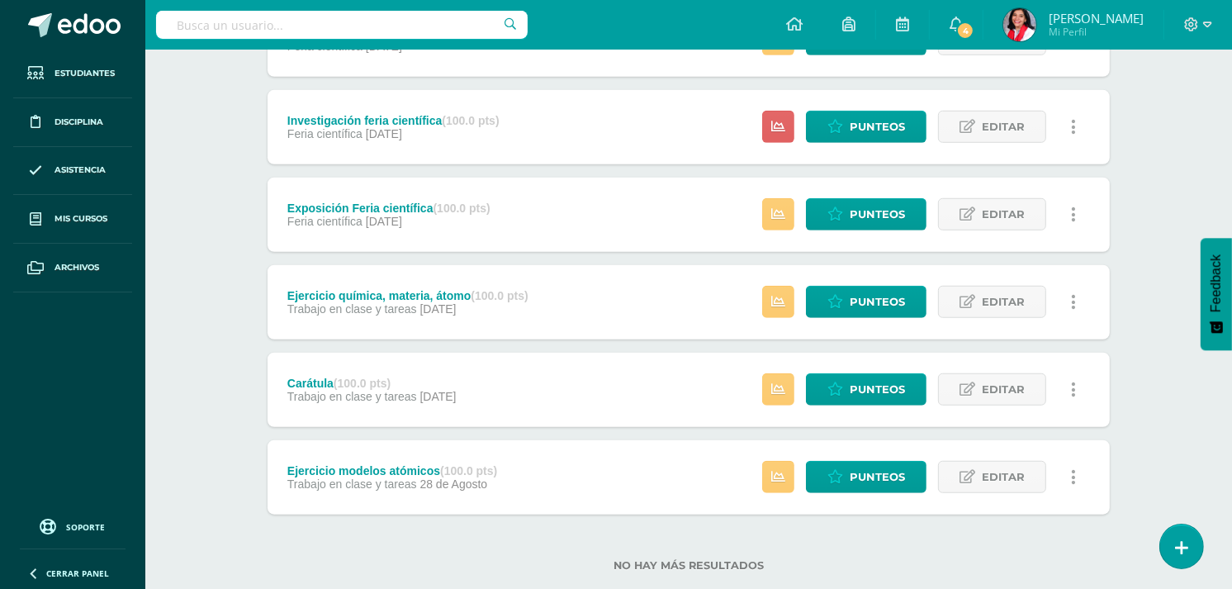
scroll to position [1094, 0]
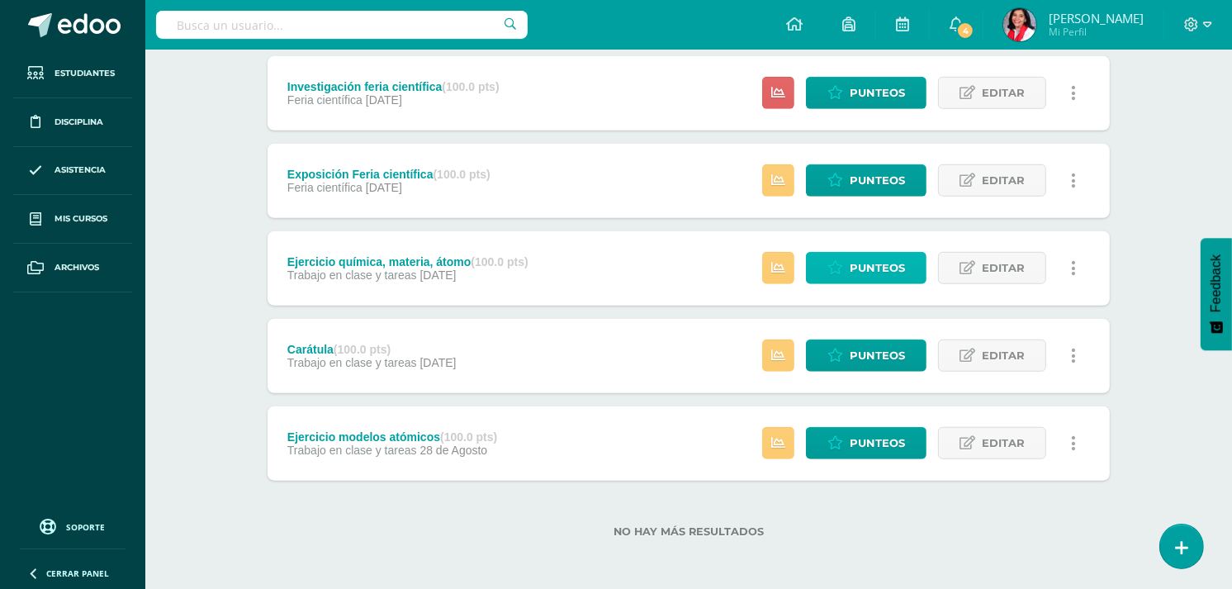
click at [900, 260] on span "Punteos" at bounding box center [877, 268] width 55 height 31
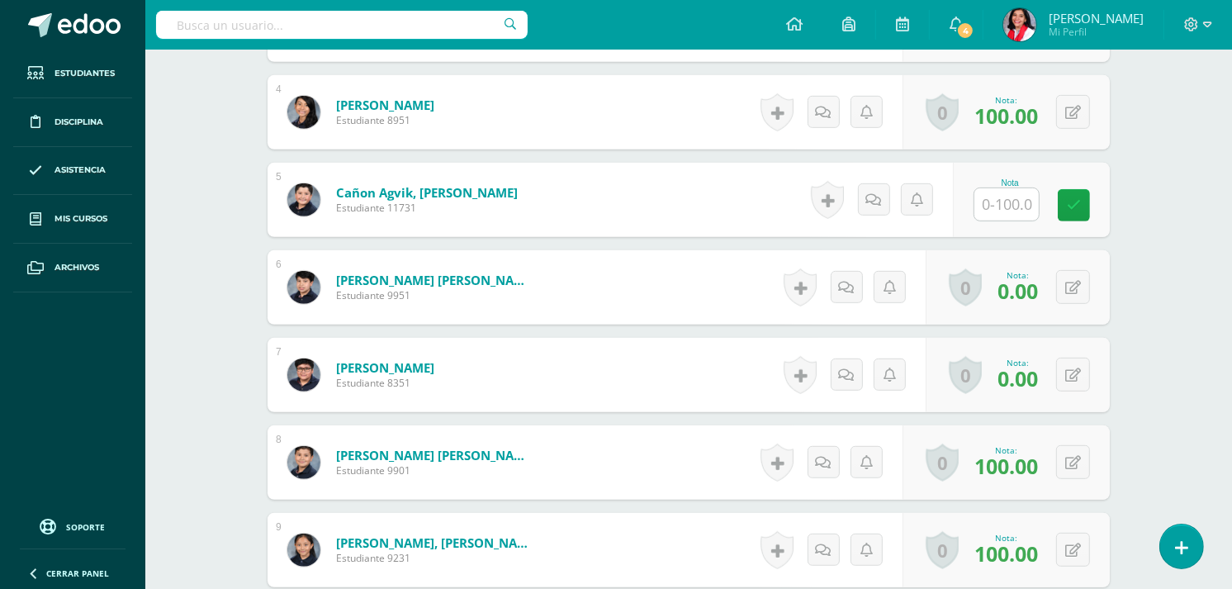
scroll to position [773, 0]
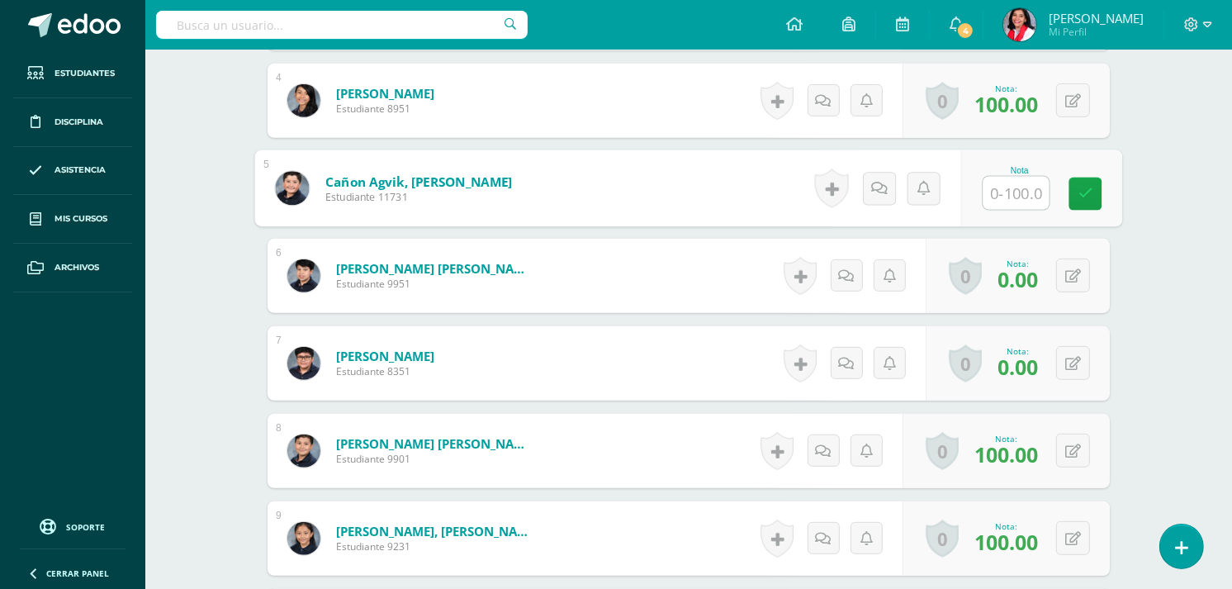
click at [1011, 191] on input "text" at bounding box center [1016, 193] width 66 height 33
type input "80"
click at [1086, 184] on link at bounding box center [1085, 194] width 33 height 33
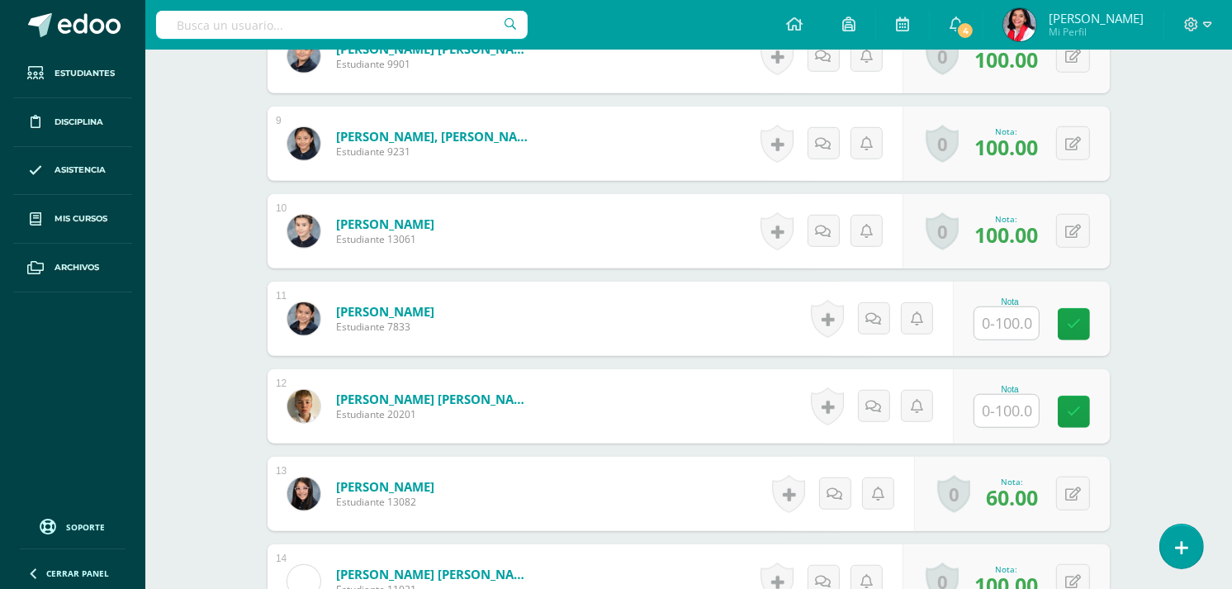
scroll to position [1184, 0]
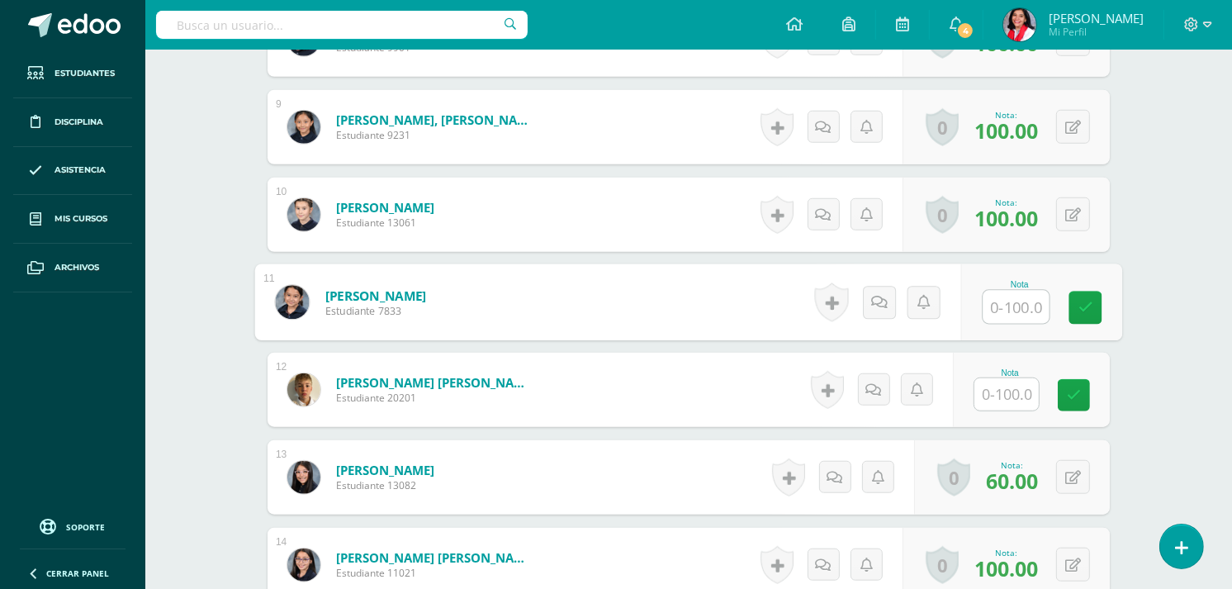
click at [1012, 301] on input "text" at bounding box center [1016, 307] width 66 height 33
type input "80"
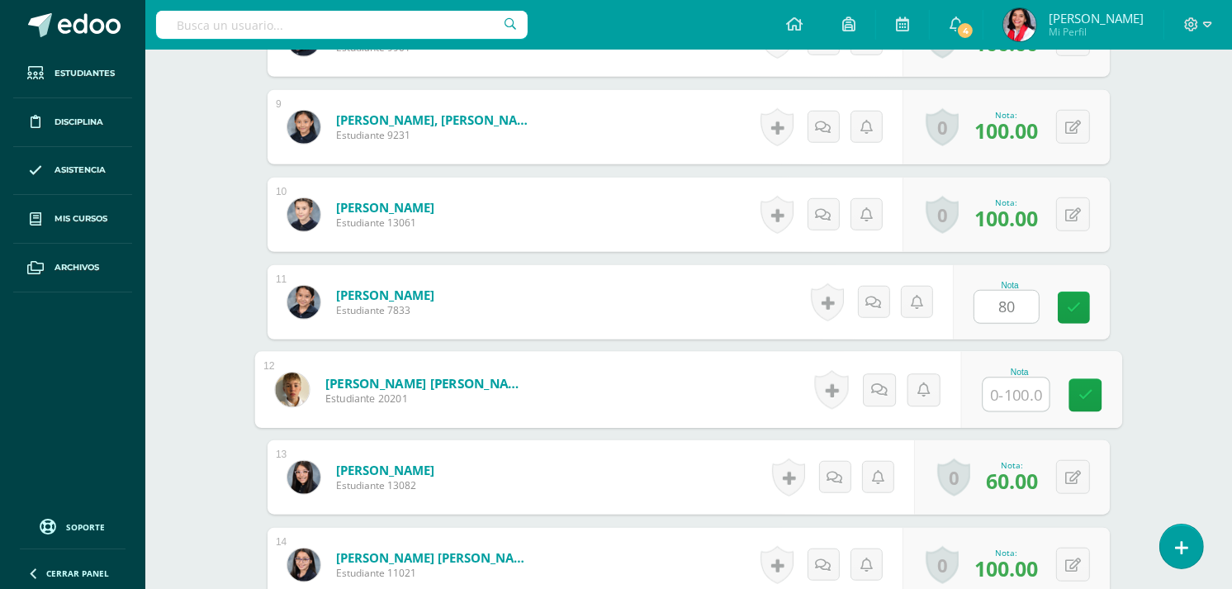
click at [1020, 386] on input "text" at bounding box center [1016, 394] width 66 height 33
type input "60"
click at [1082, 385] on link at bounding box center [1085, 395] width 33 height 33
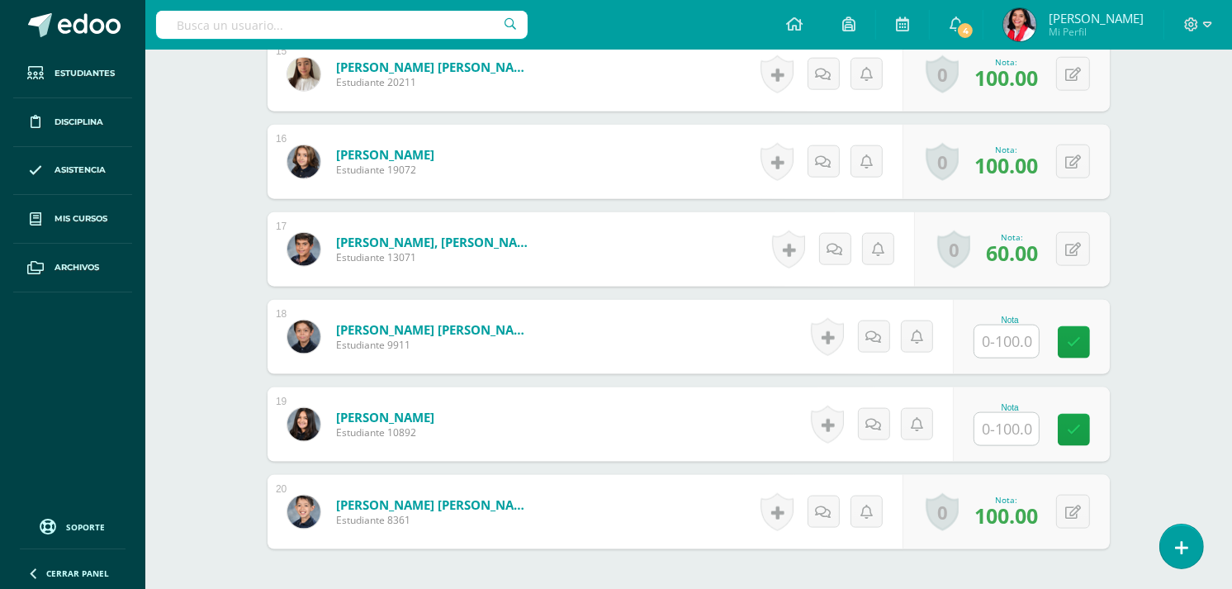
scroll to position [1699, 0]
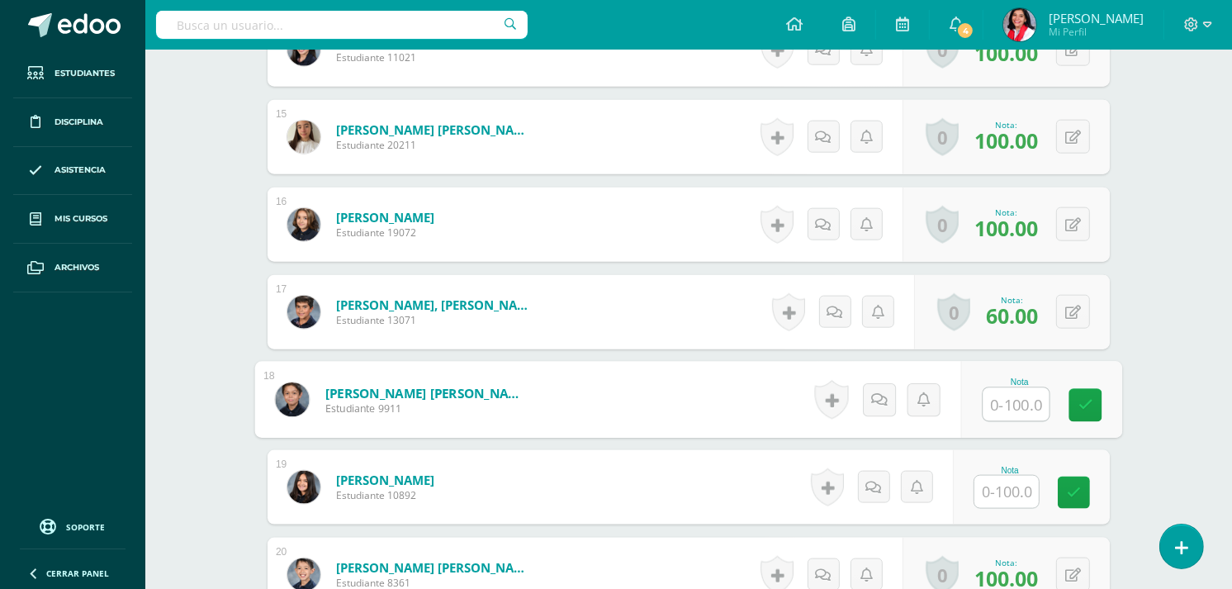
click at [1016, 391] on input "text" at bounding box center [1016, 404] width 66 height 33
type input "60"
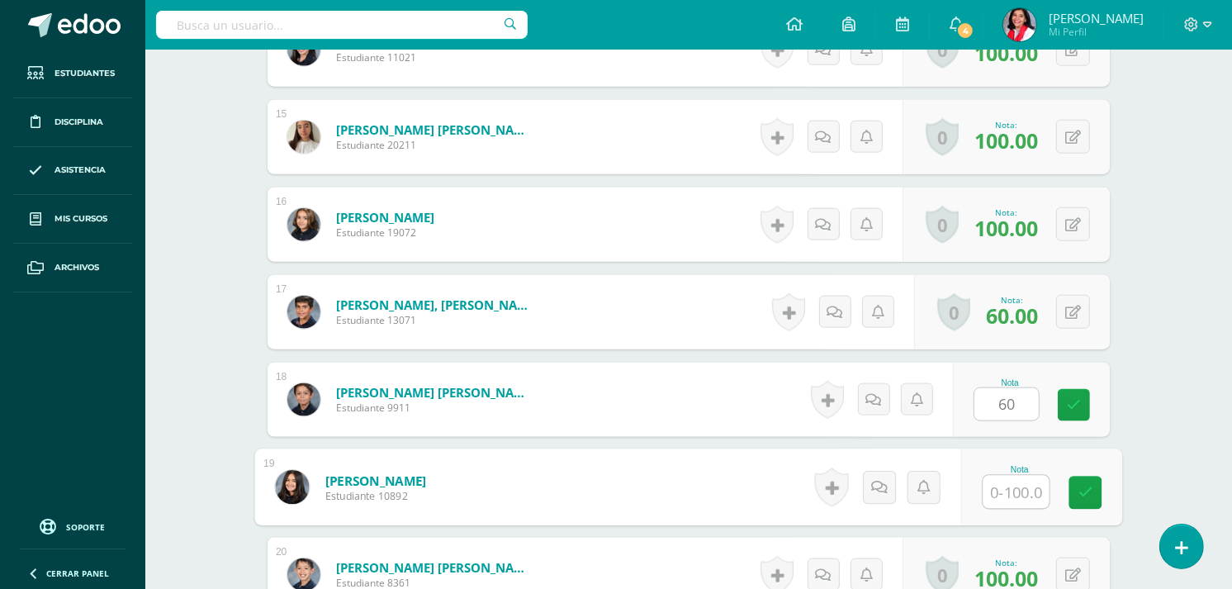
click at [1001, 487] on input "text" at bounding box center [1016, 492] width 66 height 33
type input "70"
click at [1088, 482] on link at bounding box center [1085, 492] width 33 height 33
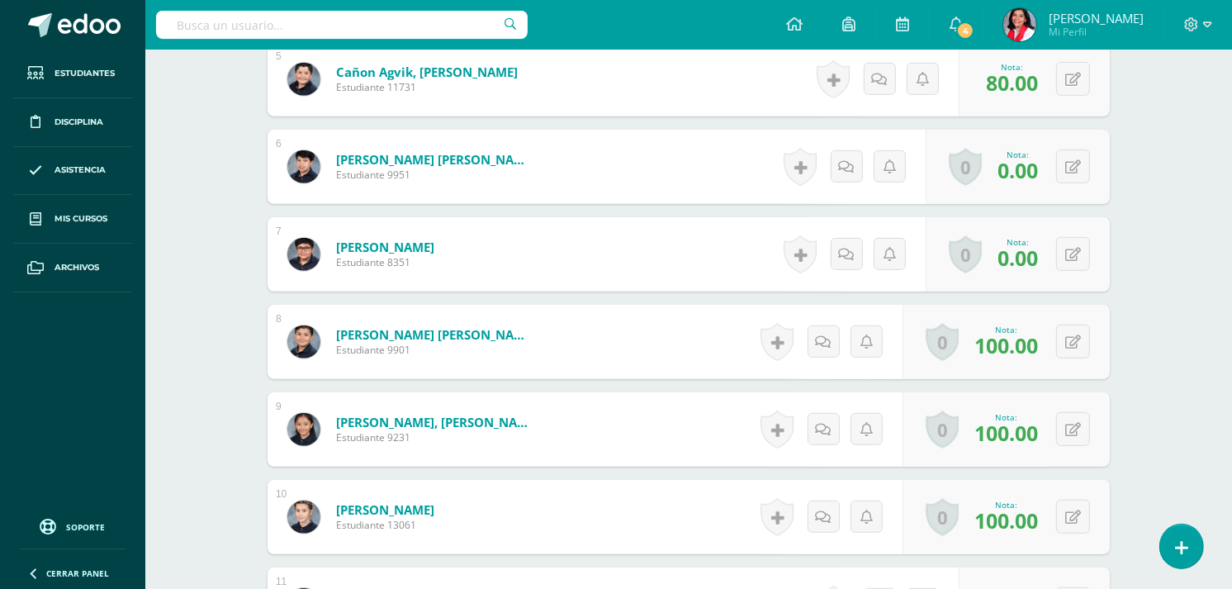
scroll to position [0, 0]
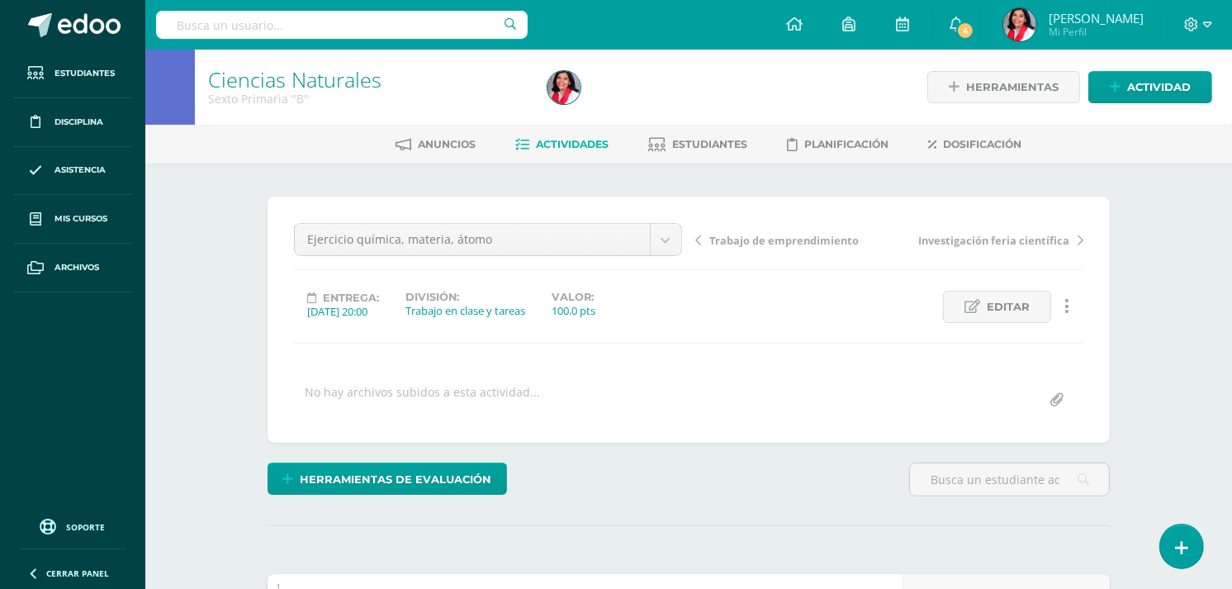
click at [580, 146] on span "Actividades" at bounding box center [572, 144] width 73 height 12
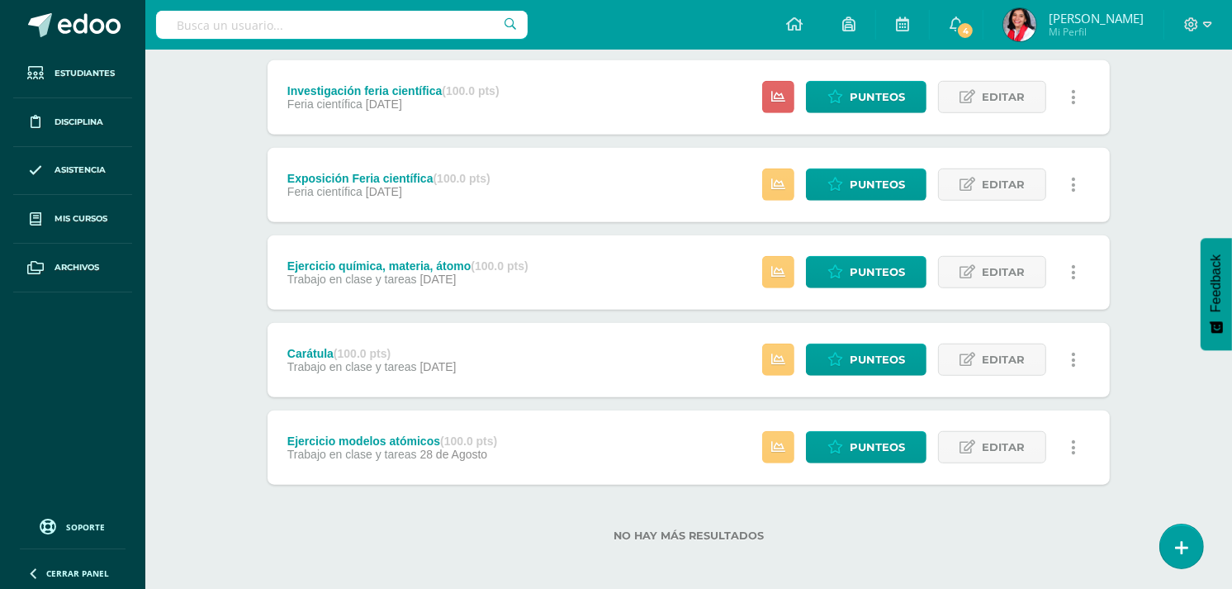
scroll to position [1094, 0]
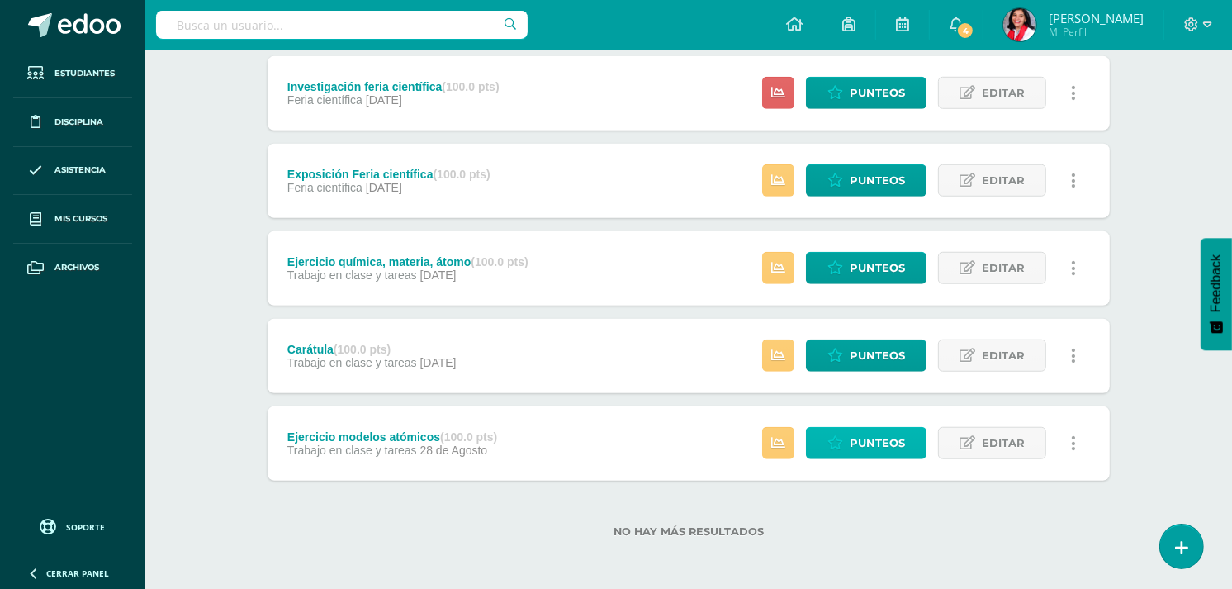
click at [869, 433] on span "Punteos" at bounding box center [877, 443] width 55 height 31
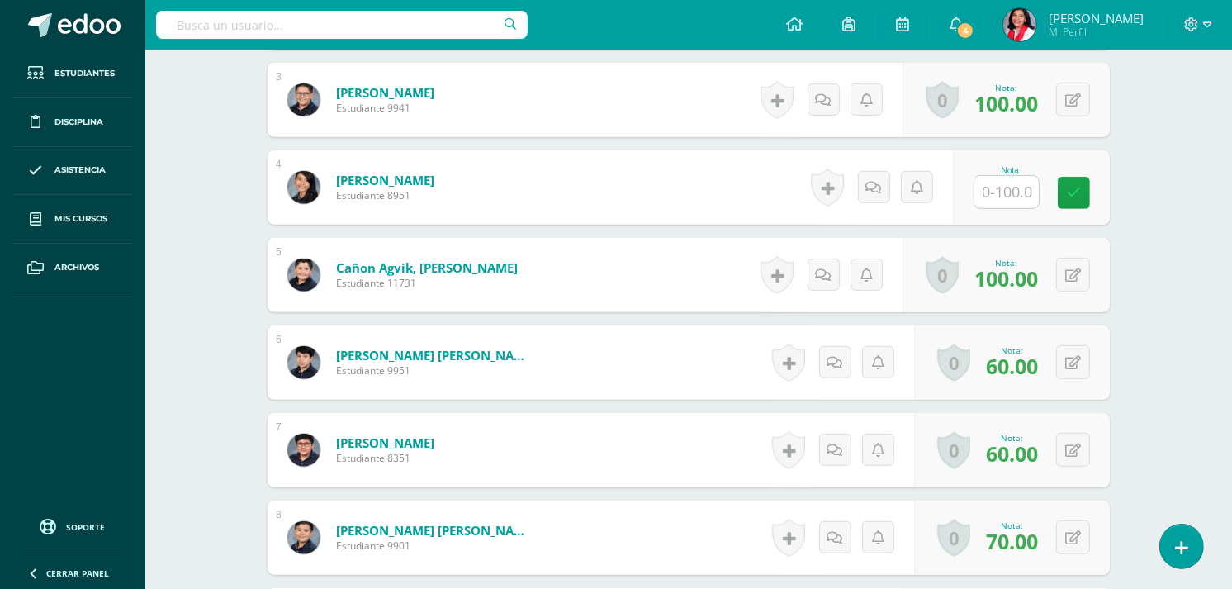
scroll to position [687, 0]
click at [1009, 198] on input "text" at bounding box center [1016, 191] width 66 height 33
type input "100"
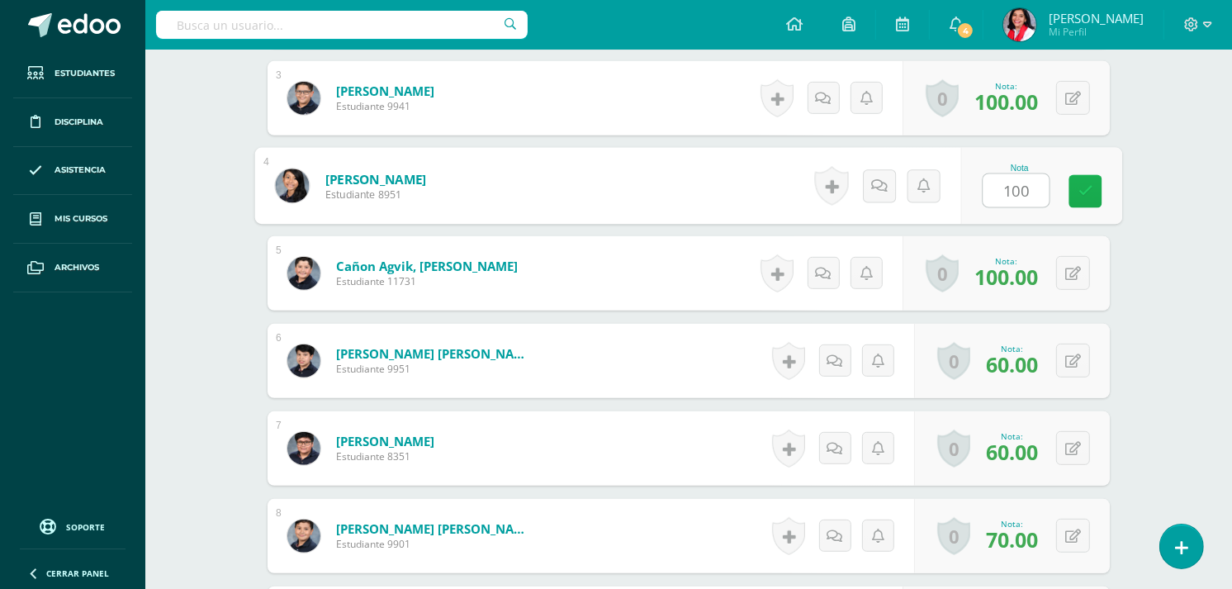
click at [1072, 183] on link at bounding box center [1085, 191] width 33 height 33
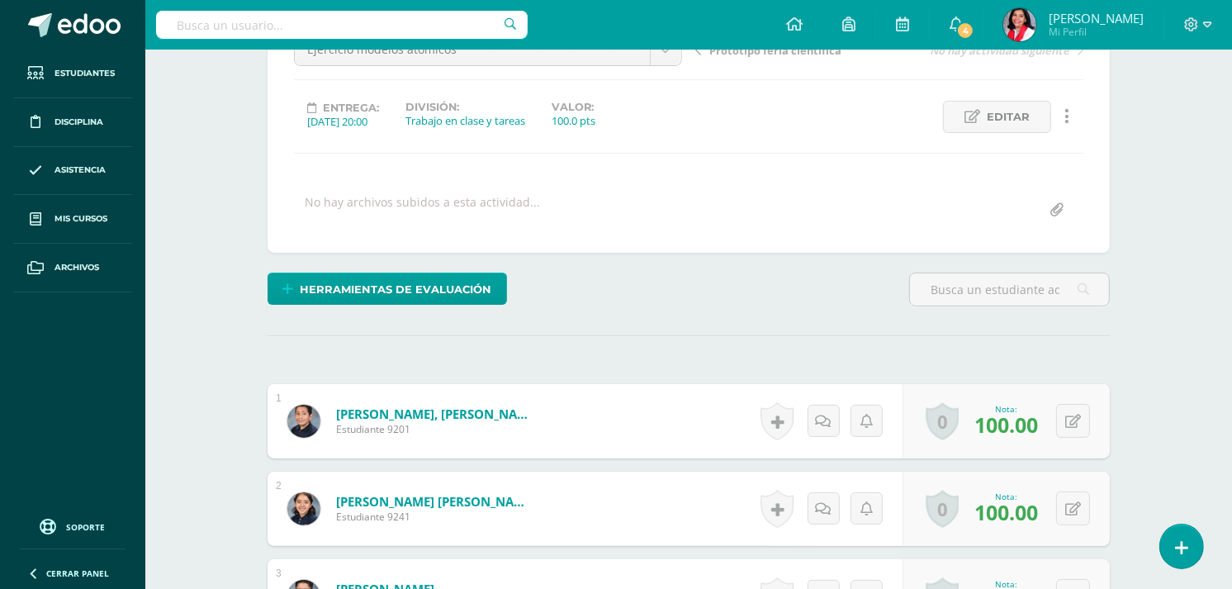
scroll to position [0, 0]
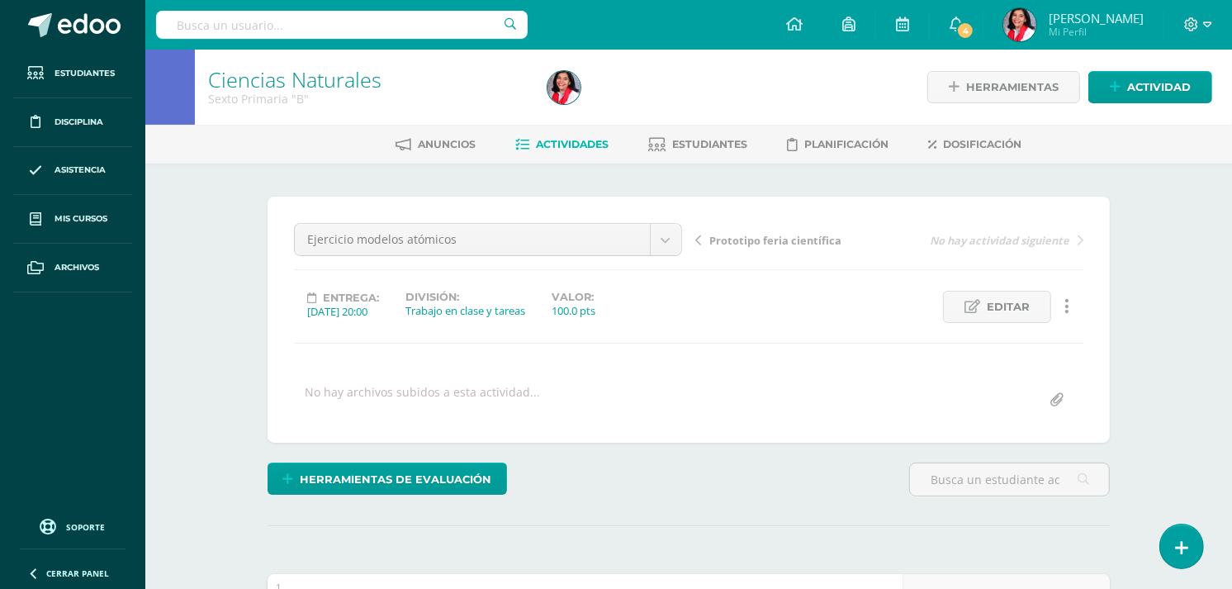
click at [549, 145] on span "Actividades" at bounding box center [572, 144] width 73 height 12
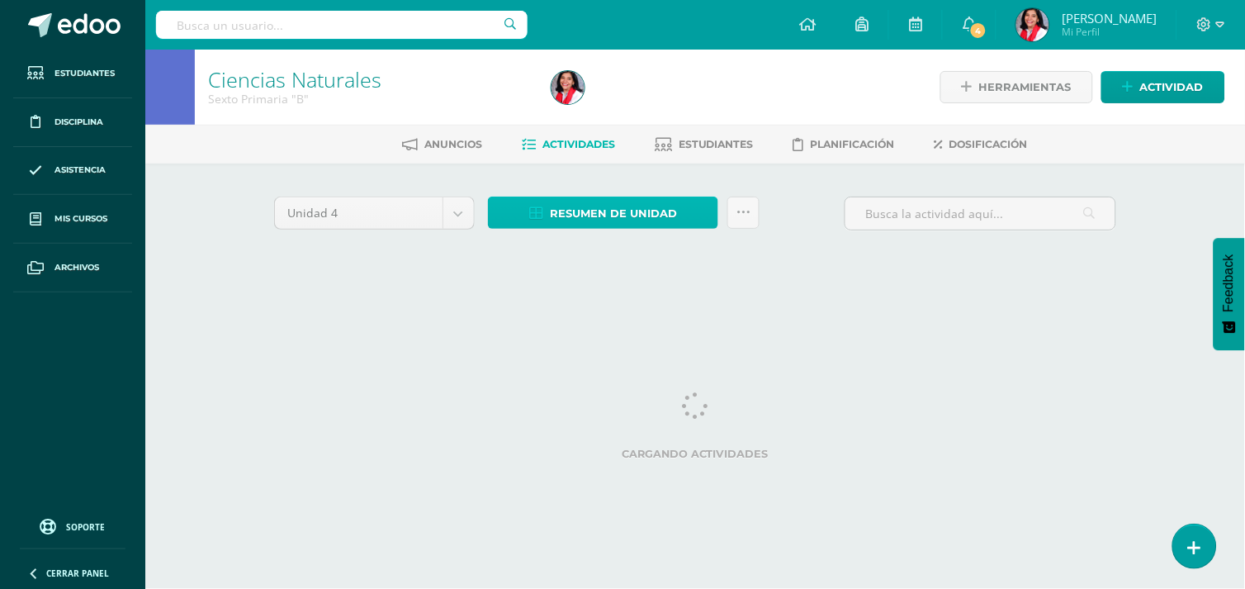
click at [561, 212] on span "Resumen de unidad" at bounding box center [613, 213] width 127 height 31
click at [567, 220] on span "Resumen de unidad" at bounding box center [613, 213] width 127 height 31
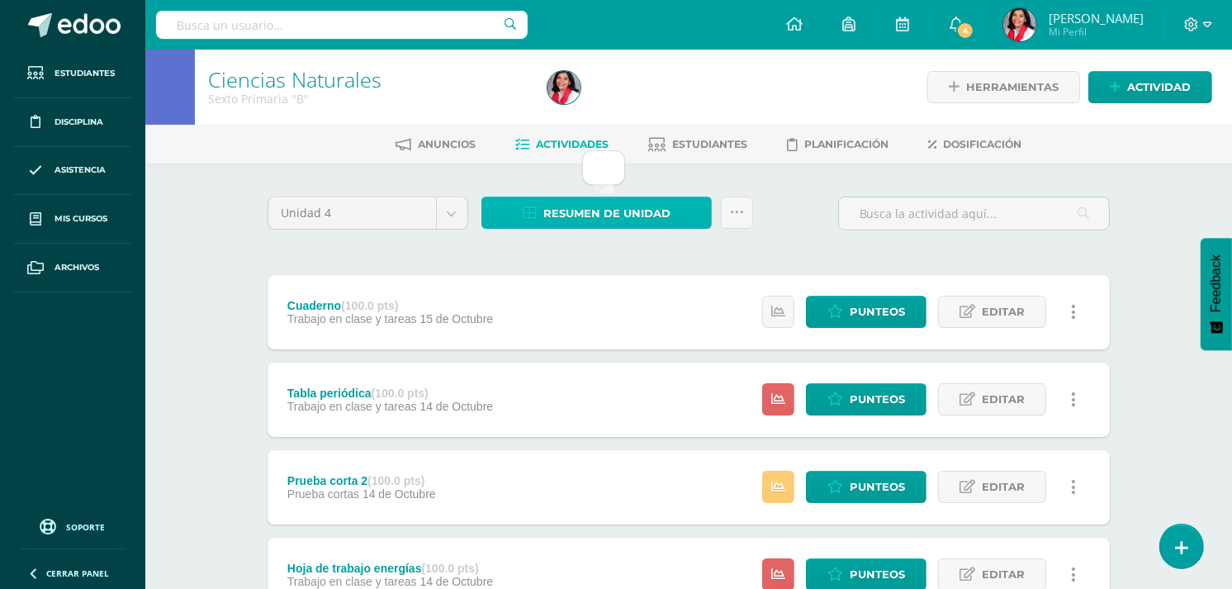
click at [567, 216] on span "Resumen de unidad" at bounding box center [606, 213] width 127 height 31
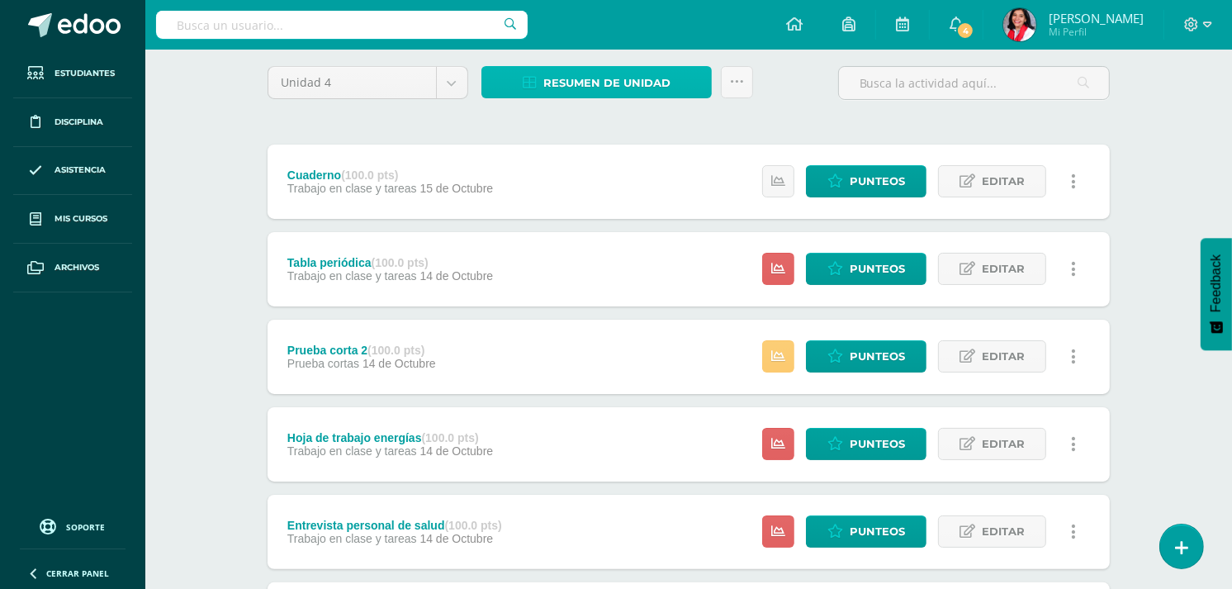
scroll to position [135, 0]
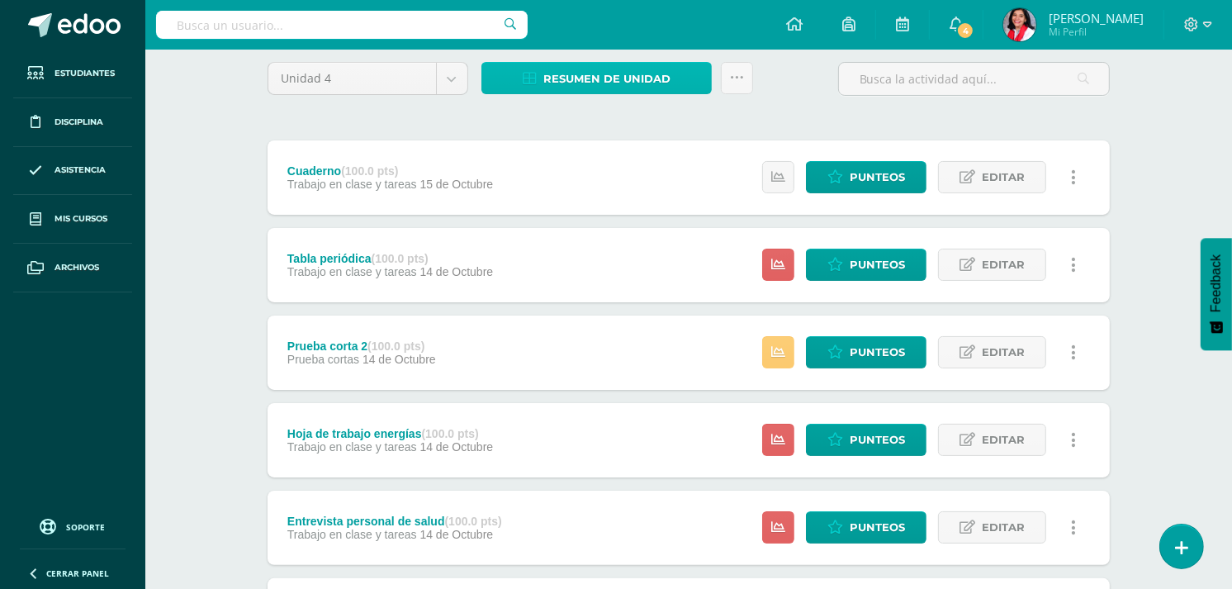
click at [670, 73] on link "Resumen de unidad" at bounding box center [596, 78] width 230 height 32
